Goal: Information Seeking & Learning: Understand process/instructions

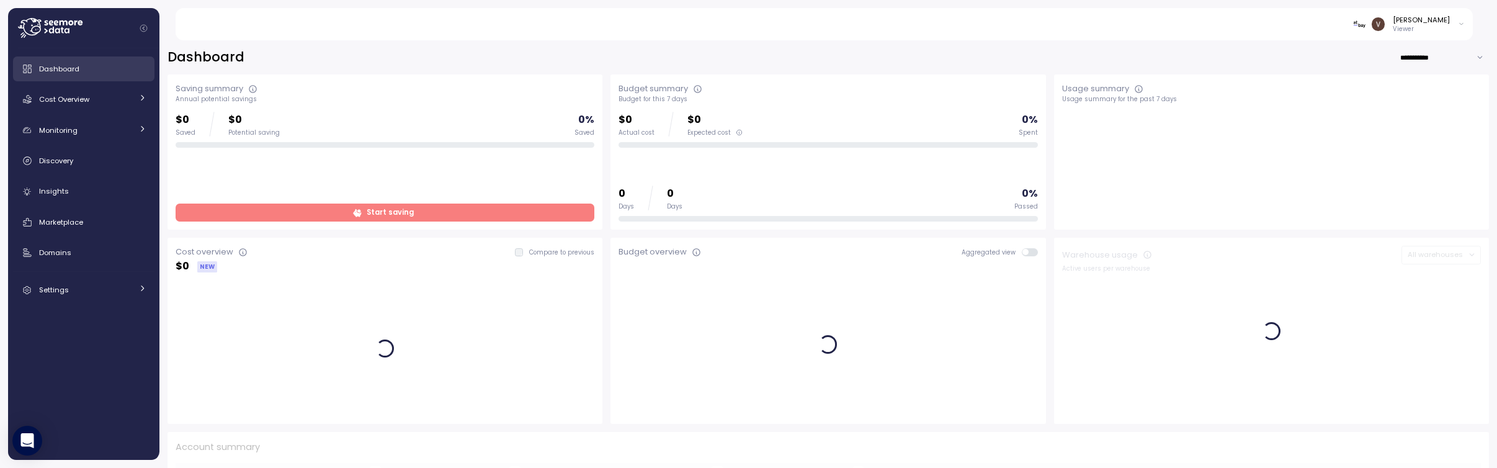
click at [87, 60] on link "Dashboard" at bounding box center [83, 68] width 141 height 25
click at [73, 163] on span "Discovery" at bounding box center [56, 161] width 34 height 10
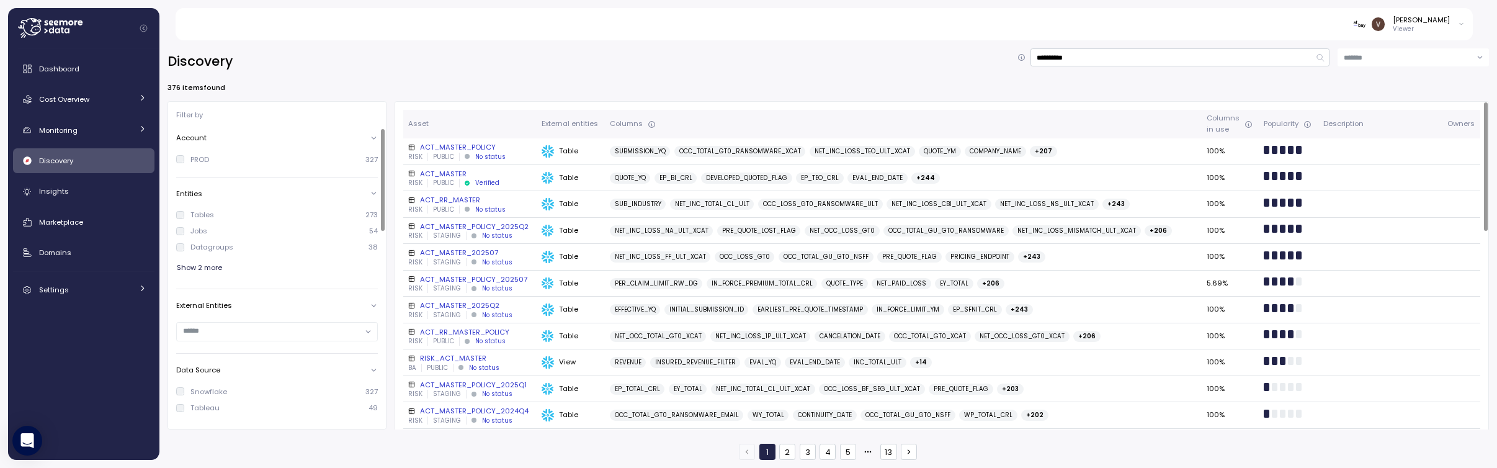
click at [708, 119] on div "Columns" at bounding box center [903, 123] width 587 height 11
click at [1094, 54] on input "**********" at bounding box center [1180, 57] width 300 height 18
type input "*"
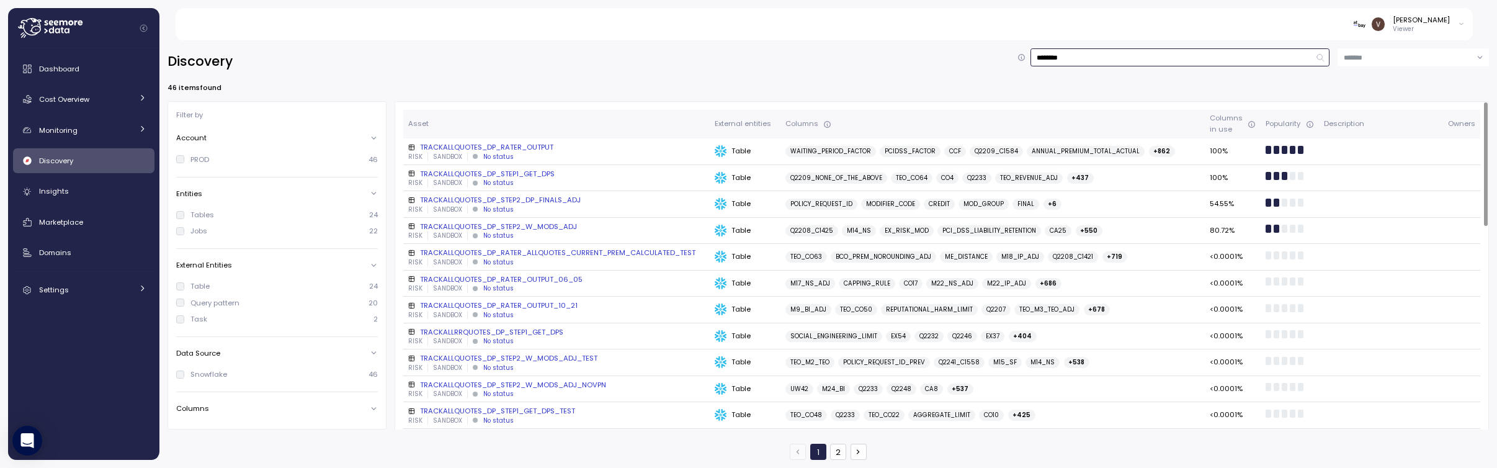
type input "********"
click at [518, 149] on div "TRACKALLQUOTES_DP_RATER_OUTPUT" at bounding box center [556, 147] width 297 height 10
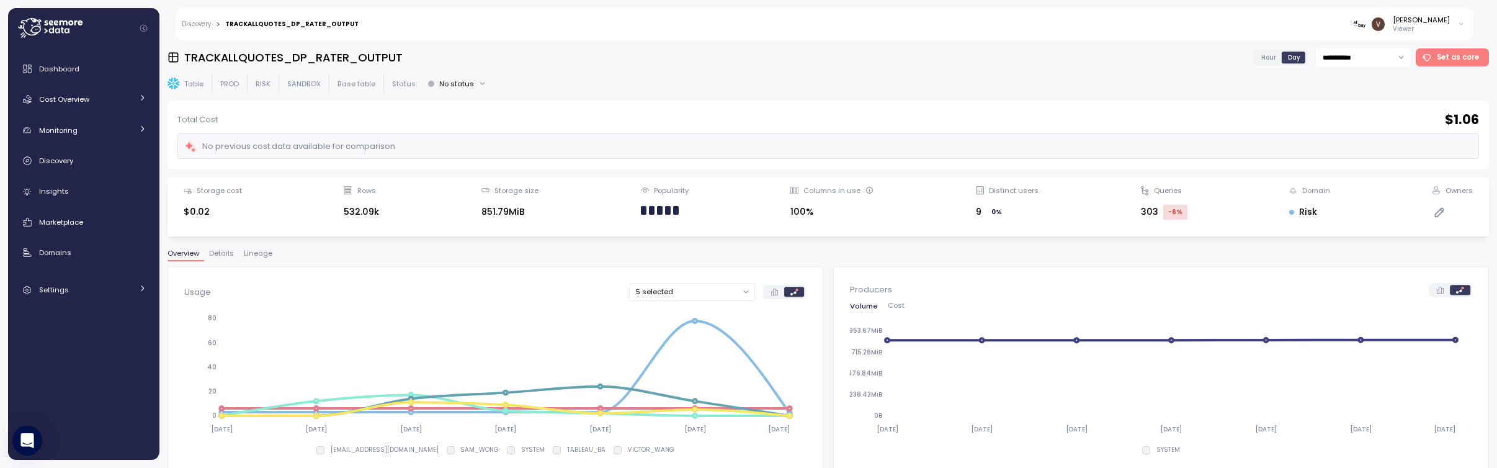
click at [267, 252] on span "Lineage" at bounding box center [258, 253] width 29 height 7
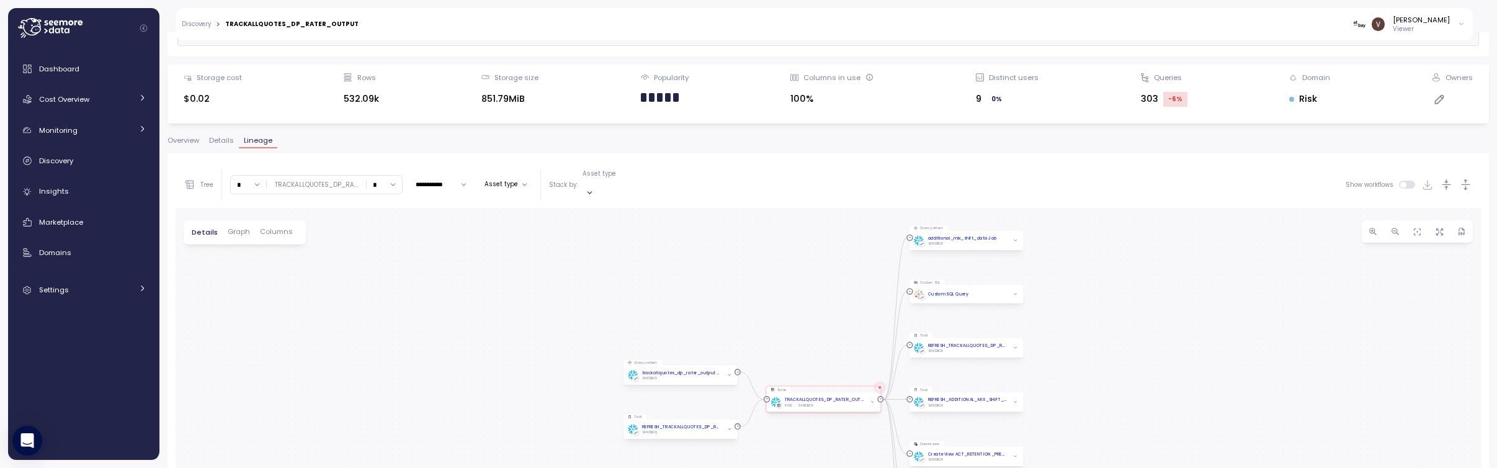
scroll to position [234, 0]
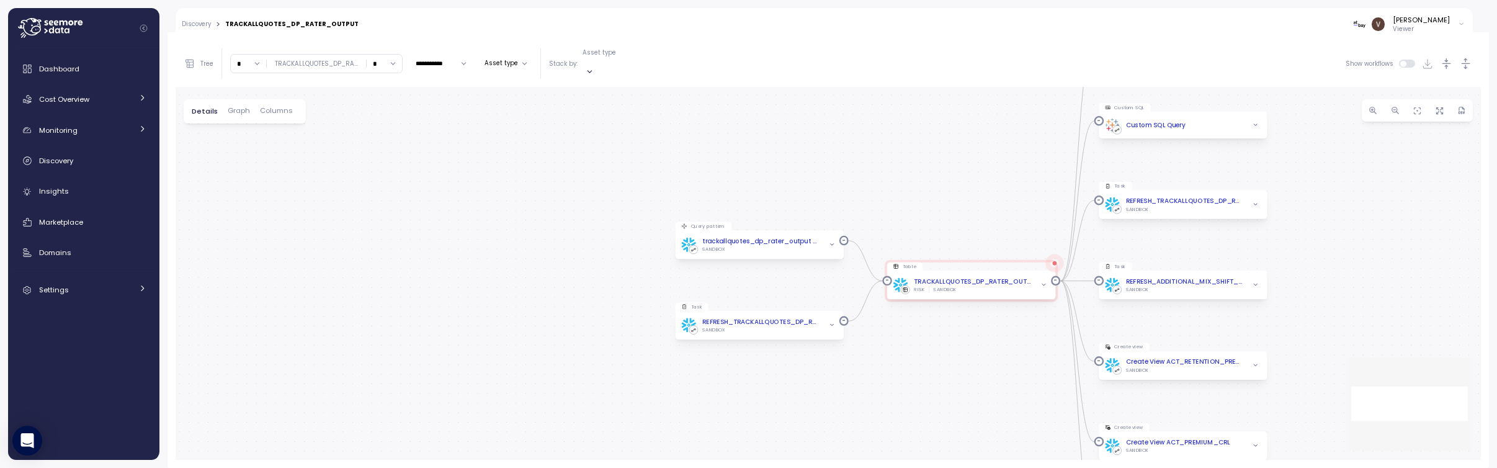
click at [260, 60] on input "*" at bounding box center [248, 64] width 35 height 18
click at [254, 134] on div "2" at bounding box center [249, 134] width 30 height 17
type input "*"
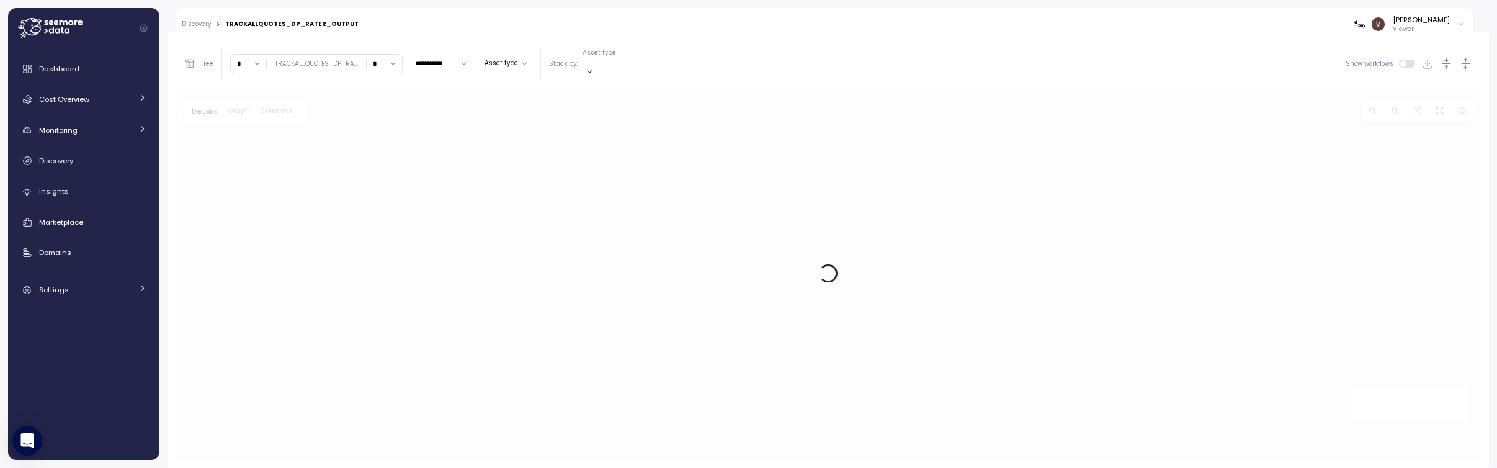
click at [398, 58] on input "*" at bounding box center [384, 64] width 35 height 18
click at [382, 126] on div "2" at bounding box center [382, 134] width 30 height 17
type input "*"
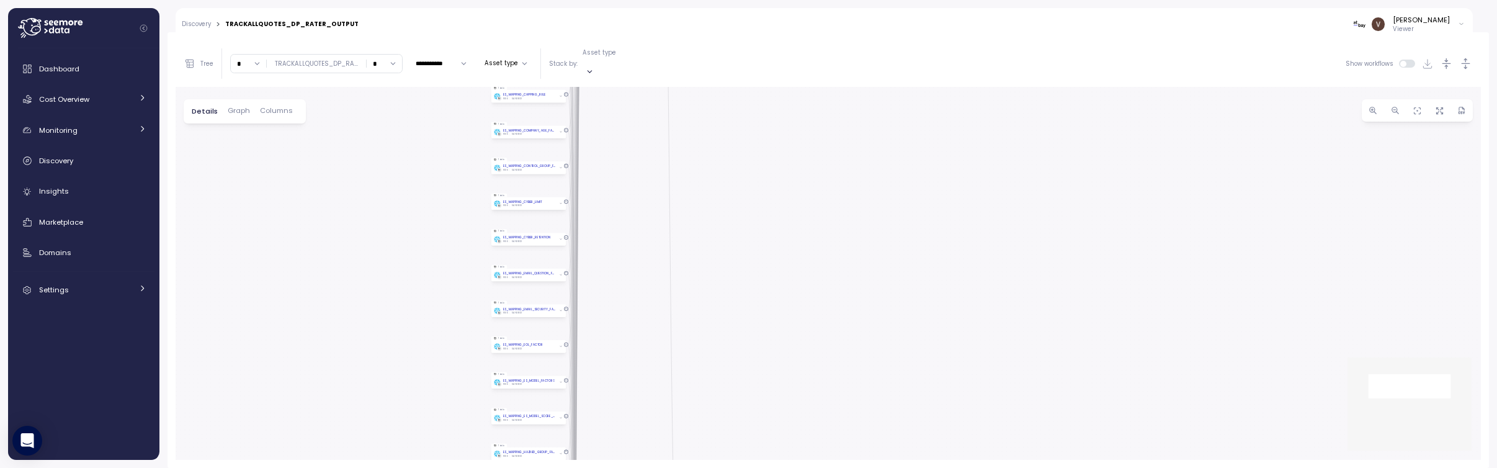
drag, startPoint x: 689, startPoint y: 143, endPoint x: 723, endPoint y: 493, distance: 351.5
click at [723, 467] on html "**********" at bounding box center [748, 234] width 1497 height 468
drag, startPoint x: 727, startPoint y: 204, endPoint x: 720, endPoint y: 381, distance: 177.0
click at [720, 372] on div "Query pattern trackallquotes_dp_rater_output Job SANDBOX Table TRACKALLQUOTES_D…" at bounding box center [828, 273] width 1305 height 373
drag, startPoint x: 738, startPoint y: 215, endPoint x: 739, endPoint y: 259, distance: 43.4
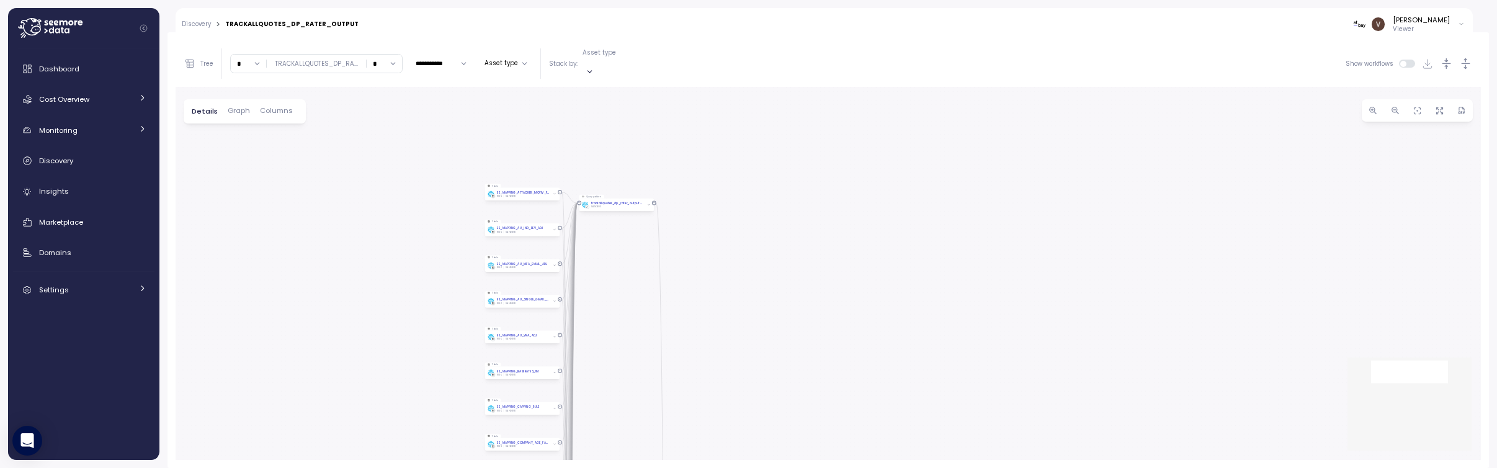
click at [739, 259] on div "Query pattern trackallquotes_dp_rater_output Job SANDBOX Table TRACKALLQUOTES_D…" at bounding box center [828, 273] width 1305 height 373
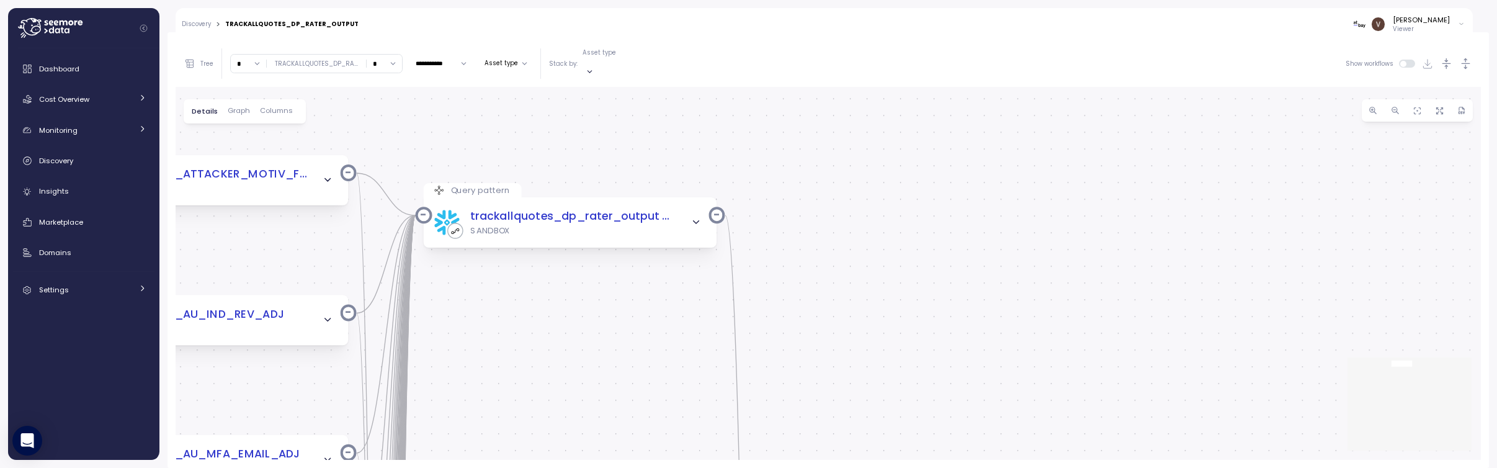
drag, startPoint x: 787, startPoint y: 213, endPoint x: 929, endPoint y: 318, distance: 177.1
click at [913, 316] on div "Query pattern trackallquotes_dp_rater_output Job SANDBOX Table TRACKALLQUOTES_D…" at bounding box center [828, 273] width 1305 height 373
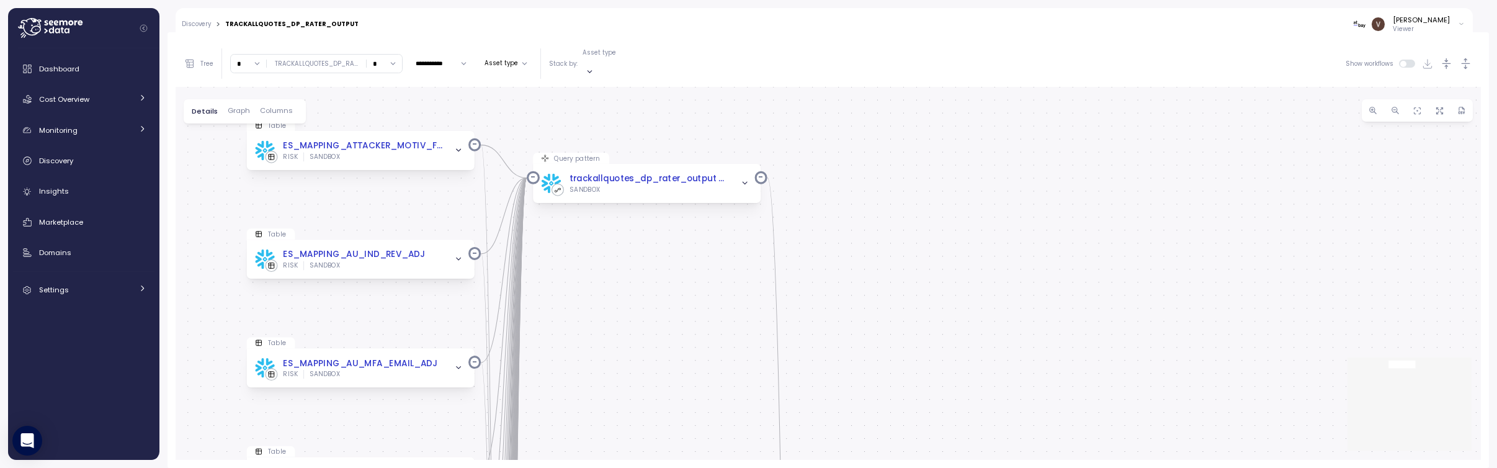
drag, startPoint x: 1002, startPoint y: 290, endPoint x: 928, endPoint y: -82, distance: 378.9
click at [928, 0] on html "**********" at bounding box center [748, 234] width 1497 height 468
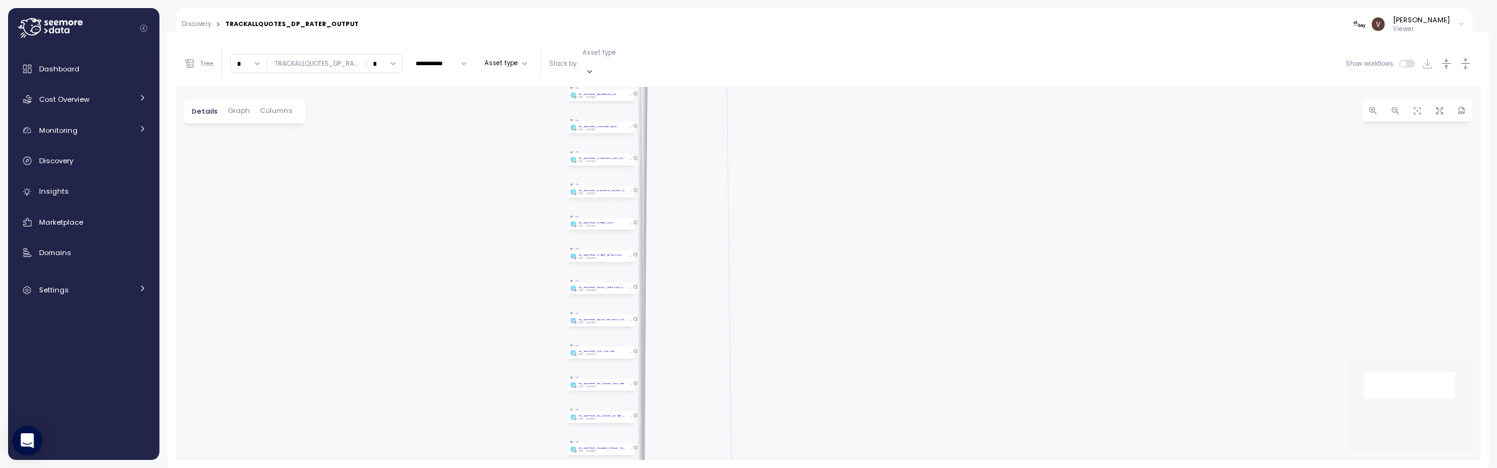
drag, startPoint x: 945, startPoint y: 391, endPoint x: 782, endPoint y: 76, distance: 354.6
click at [785, 72] on div "**********" at bounding box center [828, 249] width 1305 height 419
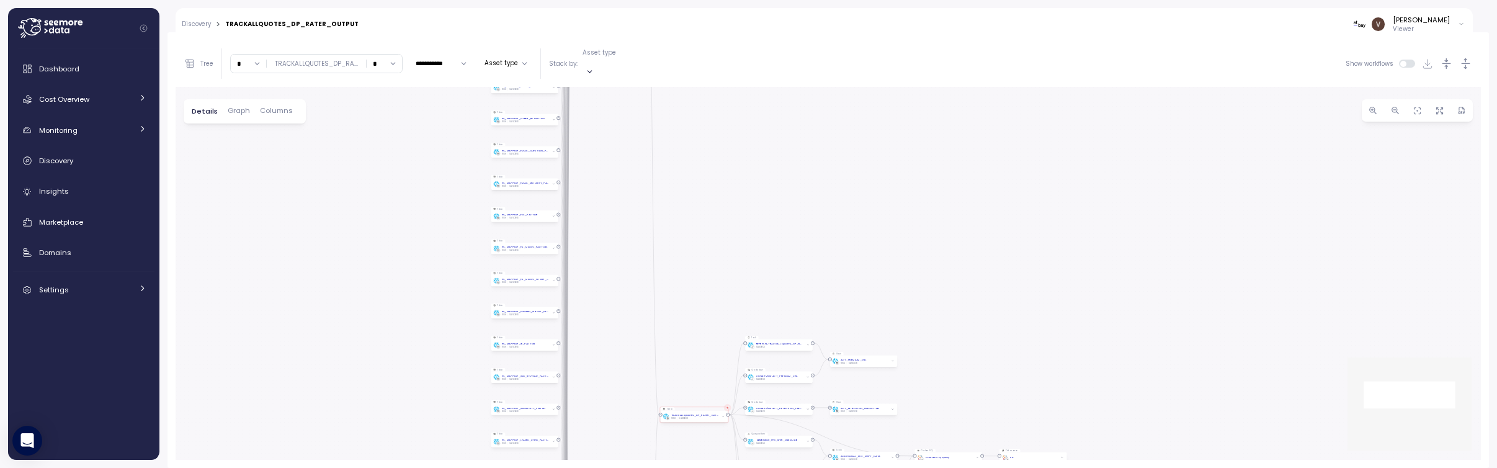
drag, startPoint x: 987, startPoint y: 318, endPoint x: 994, endPoint y: 42, distance: 275.5
click at [994, 48] on div "**********" at bounding box center [828, 249] width 1305 height 419
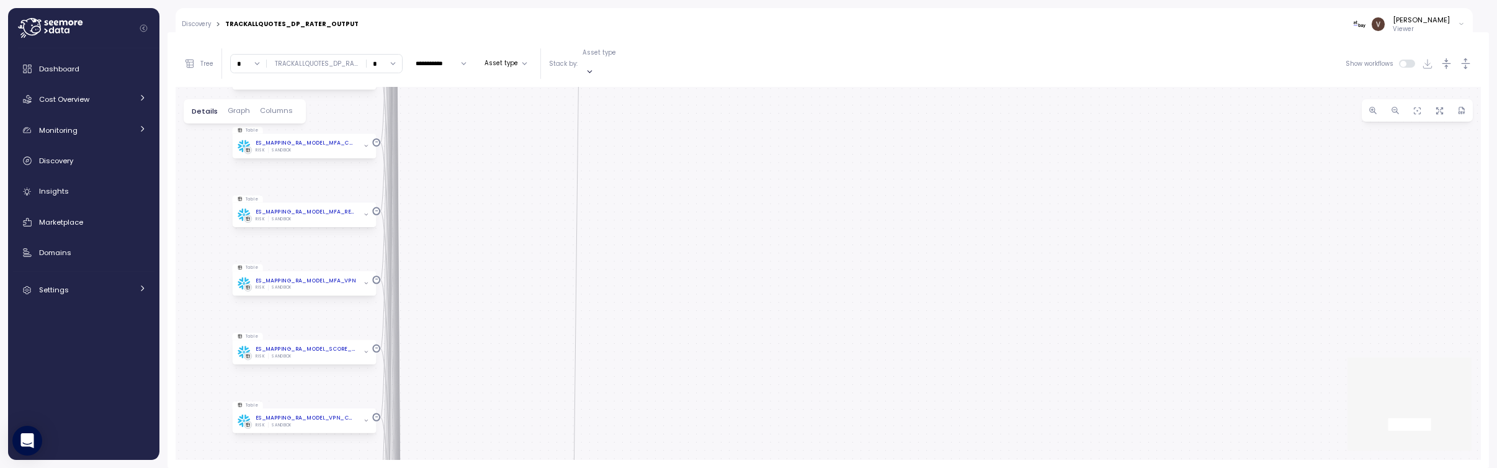
drag, startPoint x: 748, startPoint y: 301, endPoint x: 796, endPoint y: 89, distance: 217.6
click at [802, 44] on div "**********" at bounding box center [828, 249] width 1305 height 419
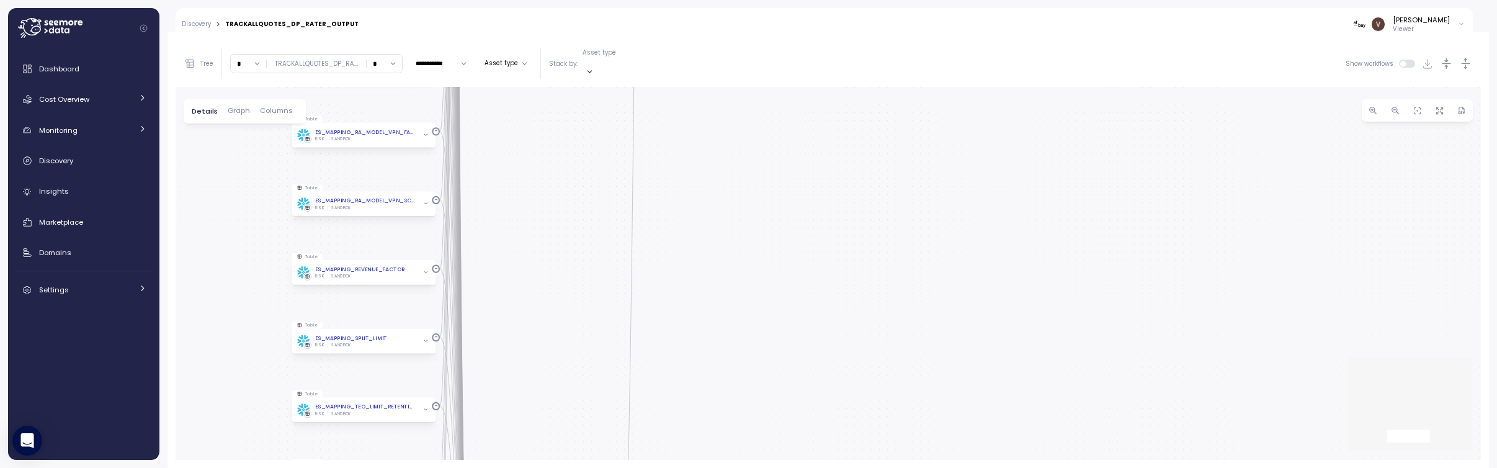
drag, startPoint x: 771, startPoint y: 305, endPoint x: 829, endPoint y: -54, distance: 363.8
click at [829, 0] on html "**********" at bounding box center [748, 234] width 1497 height 468
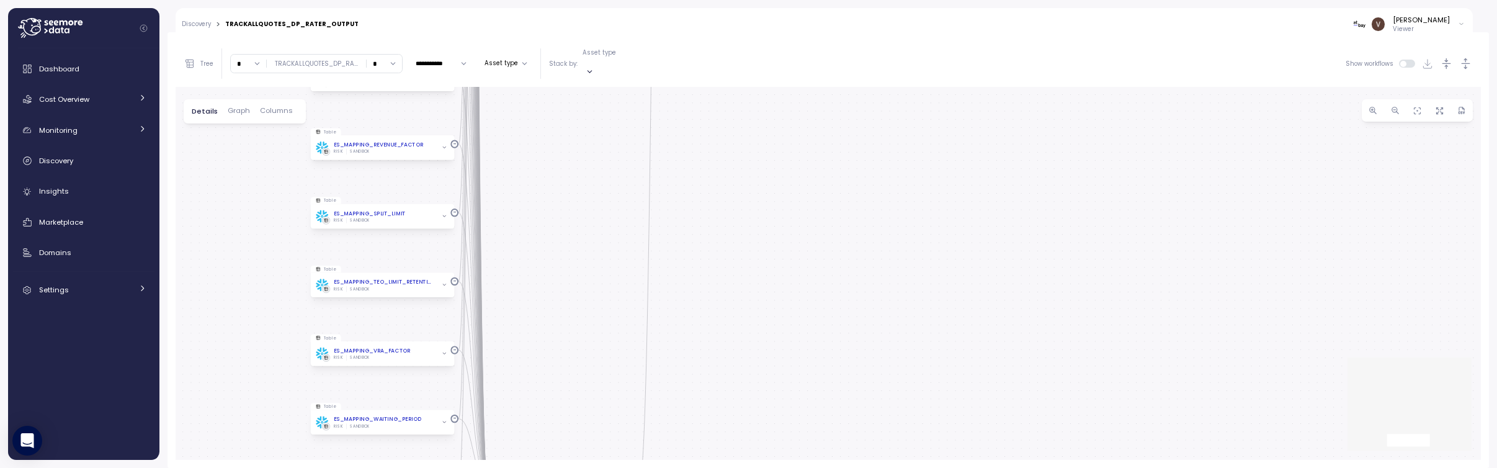
drag, startPoint x: 868, startPoint y: 117, endPoint x: 855, endPoint y: -6, distance: 123.5
click at [855, 0] on html "**********" at bounding box center [748, 234] width 1497 height 468
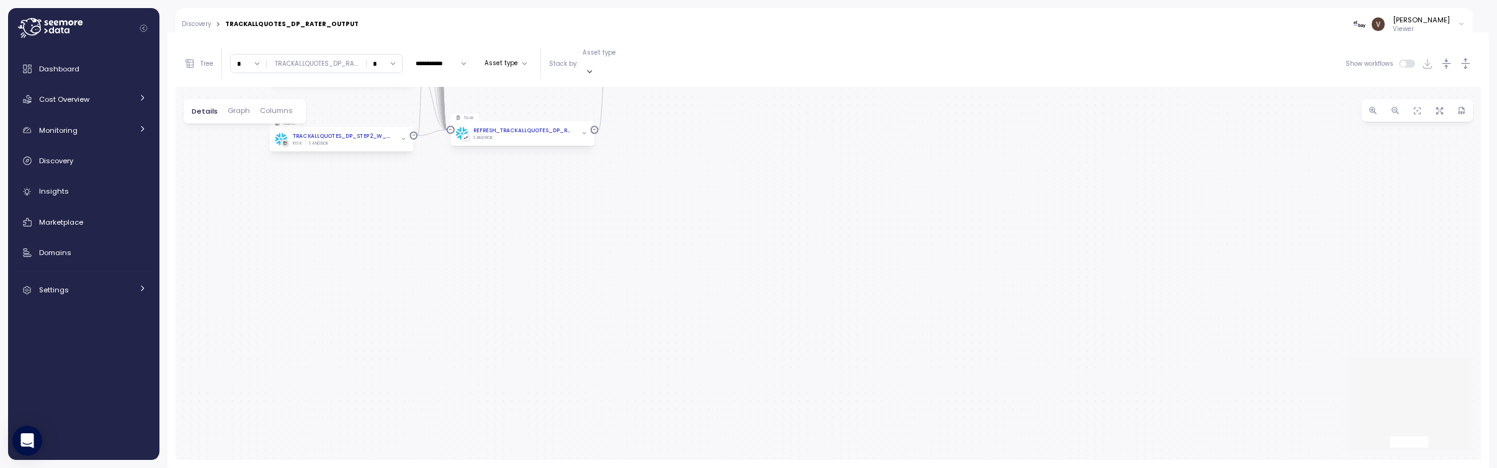
drag, startPoint x: 880, startPoint y: 354, endPoint x: 906, endPoint y: 409, distance: 61.1
click at [907, 408] on div "Query pattern trackallquotes_dp_rater_output Job SANDBOX Table TRACKALLQUOTES_D…" at bounding box center [828, 273] width 1305 height 373
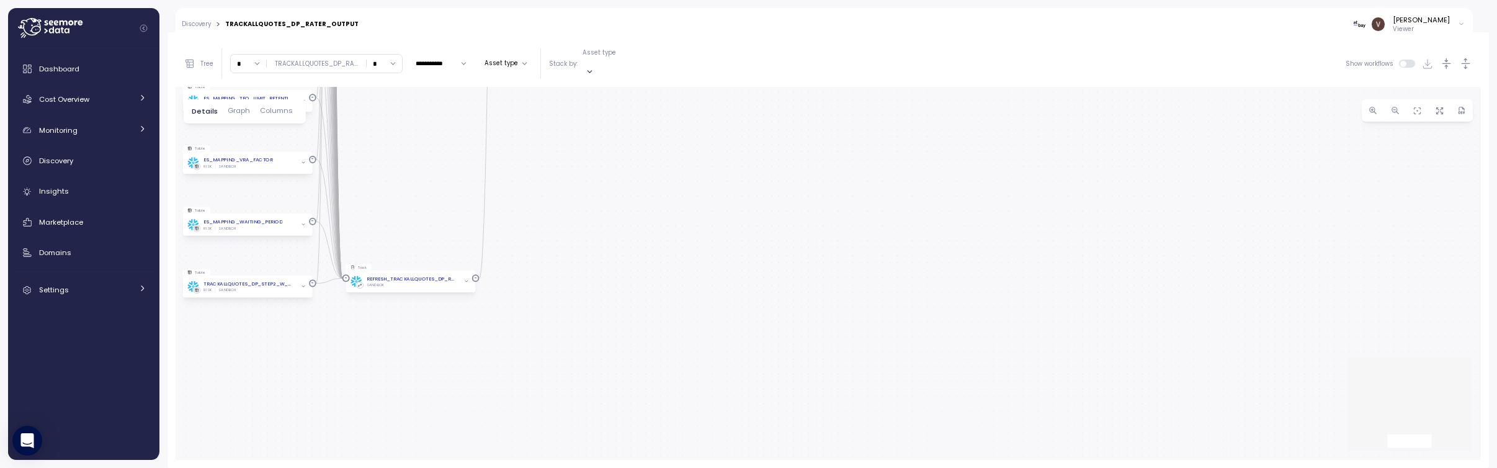
drag, startPoint x: 820, startPoint y: 179, endPoint x: 890, endPoint y: 542, distance: 369.7
click at [890, 467] on html "**********" at bounding box center [748, 234] width 1497 height 468
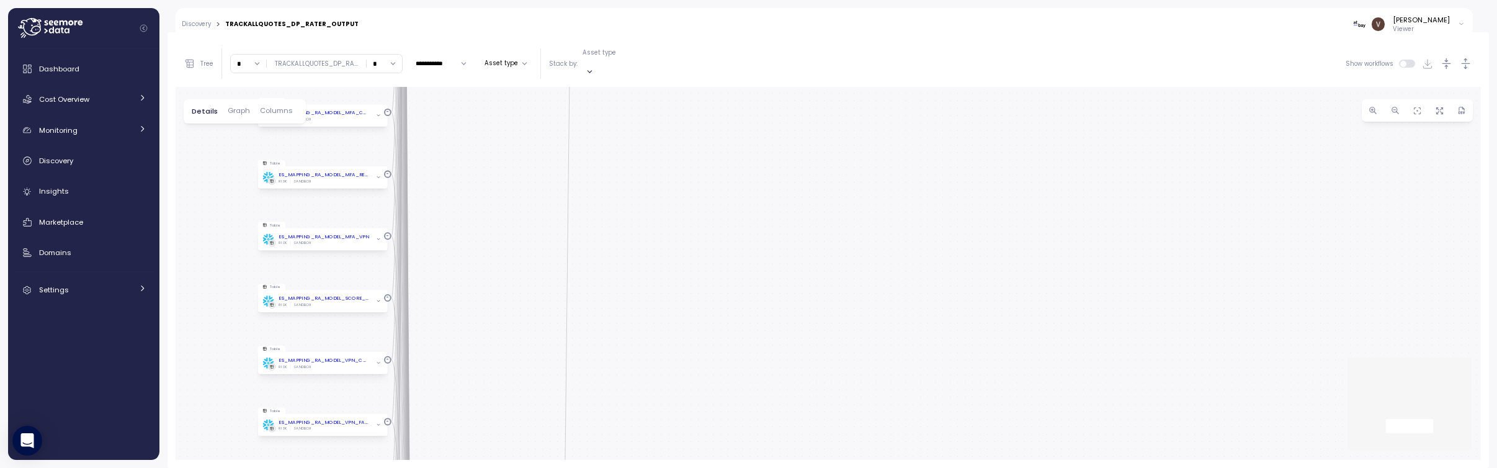
drag, startPoint x: 852, startPoint y: 361, endPoint x: 873, endPoint y: 467, distance: 107.7
click at [868, 452] on div "Query pattern trackallquotes_dp_rater_output Job SANDBOX Table TRACKALLQUOTES_D…" at bounding box center [828, 273] width 1305 height 373
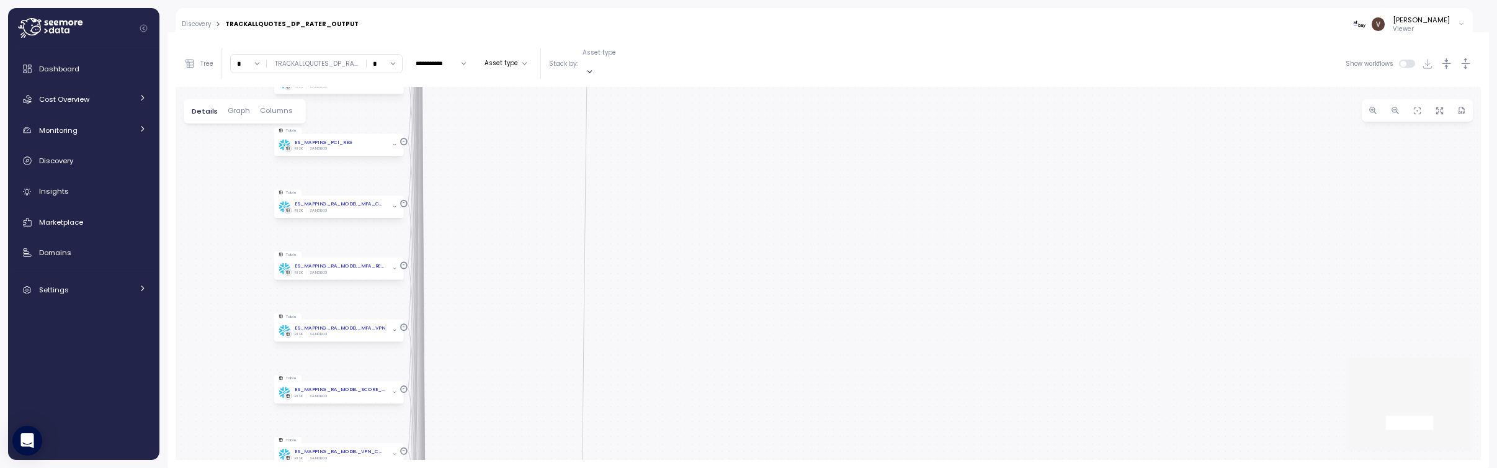
click at [931, 435] on div "Query pattern trackallquotes_dp_rater_output Job SANDBOX Table TRACKALLQUOTES_D…" at bounding box center [828, 273] width 1305 height 373
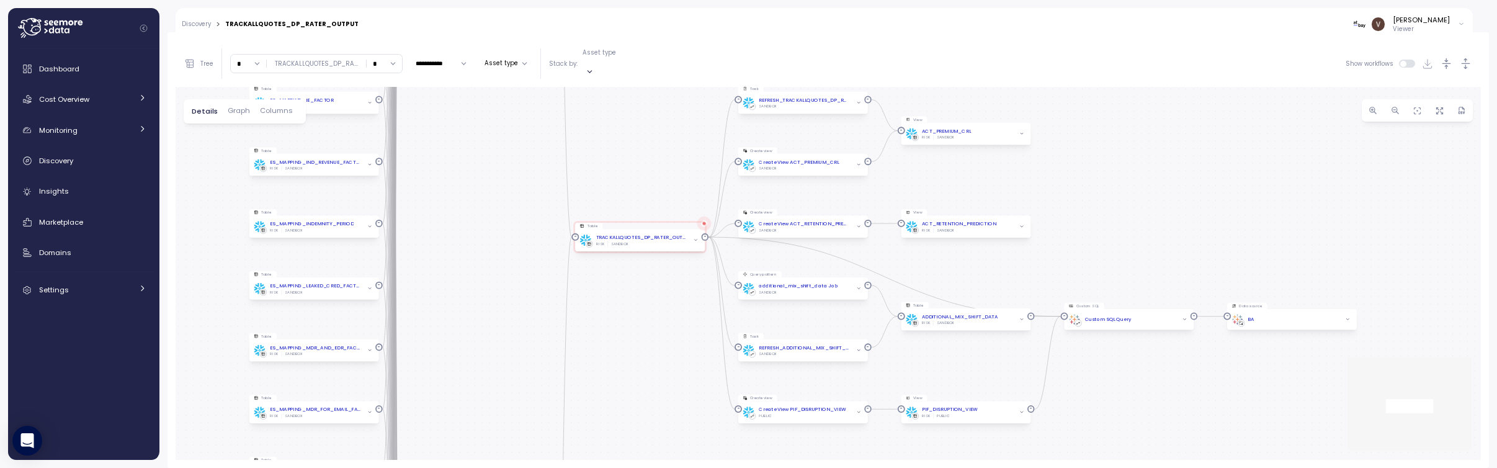
drag, startPoint x: 921, startPoint y: 311, endPoint x: 922, endPoint y: 458, distance: 147.0
click at [922, 458] on div "Query pattern trackallquotes_dp_rater_output Job SANDBOX Table TRACKALLQUOTES_D…" at bounding box center [828, 273] width 1305 height 373
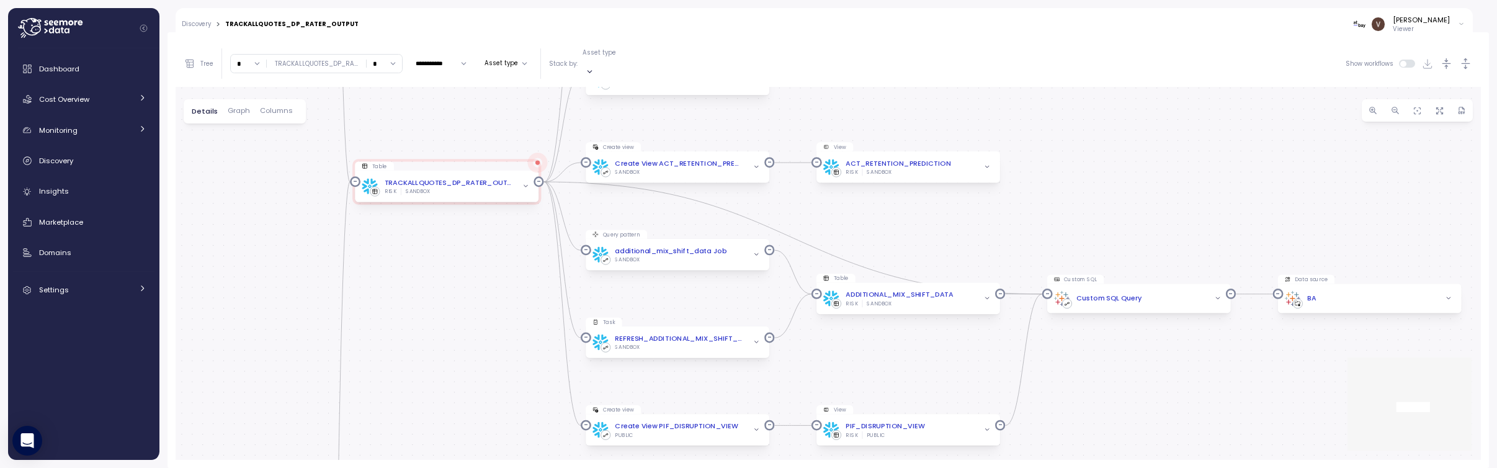
drag, startPoint x: 1179, startPoint y: 218, endPoint x: 1095, endPoint y: 181, distance: 91.7
click at [1095, 181] on div "Query pattern trackallquotes_dp_rater_output Job SANDBOX Table TRACKALLQUOTES_D…" at bounding box center [828, 273] width 1305 height 373
click at [758, 426] on icon "button" at bounding box center [756, 429] width 7 height 7
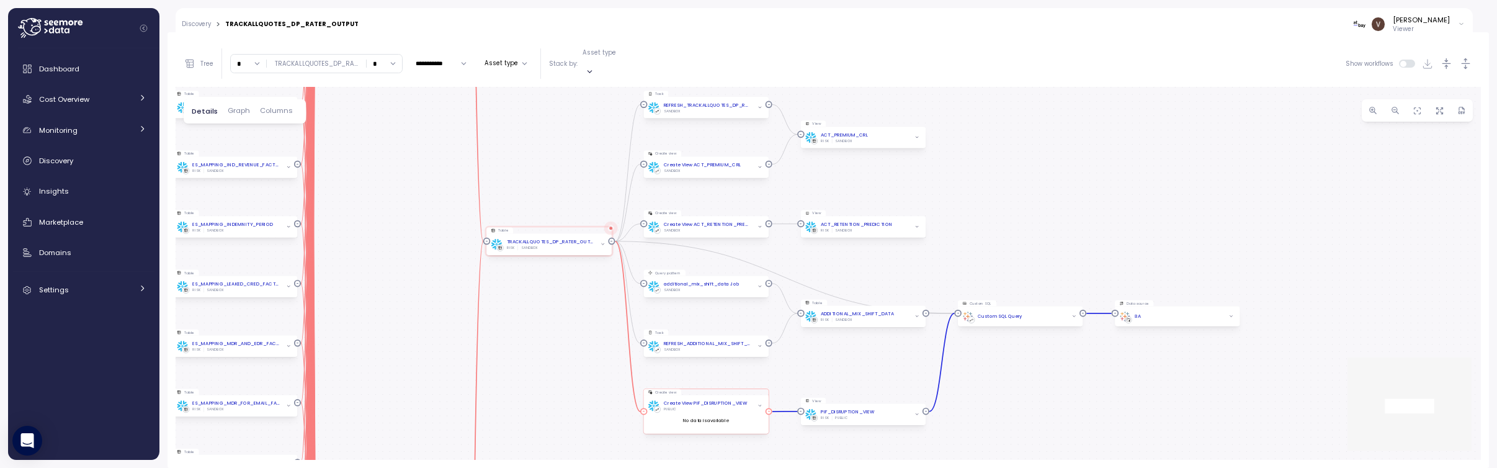
click at [708, 407] on div "PUBLIC" at bounding box center [705, 409] width 84 height 5
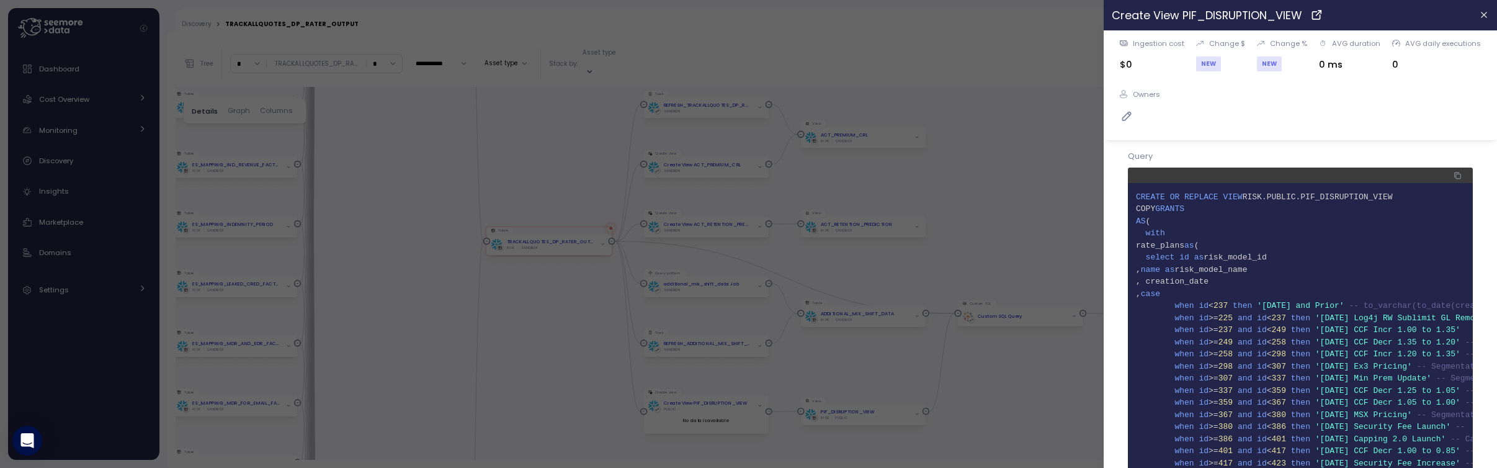
click at [568, 153] on div at bounding box center [748, 234] width 1497 height 468
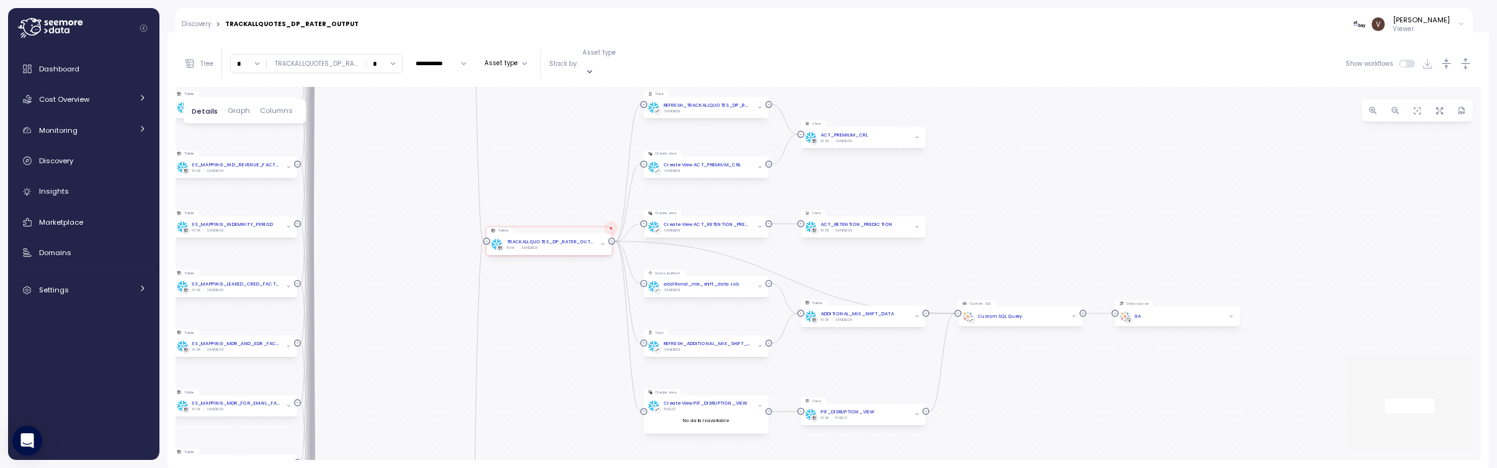
click at [517, 58] on button "Asset type" at bounding box center [506, 63] width 53 height 15
click at [594, 127] on div "Query pattern trackallquotes_dp_rater_output Job SANDBOX Table TRACKALLQUOTES_D…" at bounding box center [828, 273] width 1305 height 373
click at [594, 68] on icon "button" at bounding box center [590, 72] width 8 height 8
click at [507, 143] on div "Query pattern trackallquotes_dp_rater_output Job SANDBOX Table TRACKALLQUOTES_D…" at bounding box center [828, 273] width 1305 height 373
click at [385, 122] on div "Query pattern trackallquotes_dp_rater_output Job SANDBOX Table TRACKALLQUOTES_D…" at bounding box center [828, 273] width 1305 height 373
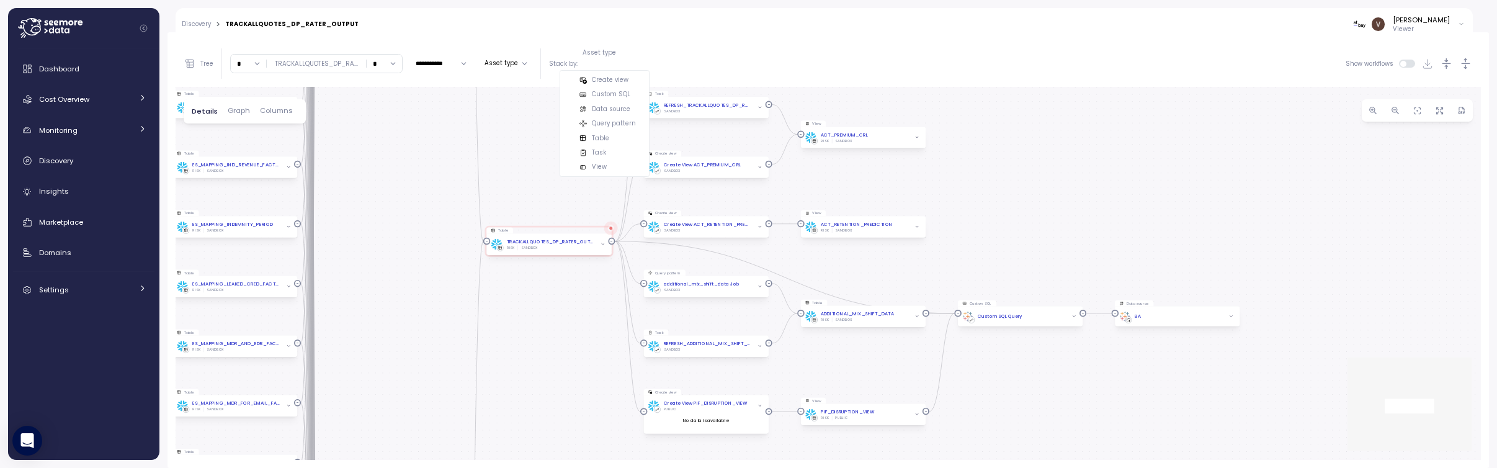
click at [518, 63] on button "Asset type" at bounding box center [506, 63] width 53 height 15
click at [466, 167] on icon at bounding box center [466, 167] width 7 height 5
click at [468, 153] on icon at bounding box center [466, 152] width 7 height 5
click at [465, 139] on icon at bounding box center [466, 138] width 7 height 5
click at [411, 195] on div "Query pattern trackallquotes_dp_rater_output Job SANDBOX Table TRACKALLQUOTES_D…" at bounding box center [828, 273] width 1305 height 373
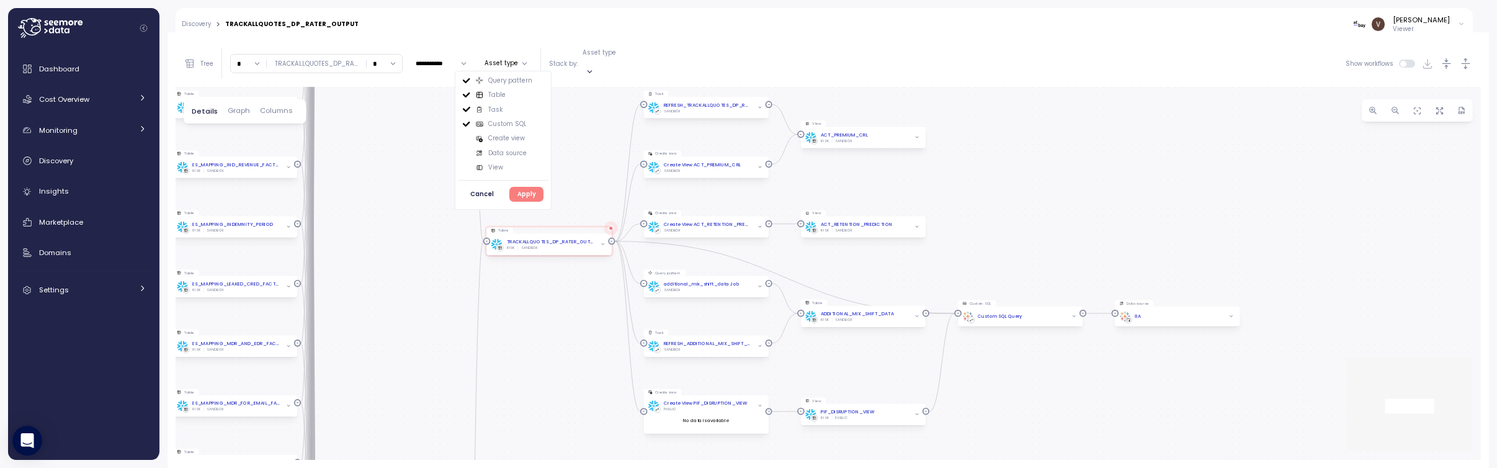
click at [471, 139] on div "Create view" at bounding box center [503, 138] width 81 height 9
click at [468, 149] on div "Data source" at bounding box center [503, 153] width 81 height 9
click at [517, 194] on span "Apply" at bounding box center [526, 194] width 19 height 14
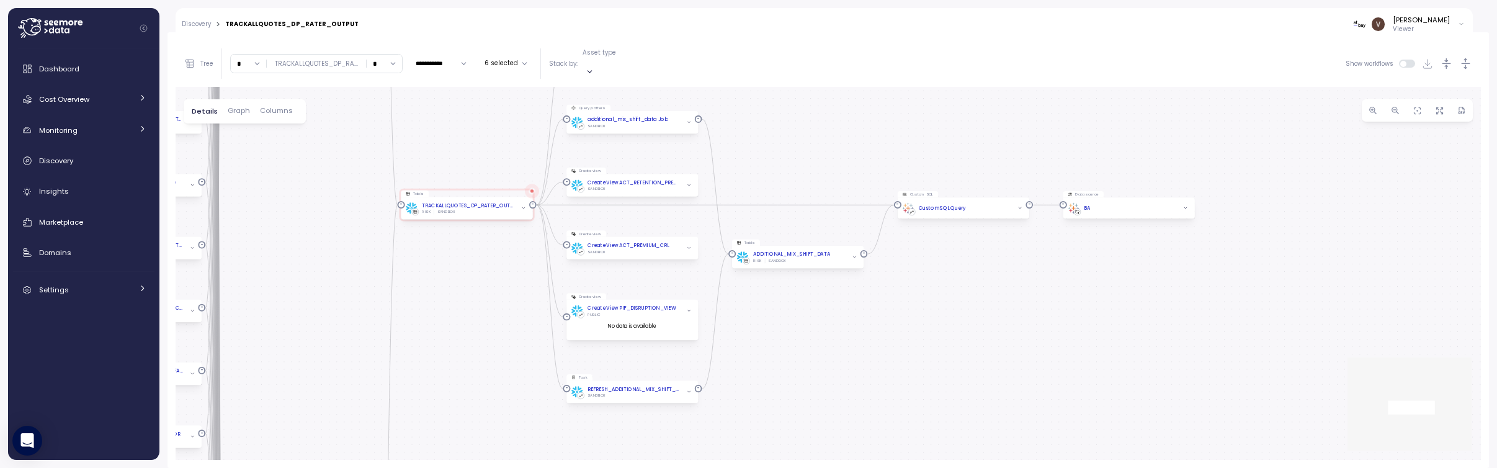
drag, startPoint x: 511, startPoint y: 294, endPoint x: 522, endPoint y: 448, distance: 154.3
click at [522, 445] on div "Query pattern trackallquotes_dp_rater_output Job SANDBOX Table TRACKALLQUOTES_D…" at bounding box center [828, 273] width 1305 height 373
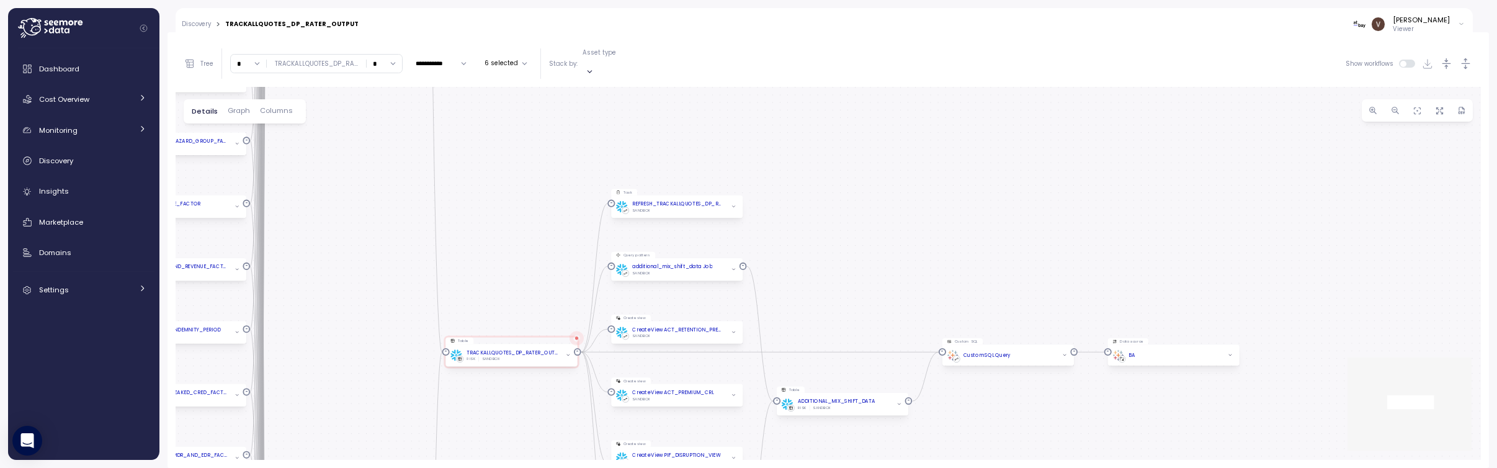
drag, startPoint x: 470, startPoint y: 148, endPoint x: 515, endPoint y: 262, distance: 122.0
click at [515, 262] on div "Query pattern trackallquotes_dp_rater_output Job SANDBOX Table TRACKALLQUOTES_D…" at bounding box center [828, 273] width 1305 height 373
click at [513, 61] on button "6 selected" at bounding box center [506, 63] width 53 height 15
click at [464, 150] on icon at bounding box center [466, 152] width 7 height 5
click at [526, 195] on span "Apply" at bounding box center [526, 194] width 19 height 14
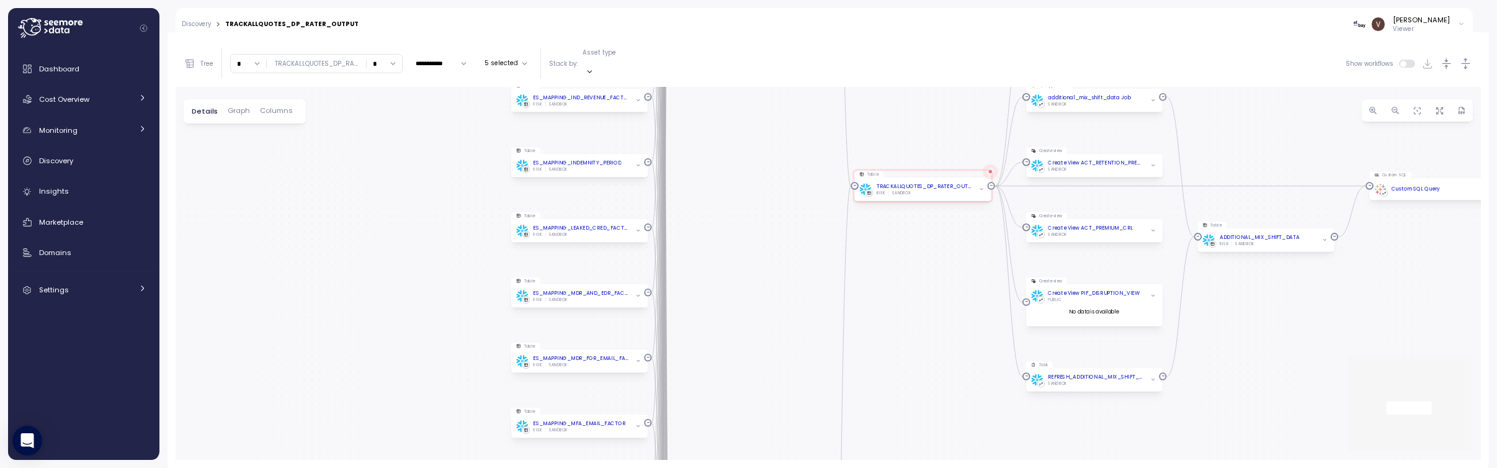
drag, startPoint x: 954, startPoint y: 221, endPoint x: 802, endPoint y: 431, distance: 259.3
click at [802, 431] on div "Query pattern trackallquotes_dp_rater_output Job SANDBOX Table TRACKALLQUOTES_D…" at bounding box center [828, 273] width 1305 height 373
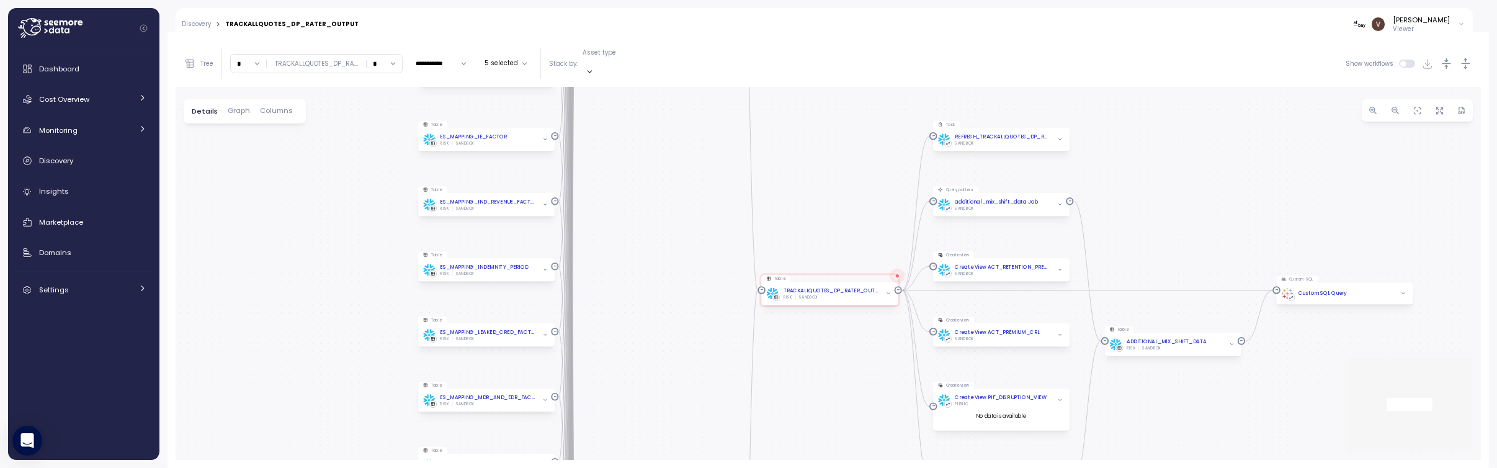
click at [500, 58] on button "5 selected" at bounding box center [506, 63] width 53 height 15
click at [494, 137] on p "Create view" at bounding box center [506, 138] width 37 height 9
click at [525, 197] on span "Apply" at bounding box center [526, 194] width 19 height 14
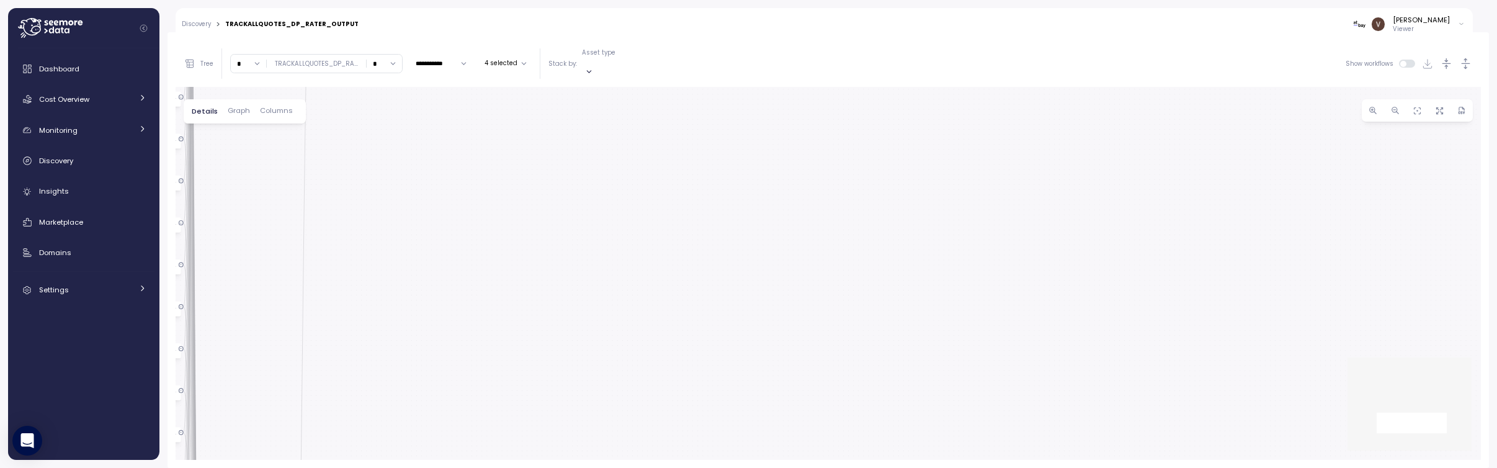
drag, startPoint x: 597, startPoint y: 225, endPoint x: 723, endPoint y: 414, distance: 228.2
click at [695, 391] on div "Query pattern trackallquotes_dp_rater_output Job SANDBOX Table TRACKALLQUOTES_D…" at bounding box center [828, 273] width 1305 height 373
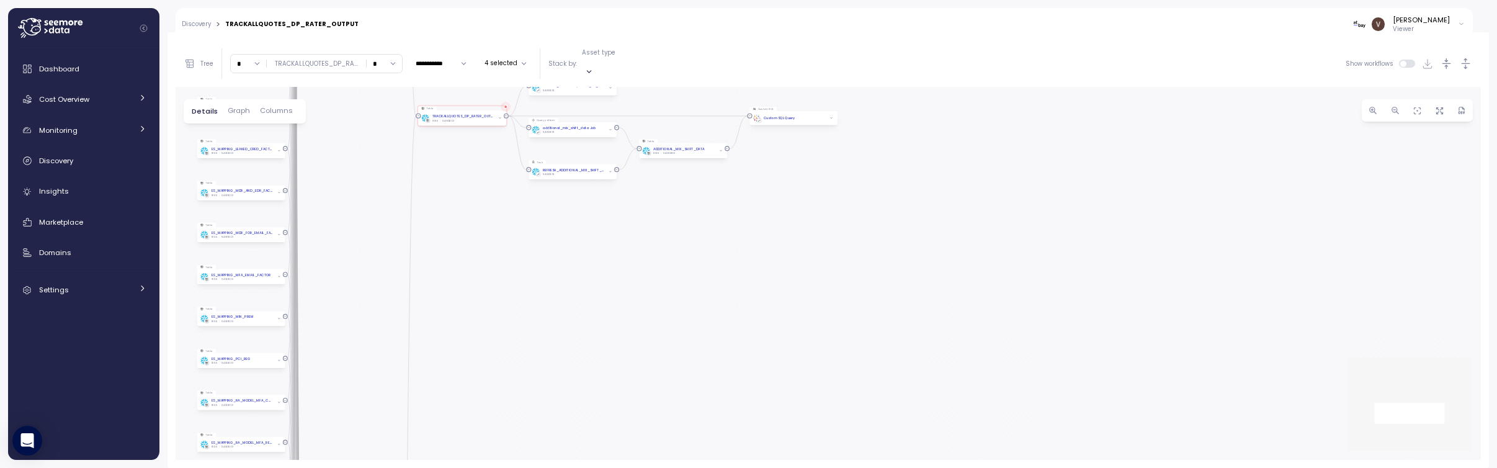
drag, startPoint x: 587, startPoint y: 316, endPoint x: 622, endPoint y: 395, distance: 86.4
click at [630, 393] on div "Query pattern trackallquotes_dp_rater_output Job SANDBOX Table TRACKALLQUOTES_D…" at bounding box center [828, 273] width 1305 height 373
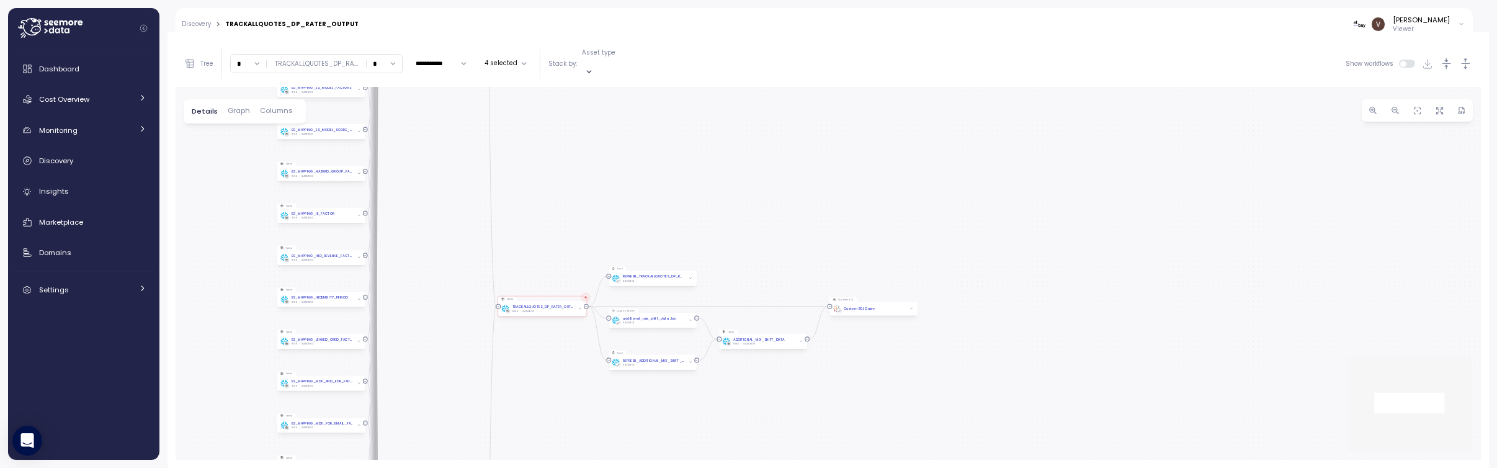
drag, startPoint x: 528, startPoint y: 314, endPoint x: 547, endPoint y: 370, distance: 58.9
click at [547, 370] on div "Query pattern trackallquotes_dp_rater_output Job SANDBOX Table TRACKALLQUOTES_D…" at bounding box center [828, 273] width 1305 height 373
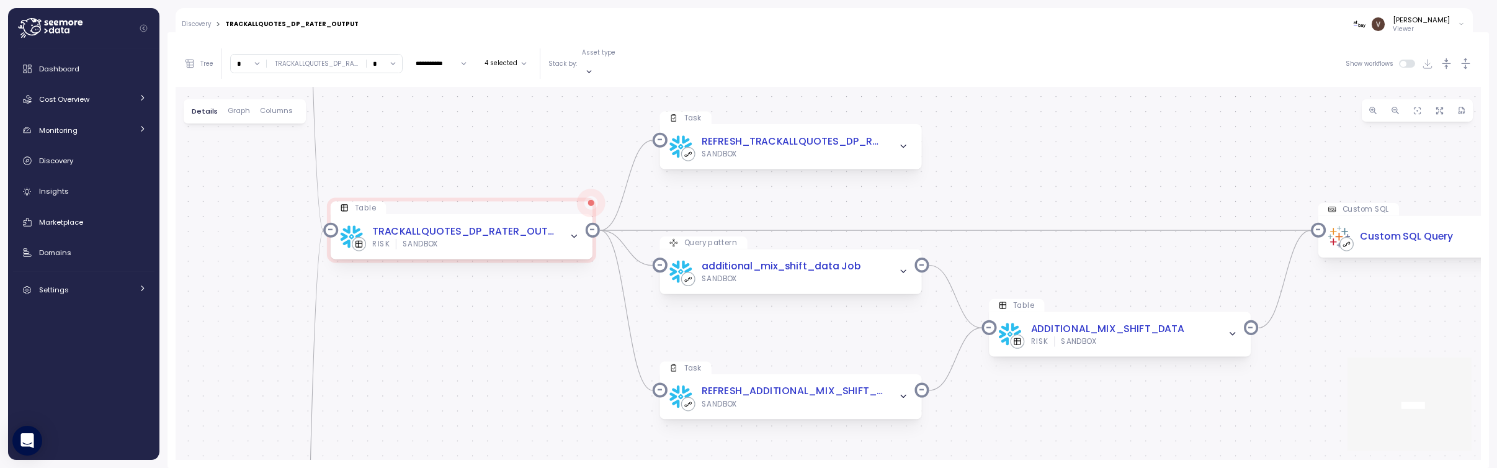
drag, startPoint x: 576, startPoint y: 337, endPoint x: 535, endPoint y: 367, distance: 51.1
click at [537, 400] on div "Query pattern trackallquotes_dp_rater_output Job SANDBOX Table TRACKALLQUOTES_D…" at bounding box center [828, 273] width 1305 height 373
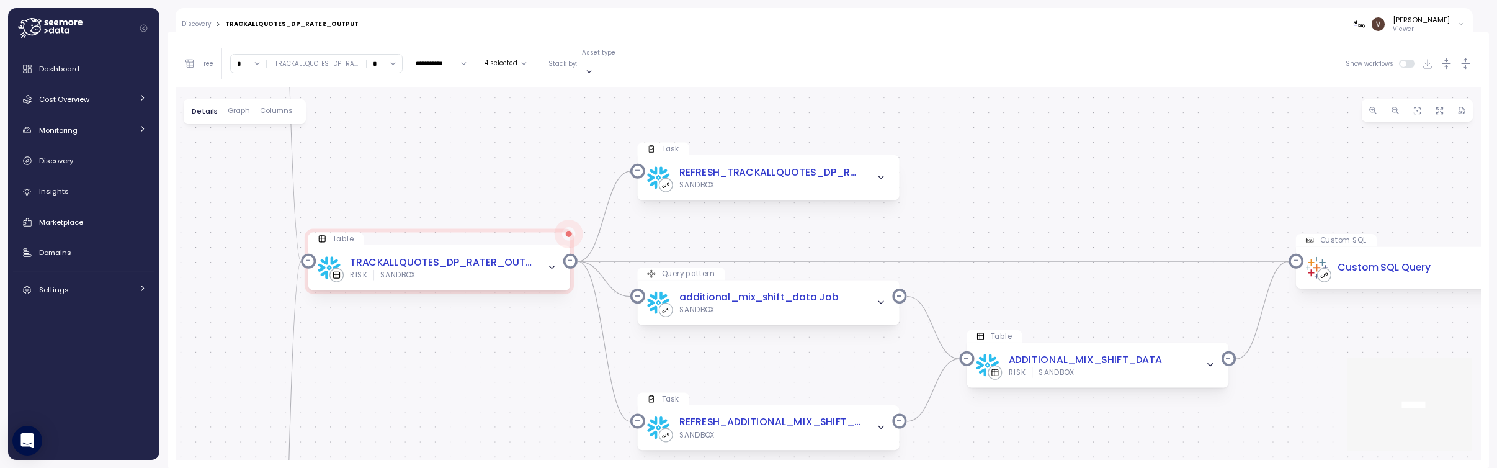
click at [496, 58] on button "4 selected" at bounding box center [506, 63] width 52 height 15
click at [463, 125] on icon at bounding box center [466, 124] width 7 height 5
click at [537, 193] on button "Apply" at bounding box center [526, 194] width 34 height 15
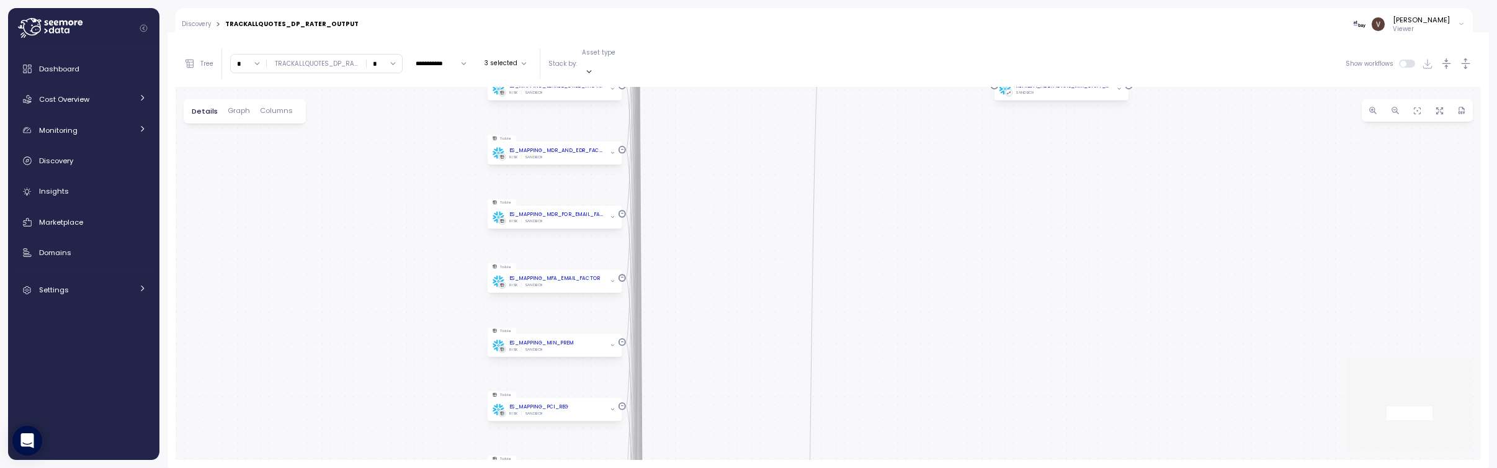
drag, startPoint x: 1011, startPoint y: 229, endPoint x: 1001, endPoint y: 411, distance: 182.1
click at [998, 385] on div "Query pattern trackallquotes_dp_rater_output Job SANDBOX Table TRACKALLQUOTES_D…" at bounding box center [828, 273] width 1305 height 373
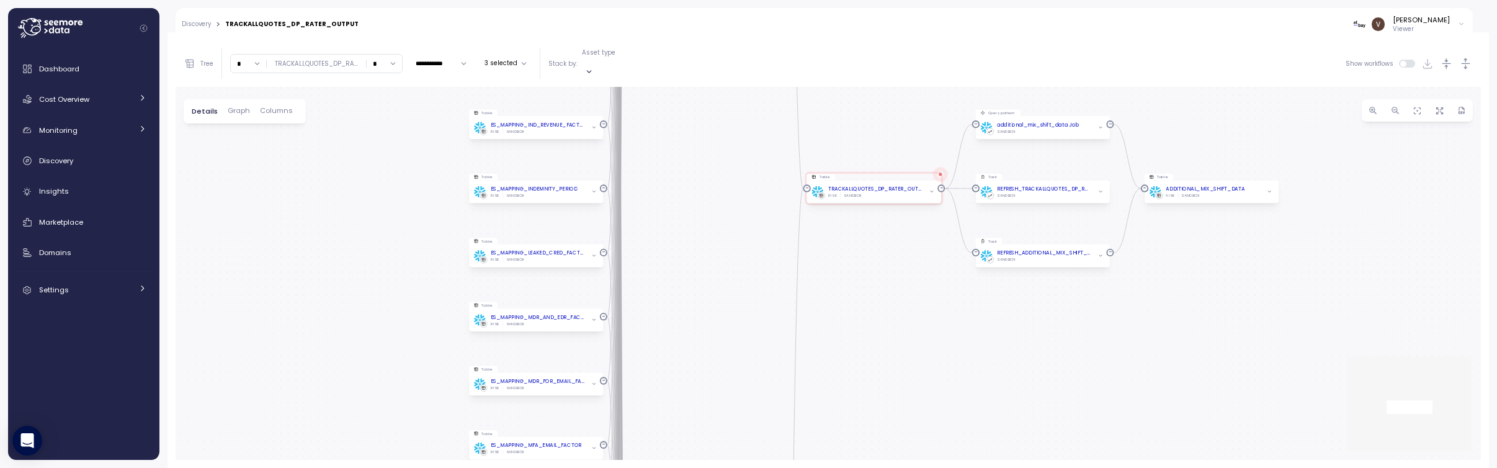
drag, startPoint x: 926, startPoint y: 322, endPoint x: 846, endPoint y: 428, distance: 132.9
click at [846, 428] on div "Query pattern trackallquotes_dp_rater_output Job SANDBOX Table TRACKALLQUOTES_D…" at bounding box center [828, 273] width 1305 height 373
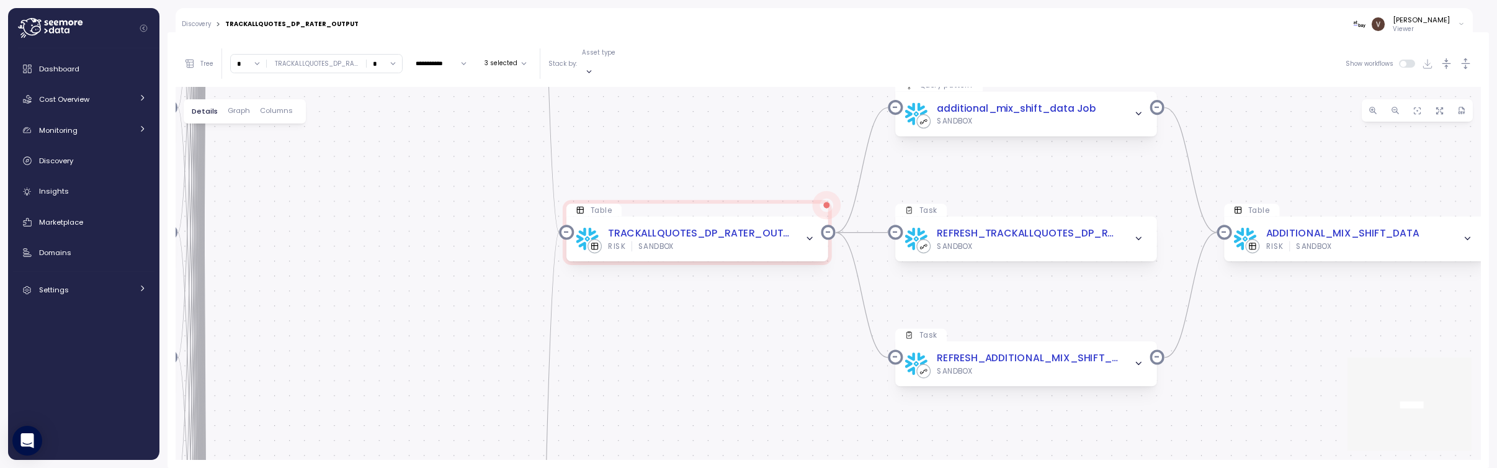
drag, startPoint x: 790, startPoint y: 344, endPoint x: 764, endPoint y: 370, distance: 37.7
click at [764, 370] on div "Query pattern trackallquotes_dp_rater_output Job SANDBOX Table TRACKALLQUOTES_D…" at bounding box center [828, 273] width 1305 height 373
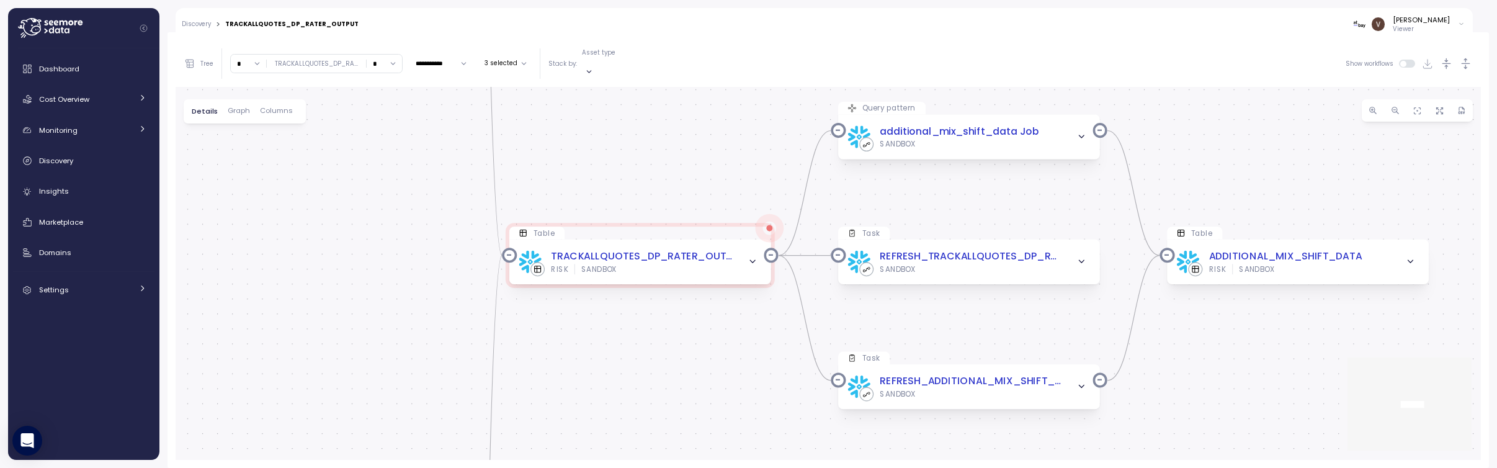
drag, startPoint x: 766, startPoint y: 353, endPoint x: 708, endPoint y: 376, distance: 61.5
click at [708, 376] on div "Query pattern trackallquotes_dp_rater_output Job SANDBOX Table TRACKALLQUOTES_D…" at bounding box center [828, 273] width 1305 height 373
click at [505, 59] on button "3 selected" at bounding box center [506, 63] width 52 height 15
click at [465, 107] on icon at bounding box center [465, 109] width 7 height 5
click at [527, 197] on span "Apply" at bounding box center [526, 194] width 19 height 14
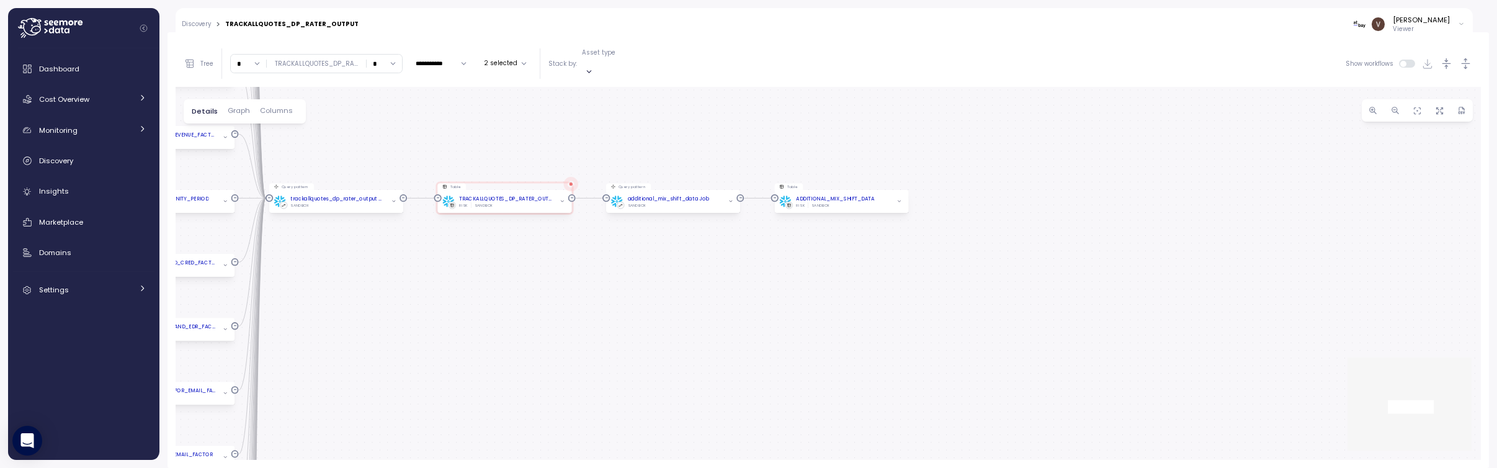
drag, startPoint x: 611, startPoint y: 257, endPoint x: 816, endPoint y: 452, distance: 282.6
click at [816, 452] on div "Query pattern trackallquotes_dp_rater_output Job SANDBOX Table TRACKALLQUOTES_D…" at bounding box center [828, 273] width 1305 height 373
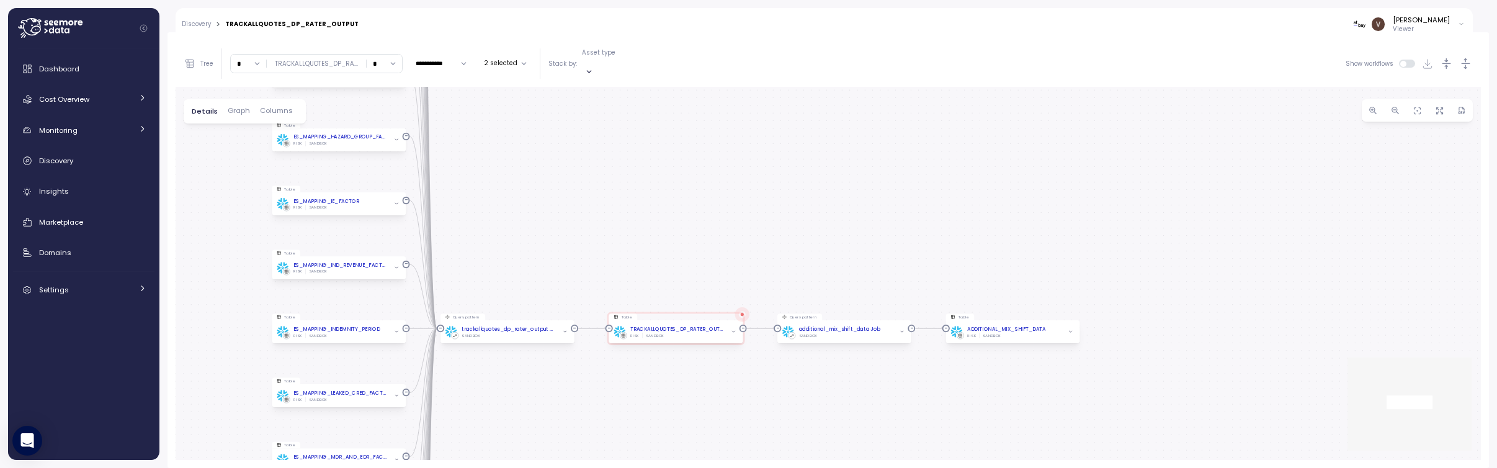
click at [498, 58] on button "2 selected" at bounding box center [506, 63] width 52 height 15
click at [470, 104] on div "Task" at bounding box center [502, 109] width 91 height 14
click at [471, 130] on div "Custom SQL" at bounding box center [502, 124] width 91 height 14
click at [470, 141] on div "Create view" at bounding box center [502, 138] width 81 height 9
click at [470, 151] on div "Data source" at bounding box center [502, 153] width 81 height 9
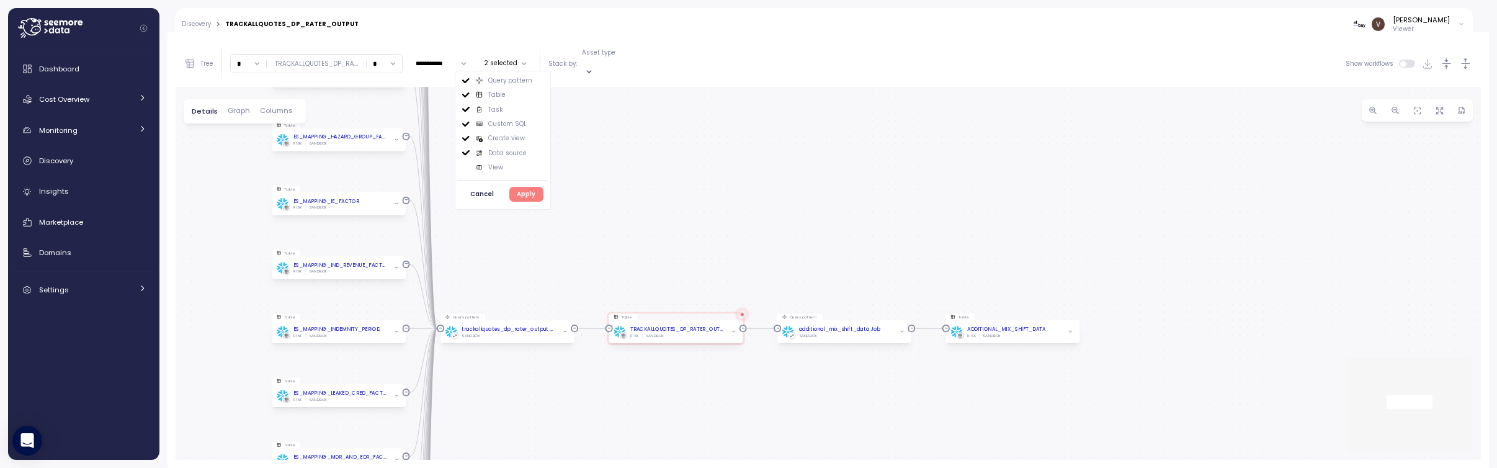
click at [466, 167] on div "View" at bounding box center [502, 167] width 81 height 9
click at [513, 195] on button "Apply" at bounding box center [526, 194] width 34 height 15
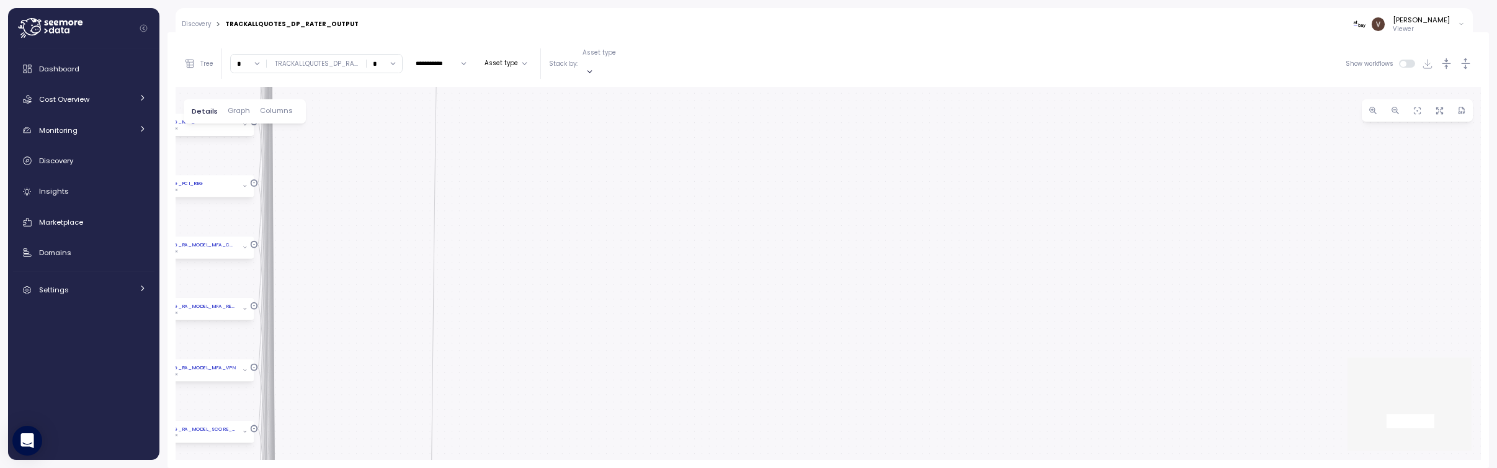
drag, startPoint x: 592, startPoint y: 83, endPoint x: 659, endPoint y: 1, distance: 105.8
click at [658, 0] on html "**********" at bounding box center [748, 234] width 1497 height 468
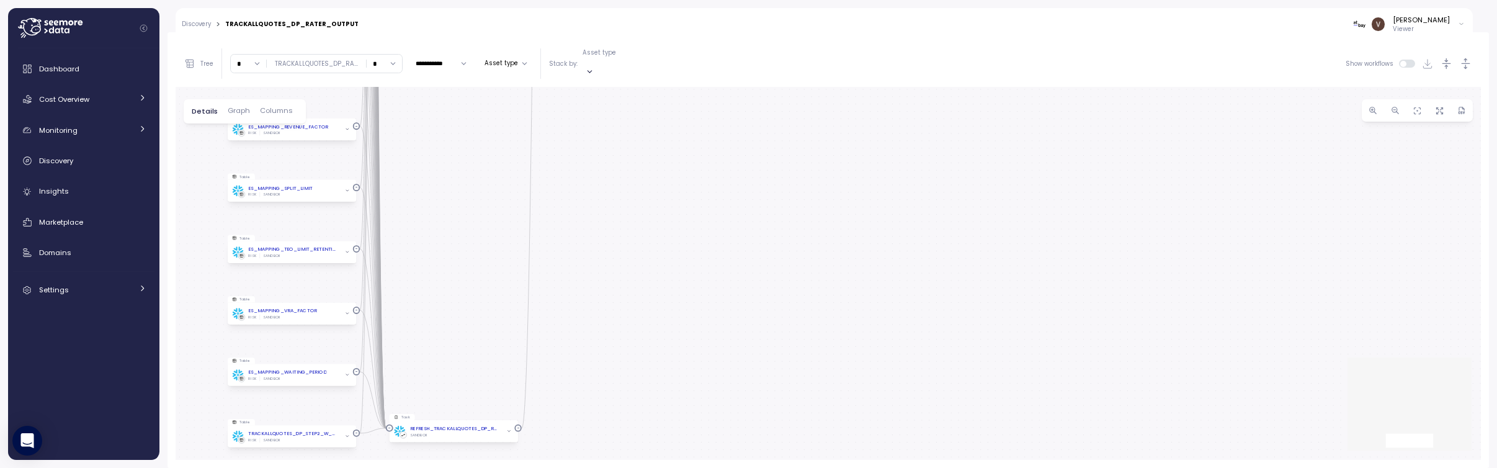
drag, startPoint x: 821, startPoint y: 79, endPoint x: 825, endPoint y: 72, distance: 7.8
click at [842, 2] on main "**********" at bounding box center [752, 234] width 1489 height 468
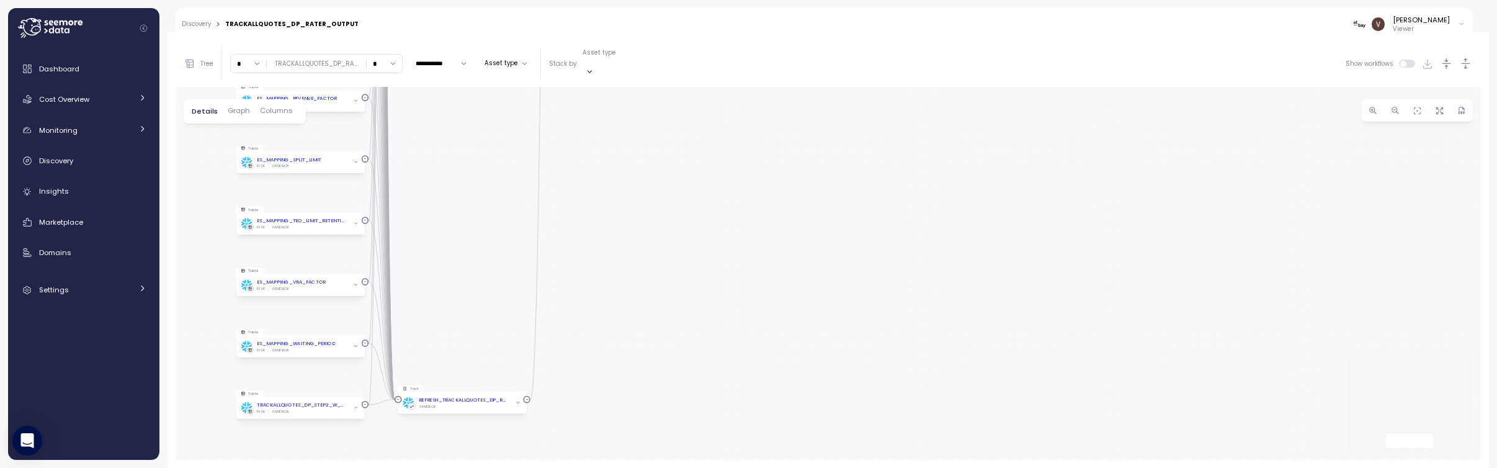
drag, startPoint x: 782, startPoint y: 237, endPoint x: 783, endPoint y: 248, distance: 11.2
click at [783, 241] on div "Query pattern trackallquotes_dp_rater_output Job SANDBOX Table TRACKALLQUOTES_D…" at bounding box center [828, 273] width 1305 height 373
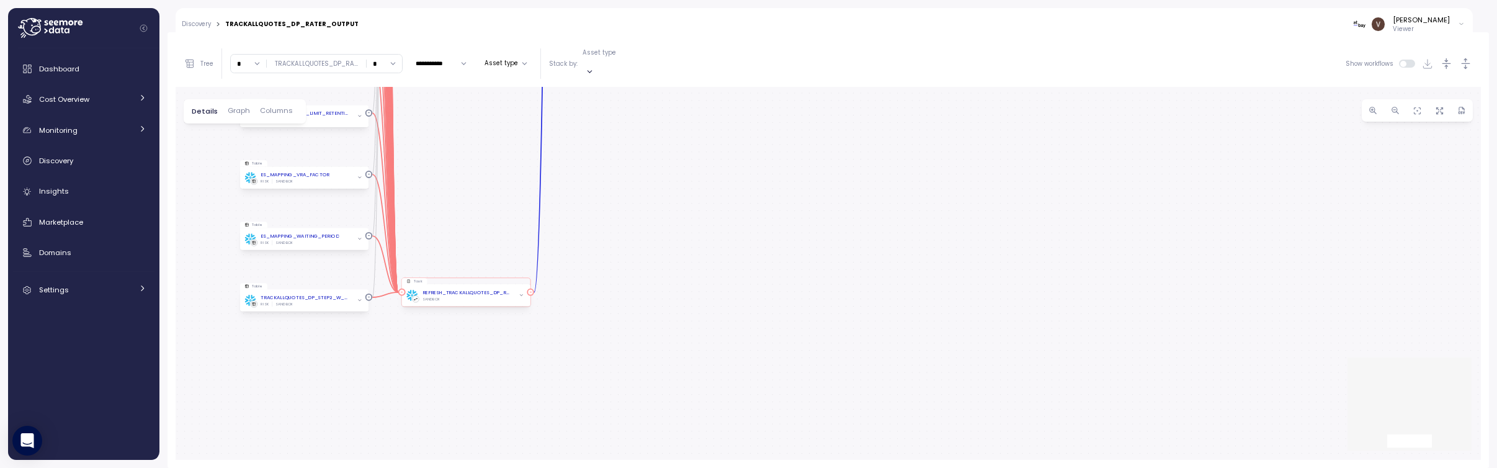
click at [468, 297] on div "SANDBOX" at bounding box center [467, 299] width 90 height 5
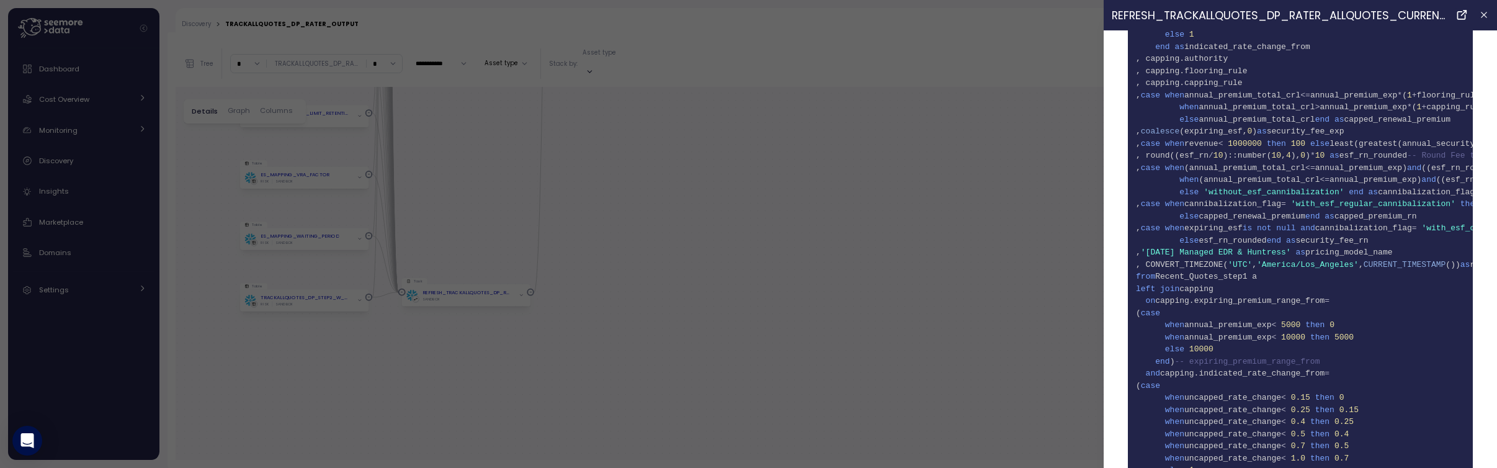
scroll to position [15588, 0]
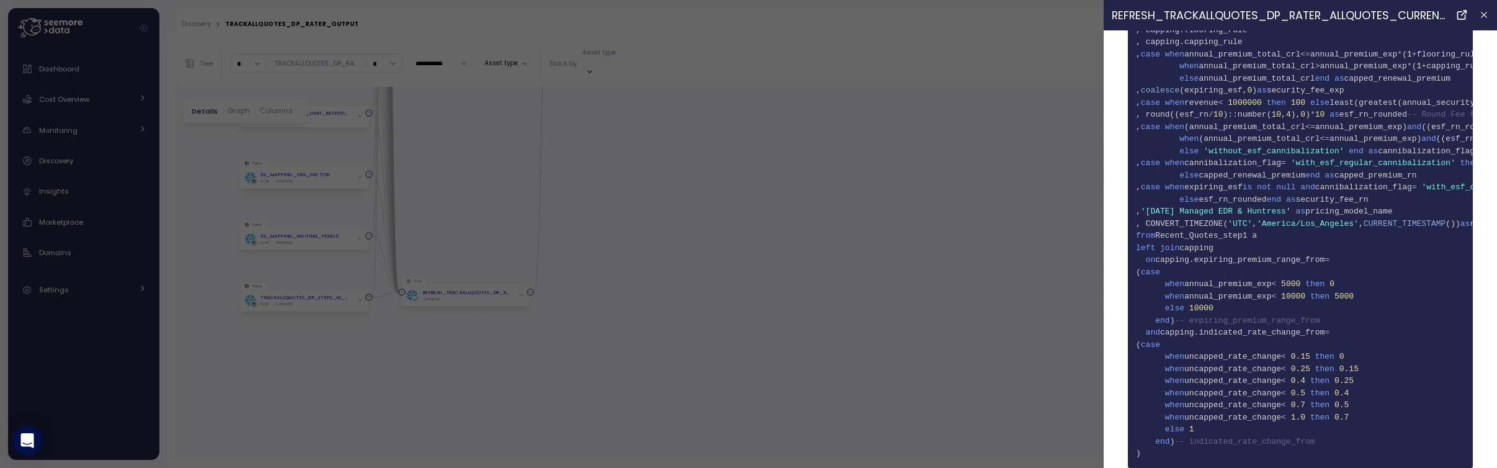
click at [1458, 16] on icon at bounding box center [1461, 15] width 7 height 7
drag, startPoint x: 1188, startPoint y: 444, endPoint x: 1164, endPoint y: 210, distance: 235.7
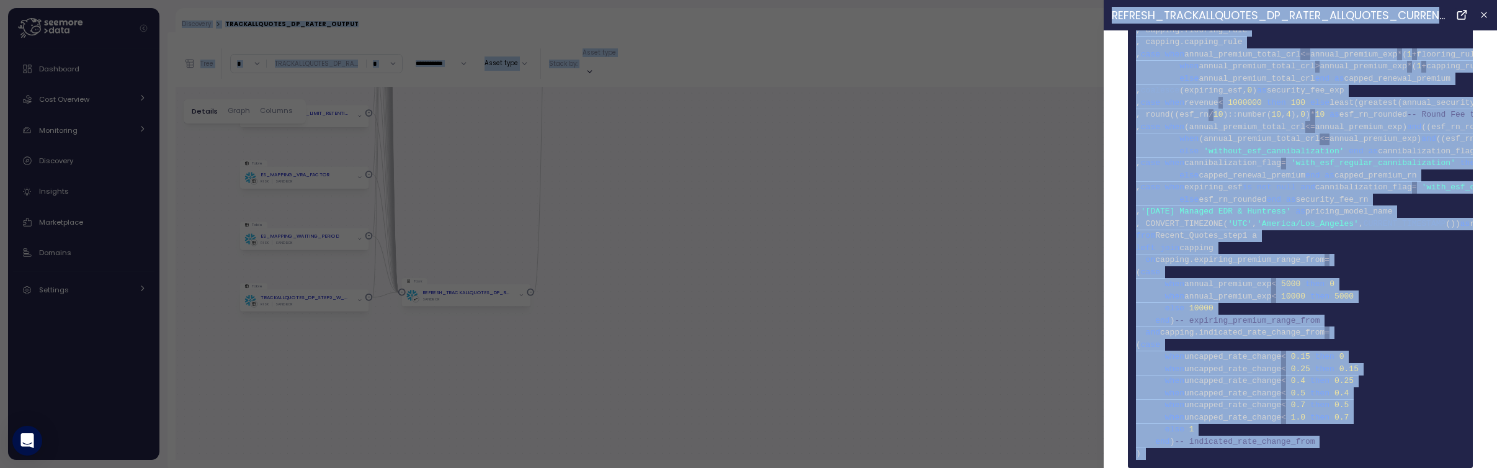
copy body "Loremipsu > DOLORSITAMETCO_AD_ELITS_DOEIUS Tempor Inci Utlabo Etdolorem Aliq En…"
click at [1286, 388] on span "<" at bounding box center [1283, 392] width 5 height 9
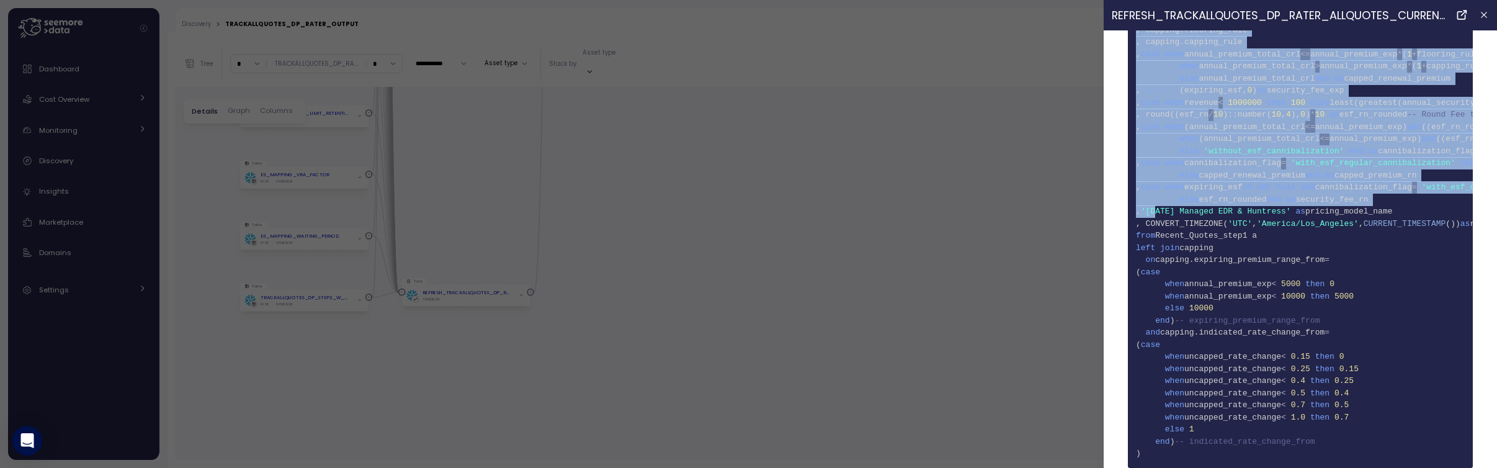
drag, startPoint x: 1177, startPoint y: 450, endPoint x: 1177, endPoint y: 293, distance: 157.0
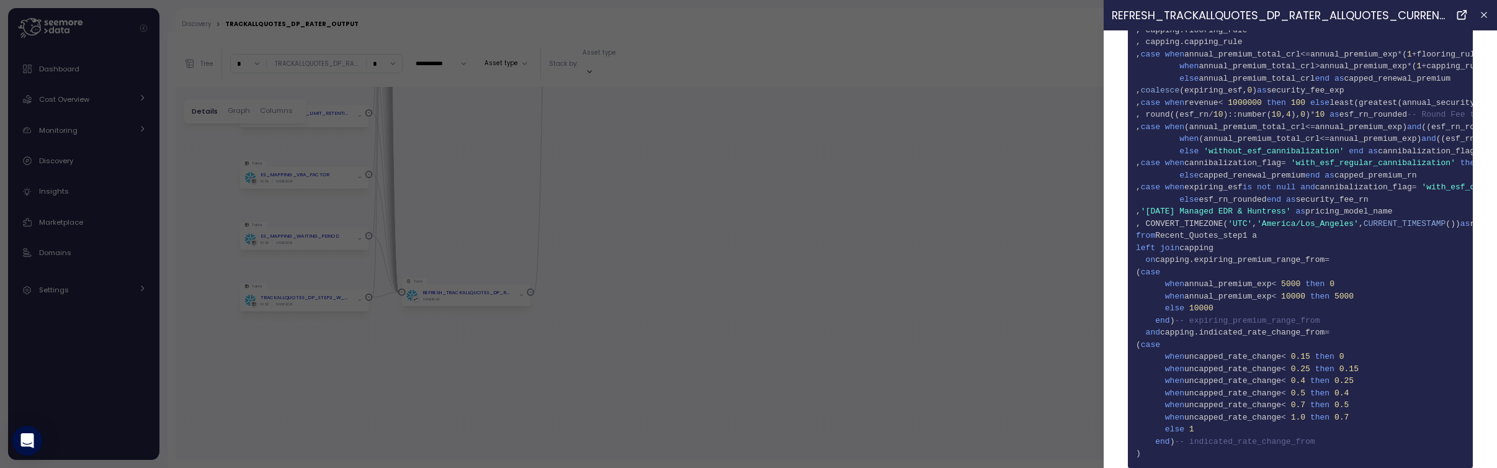
click at [1173, 437] on span ")" at bounding box center [1172, 441] width 5 height 9
drag, startPoint x: 1162, startPoint y: 447, endPoint x: 1155, endPoint y: 427, distance: 20.4
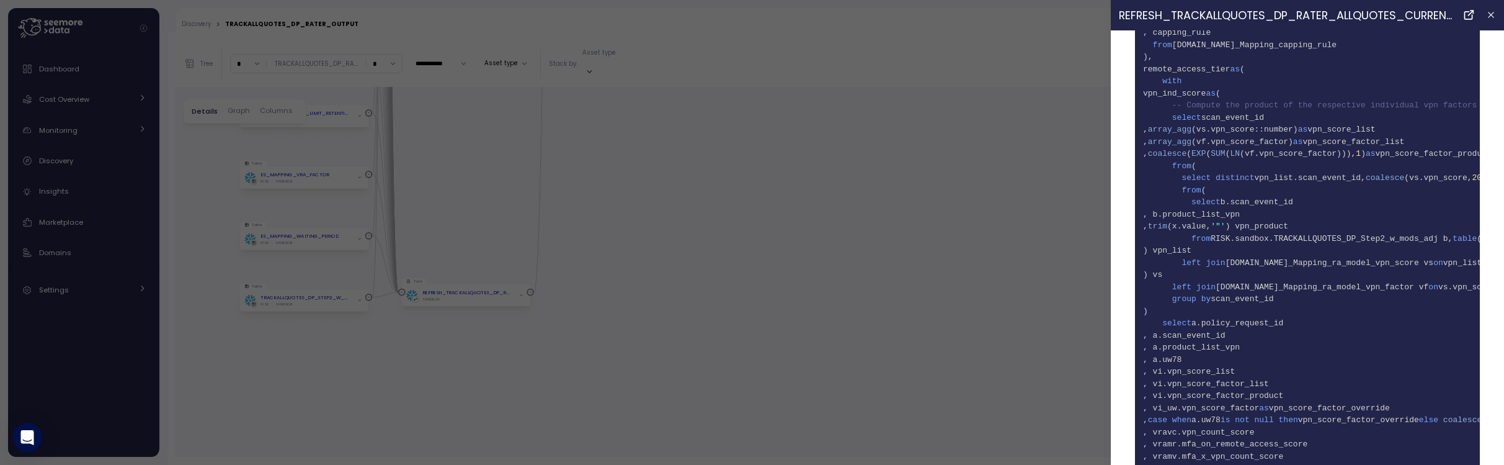
scroll to position [0, 0]
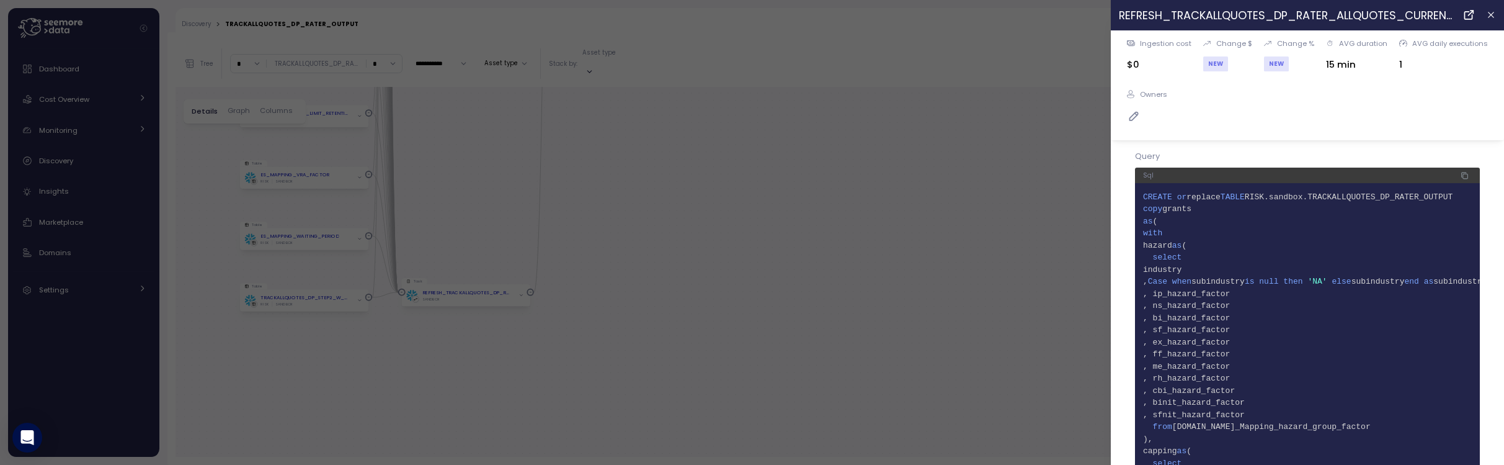
click at [1145, 199] on span "CREATE" at bounding box center [1157, 196] width 29 height 9
copy code "CREATE or replace TABLE RISK.sandbox.TRACKALLQUOTES_DP_RATER_OUTPUT 2 copy gran…"
click at [1487, 14] on icon "button" at bounding box center [1492, 15] width 10 height 10
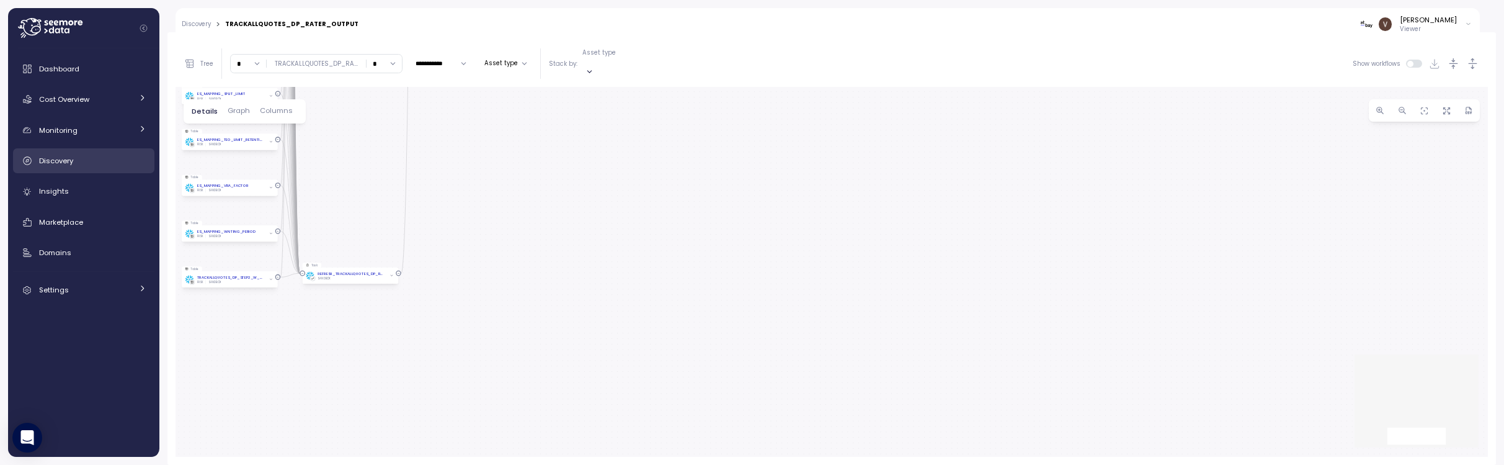
click at [92, 161] on div "Discovery" at bounding box center [92, 160] width 107 height 12
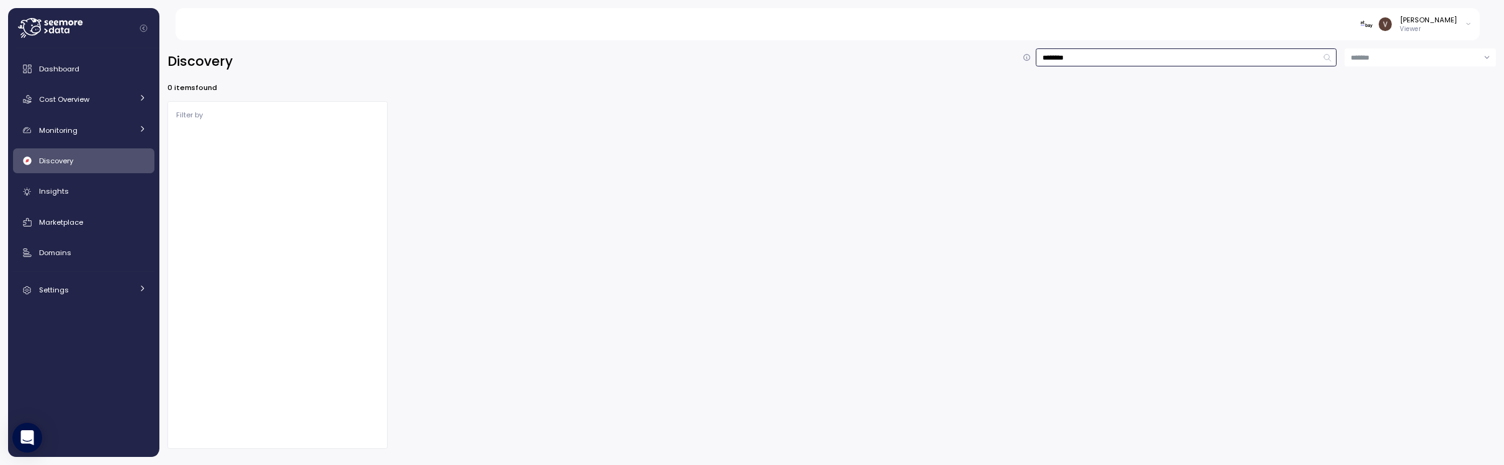
click at [1075, 55] on input "********" at bounding box center [1186, 57] width 301 height 18
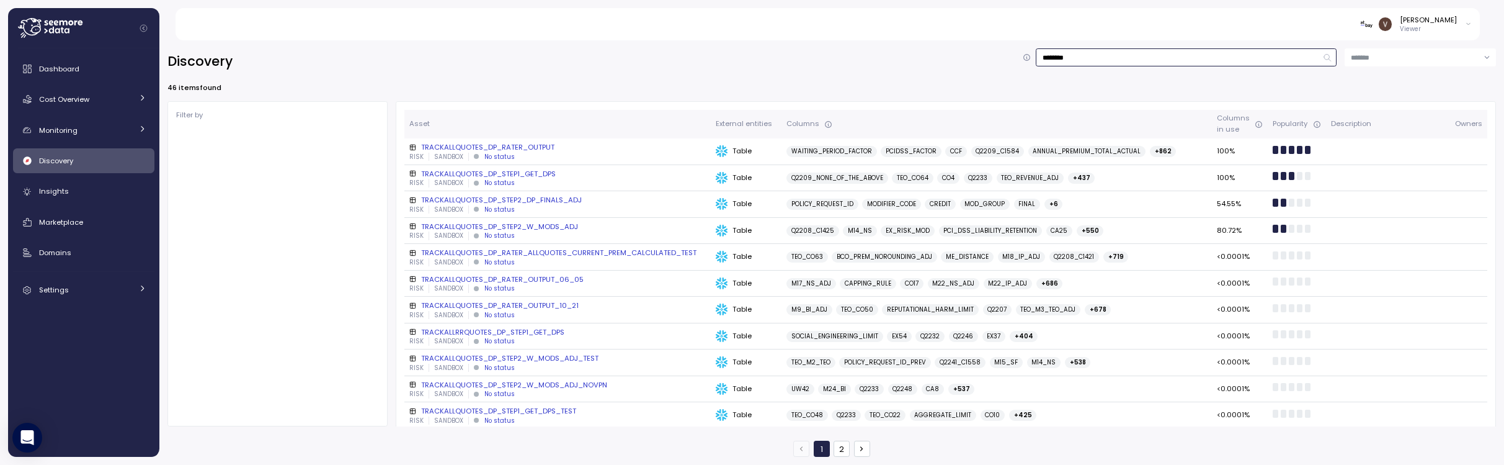
drag, startPoint x: 986, startPoint y: 48, endPoint x: 970, endPoint y: 50, distance: 15.6
click at [956, 48] on div "Discovery ********" at bounding box center [832, 61] width 1329 height 26
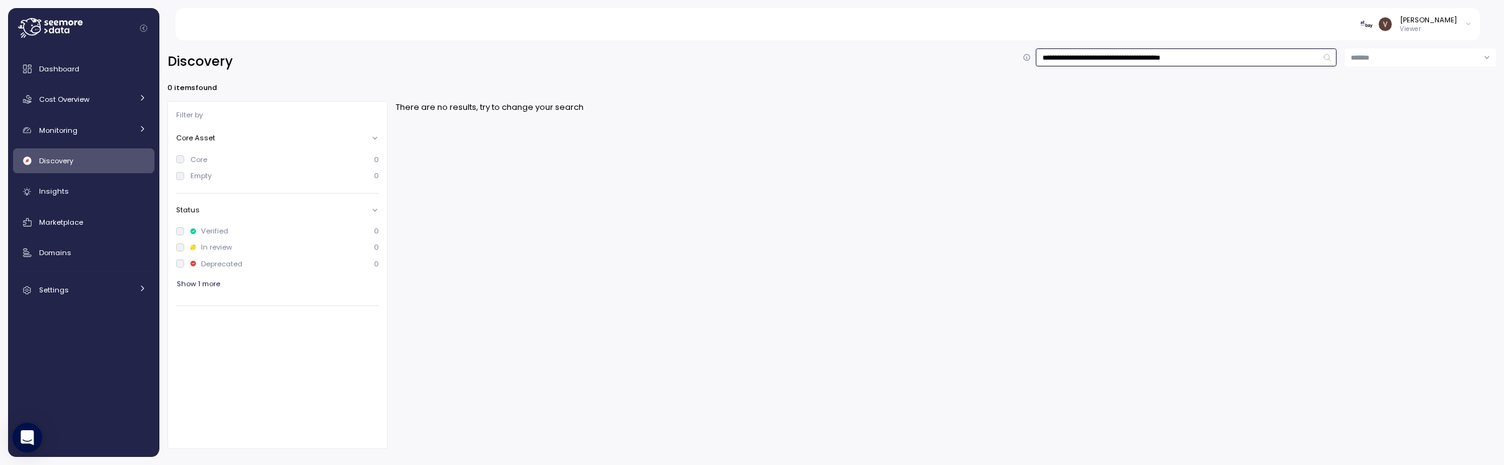
drag, startPoint x: 1091, startPoint y: 54, endPoint x: 943, endPoint y: 41, distance: 148.8
click at [943, 41] on div "**********" at bounding box center [831, 248] width 1345 height 432
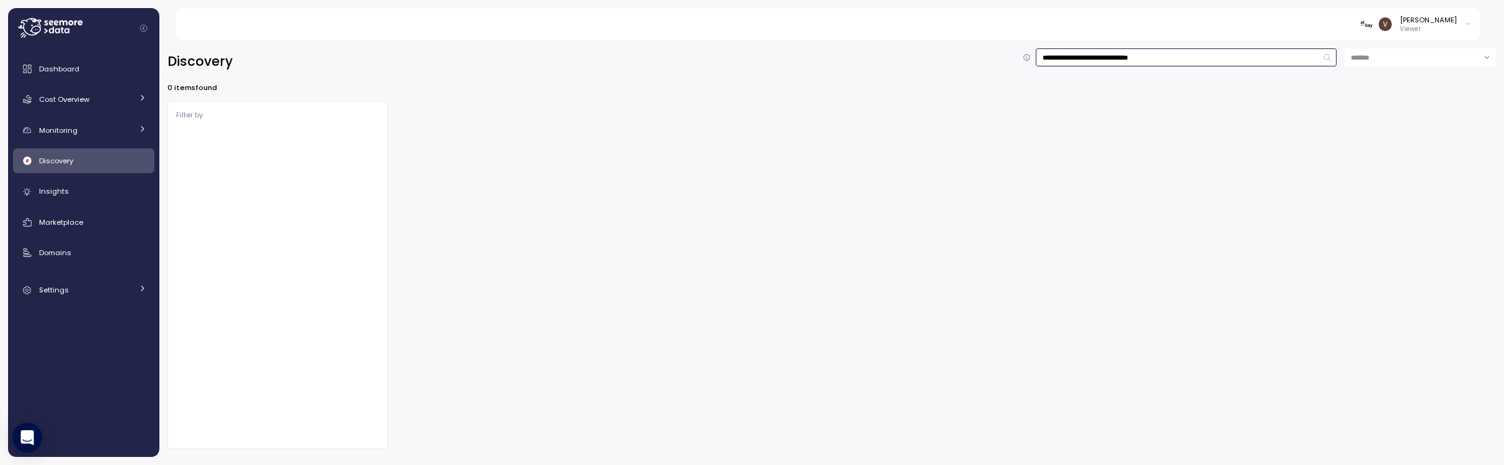
click at [1224, 61] on input "**********" at bounding box center [1186, 57] width 301 height 18
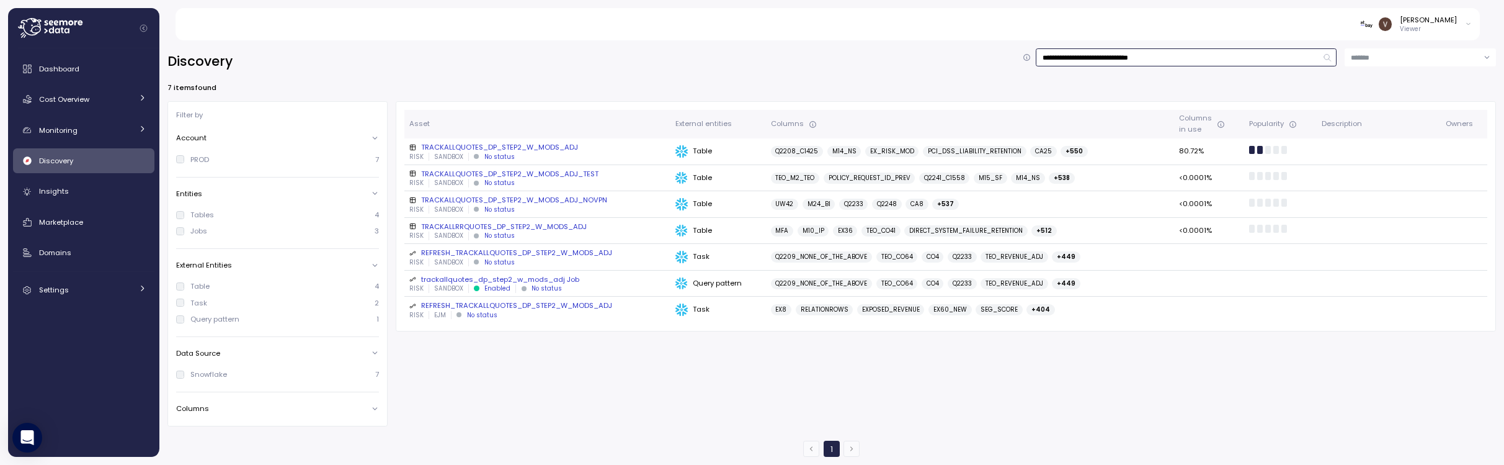
type input "**********"
click at [571, 146] on div "TRACKALLQUOTES_DP_STEP2_W_MODS_ADJ" at bounding box center [537, 147] width 256 height 10
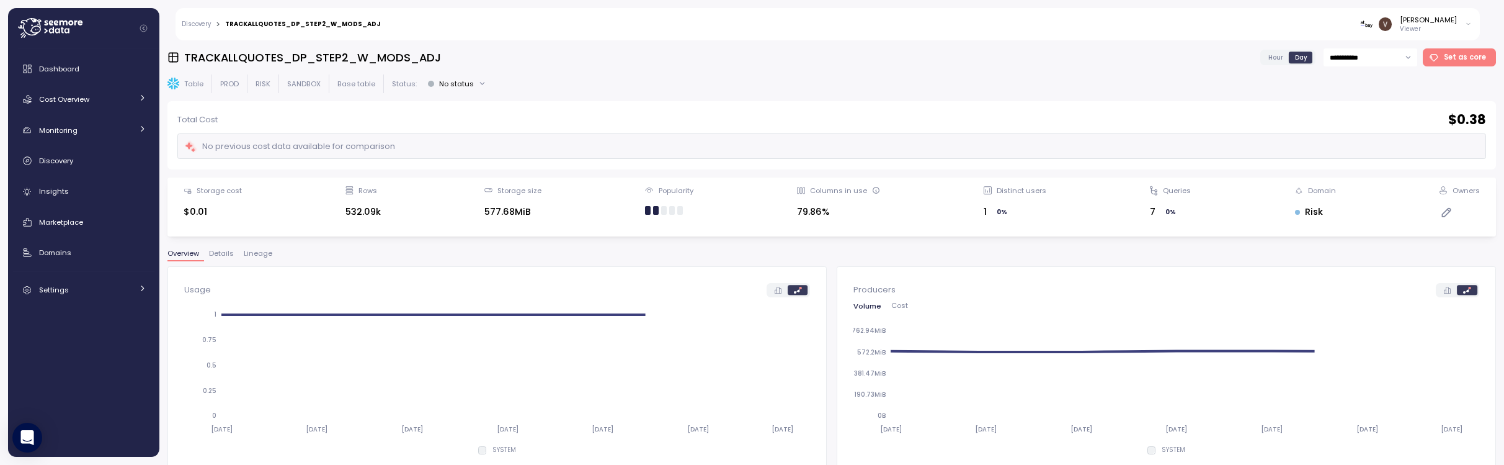
click at [247, 257] on span "Lineage" at bounding box center [258, 253] width 29 height 7
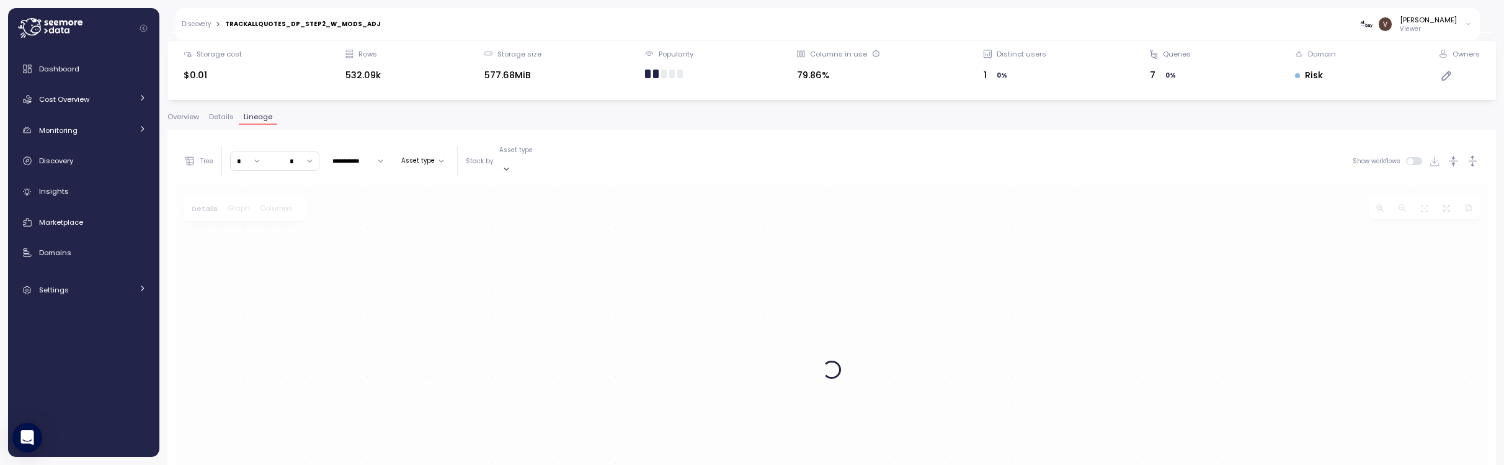
scroll to position [234, 0]
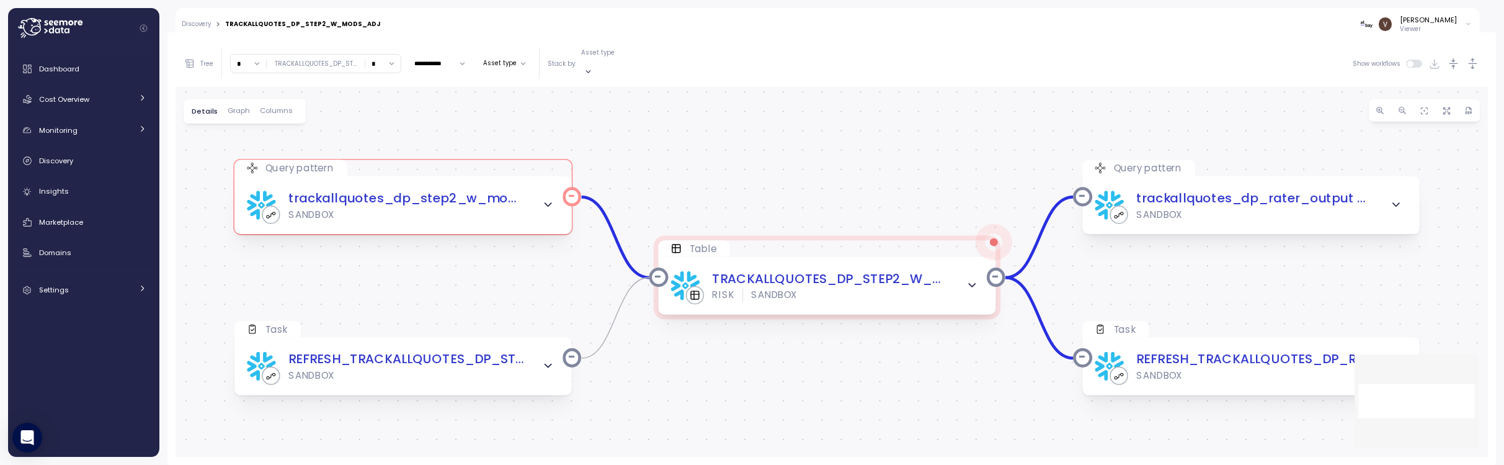
click at [323, 208] on div "SANDBOX" at bounding box center [310, 214] width 45 height 13
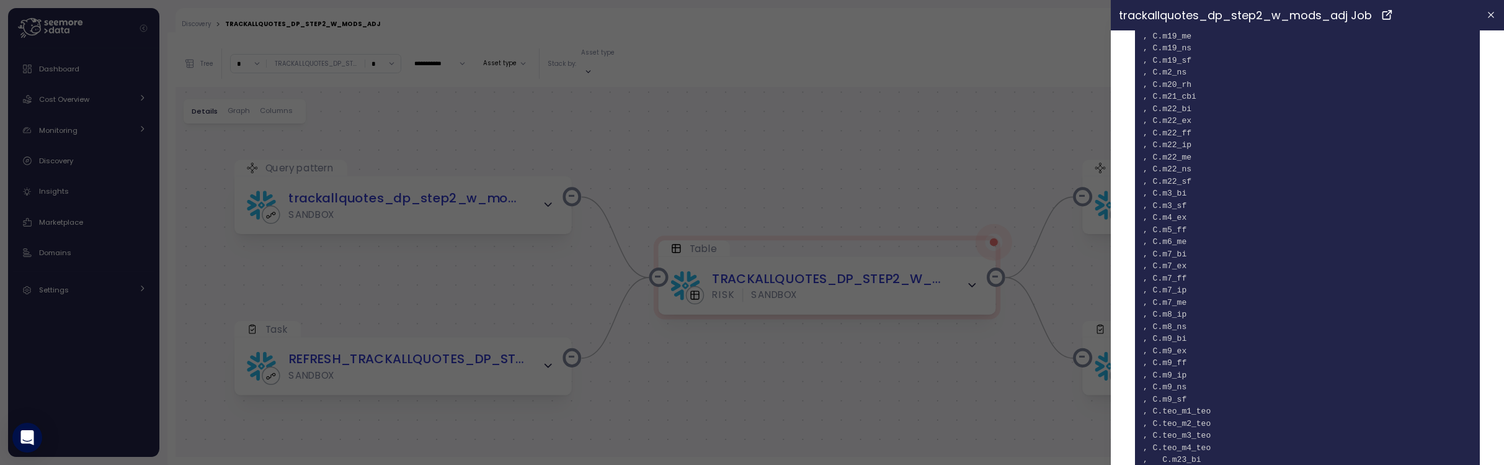
scroll to position [5974, 0]
click at [790, 197] on div at bounding box center [752, 232] width 1504 height 465
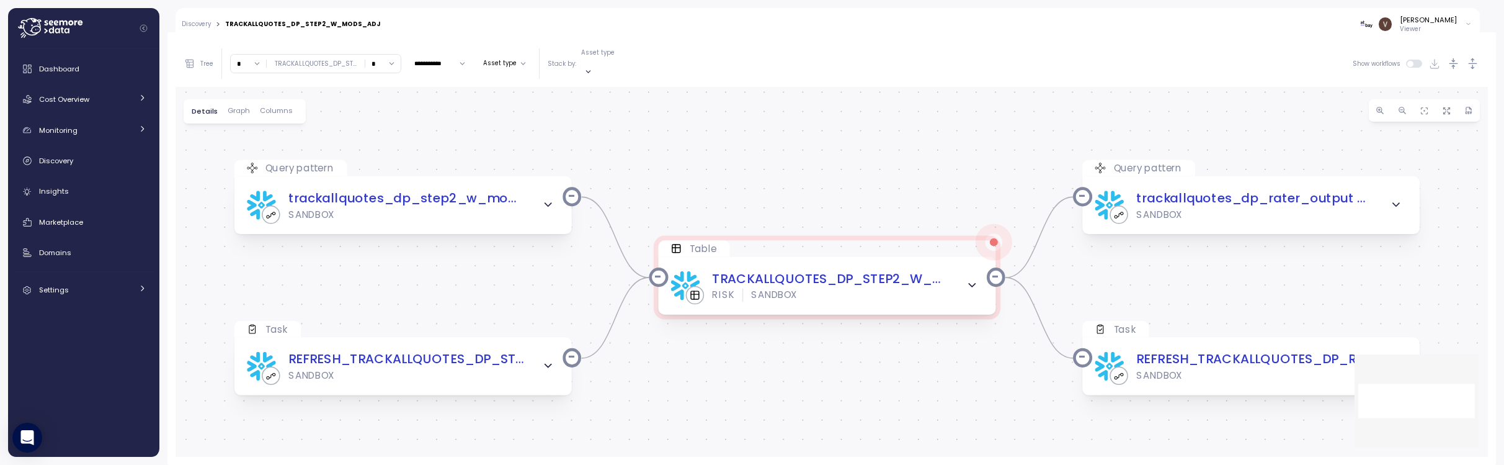
click at [256, 61] on input "*" at bounding box center [248, 64] width 35 height 18
click at [247, 167] on div "4" at bounding box center [249, 167] width 30 height 17
type input "*"
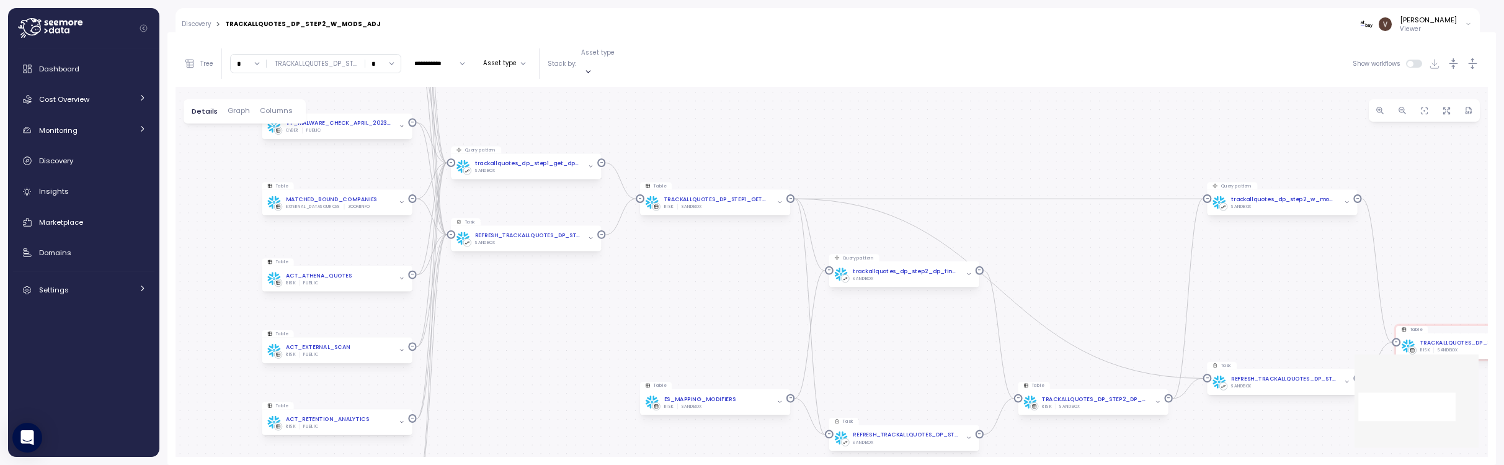
drag, startPoint x: 573, startPoint y: 320, endPoint x: 609, endPoint y: 297, distance: 43.2
click at [609, 297] on div "Query pattern trackallquotes_dp_step2_w_mods_adj Job SANDBOX Table TRACKALLQUOT…" at bounding box center [832, 272] width 1313 height 370
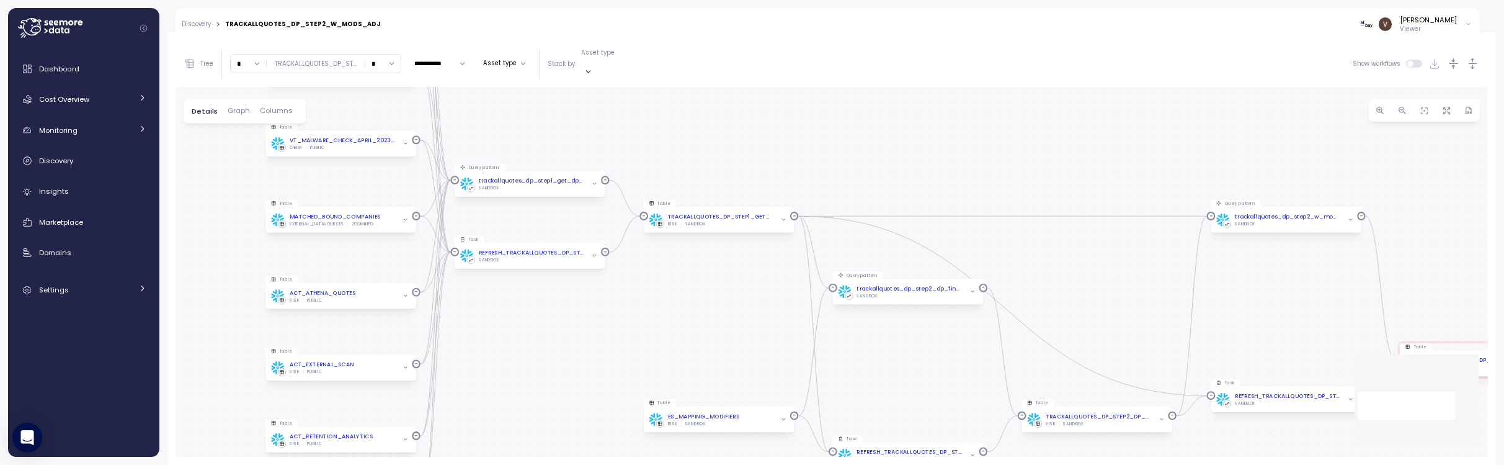
drag, startPoint x: 695, startPoint y: 279, endPoint x: 699, endPoint y: 296, distance: 17.8
click at [699, 296] on div "Query pattern trackallquotes_dp_step2_w_mods_adj Job SANDBOX Table TRACKALLQUOT…" at bounding box center [832, 272] width 1313 height 370
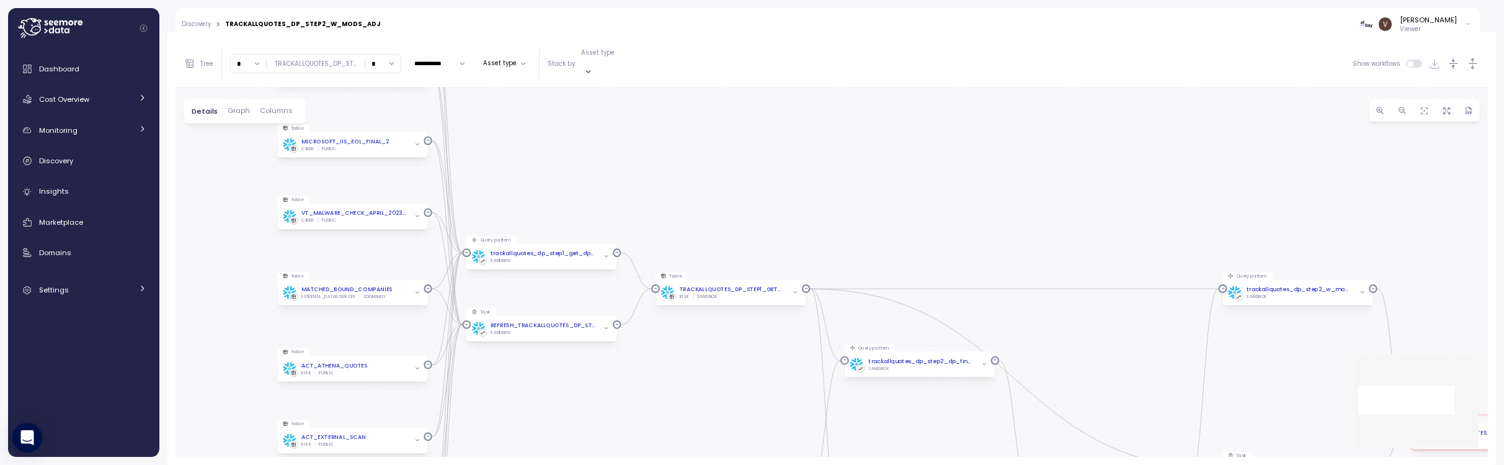
drag, startPoint x: 667, startPoint y: 288, endPoint x: 679, endPoint y: 361, distance: 73.5
click at [679, 361] on div "Query pattern trackallquotes_dp_step2_w_mods_adj Job SANDBOX Table TRACKALLQUOT…" at bounding box center [832, 272] width 1313 height 370
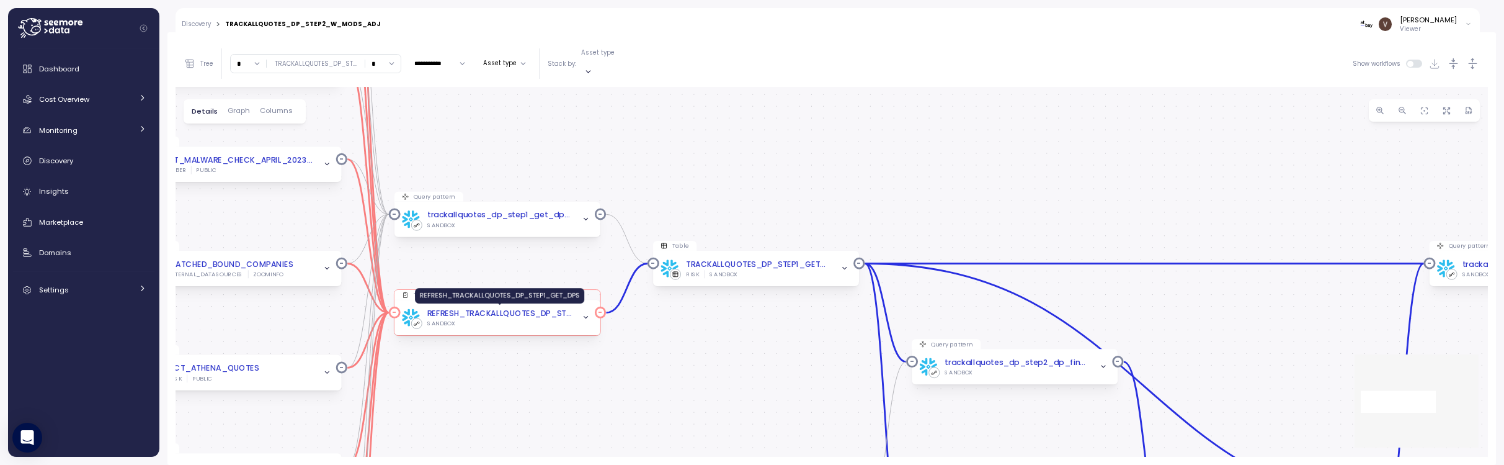
click at [506, 308] on div "REFRESH_TRACKALLQUOTES_DP_STEP1_GET_DPS" at bounding box center [499, 314] width 145 height 12
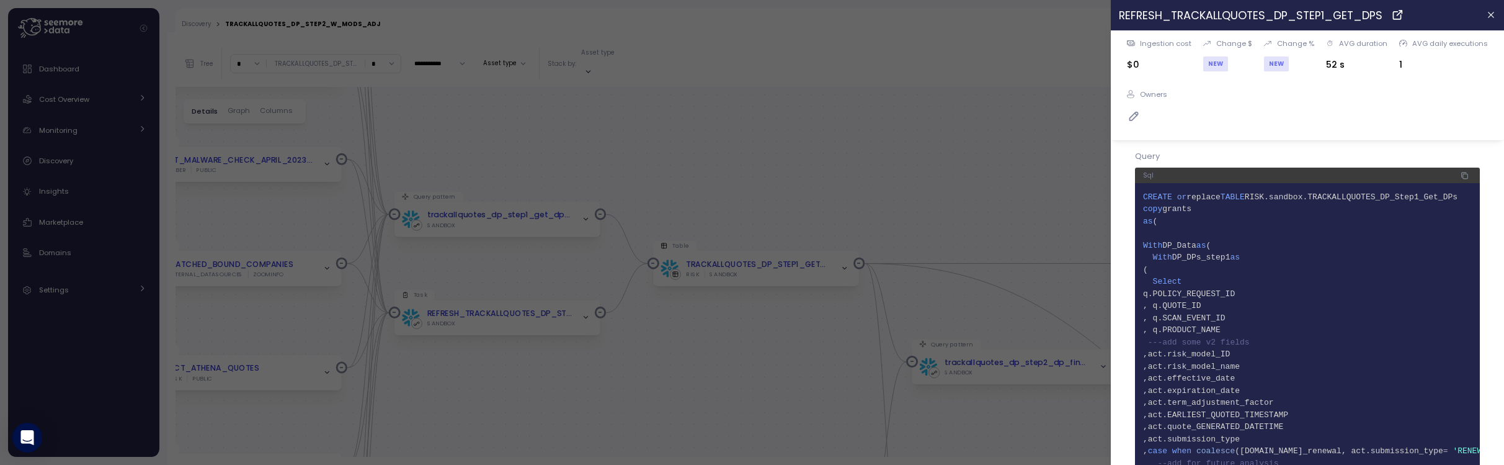
drag, startPoint x: 687, startPoint y: 372, endPoint x: 664, endPoint y: 372, distance: 23.6
click at [686, 372] on div at bounding box center [752, 232] width 1504 height 465
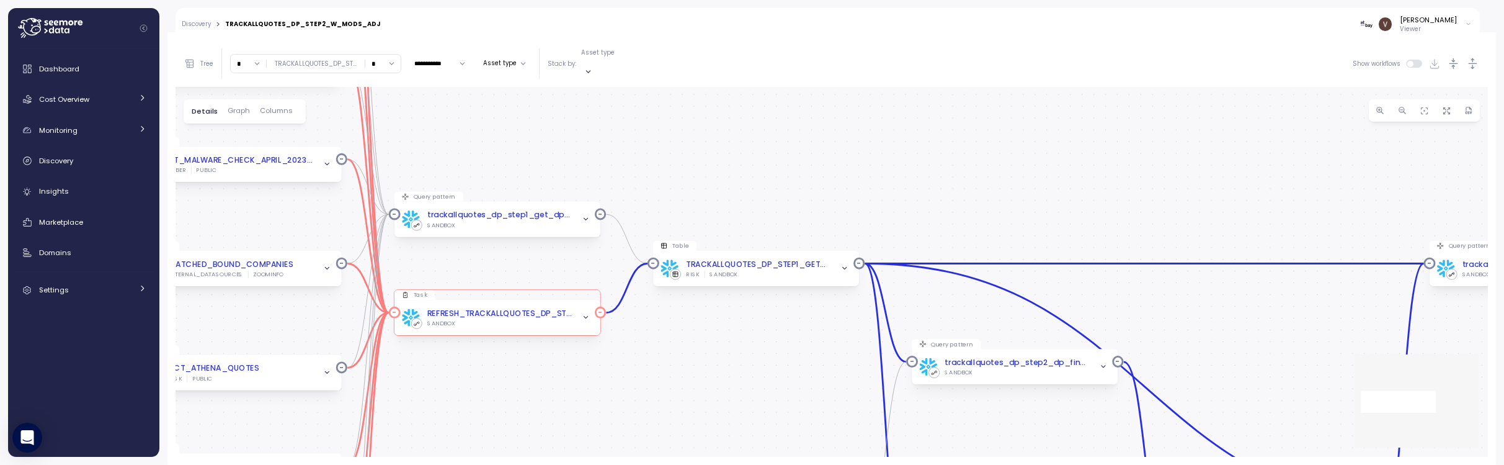
click at [503, 319] on div "SANDBOX" at bounding box center [499, 323] width 145 height 8
click at [487, 319] on div "SANDBOX" at bounding box center [499, 323] width 145 height 8
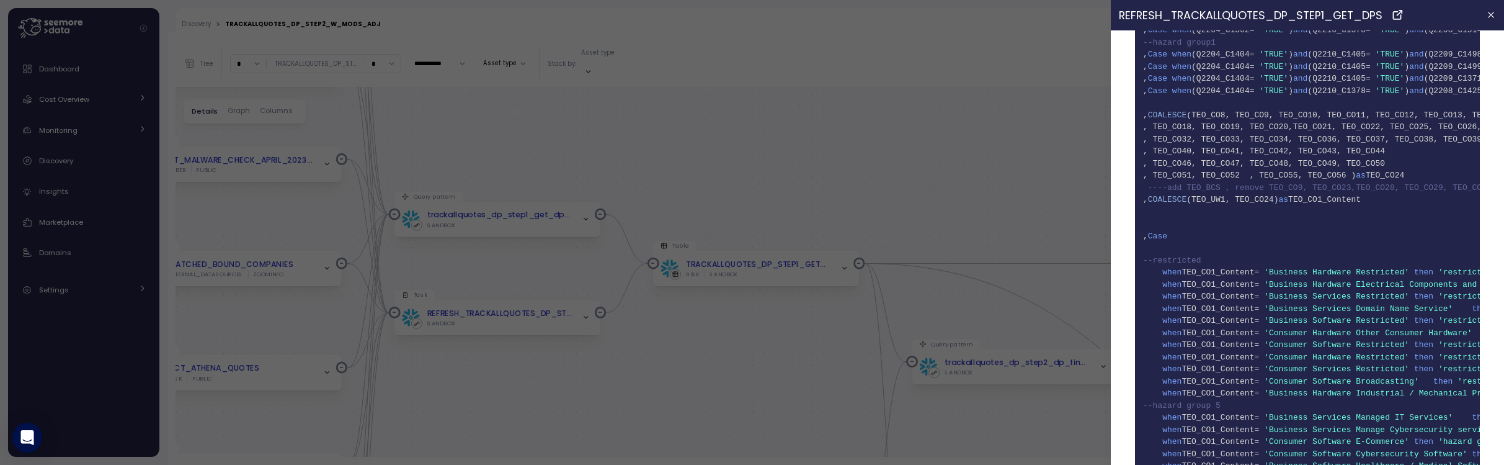
scroll to position [18385, 0]
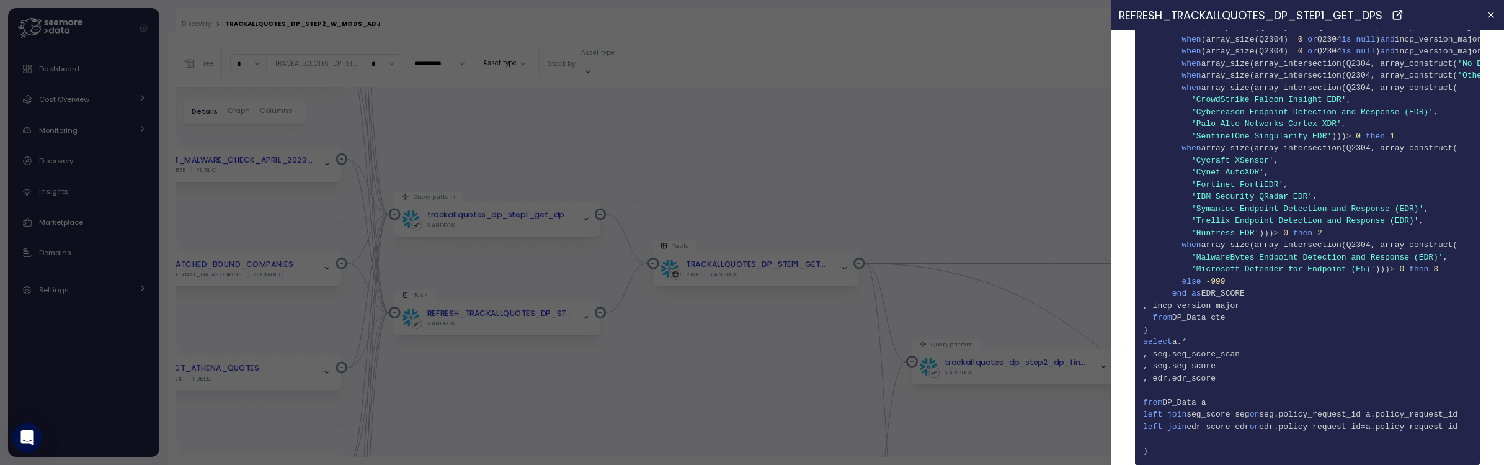
click at [1235, 446] on span "1541 )" at bounding box center [1307, 451] width 329 height 12
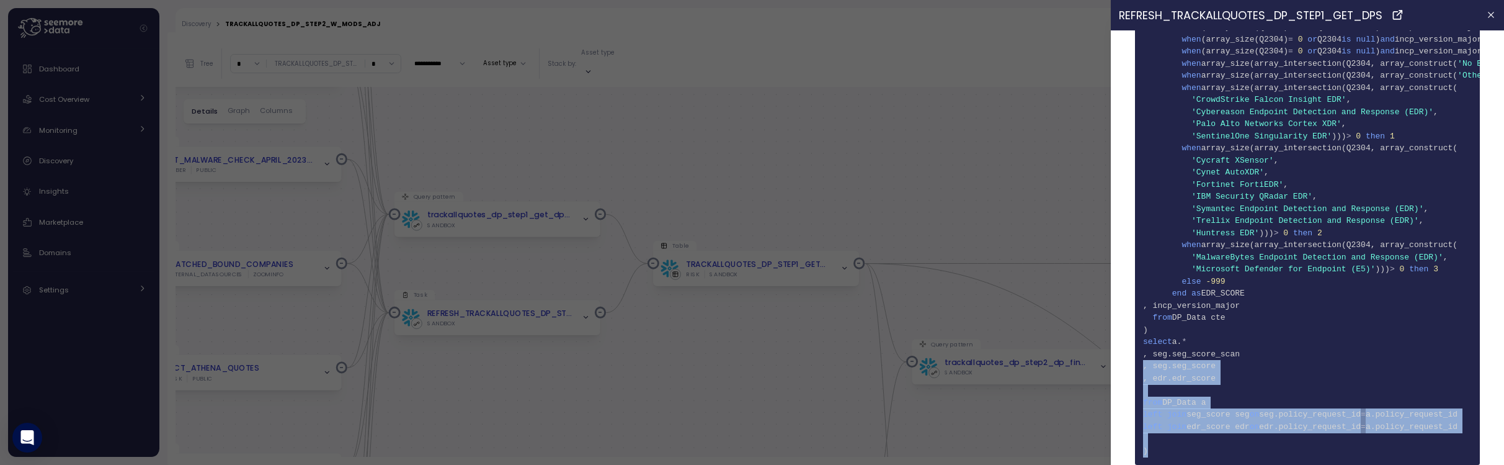
drag, startPoint x: 1148, startPoint y: 439, endPoint x: 1138, endPoint y: 355, distance: 84.3
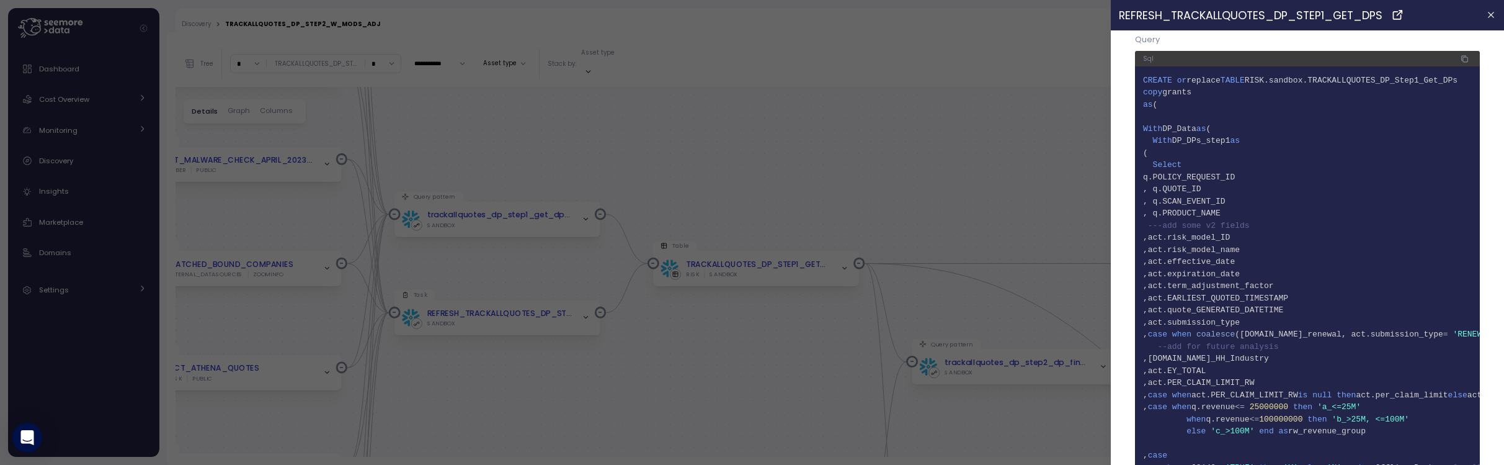
scroll to position [0, 0]
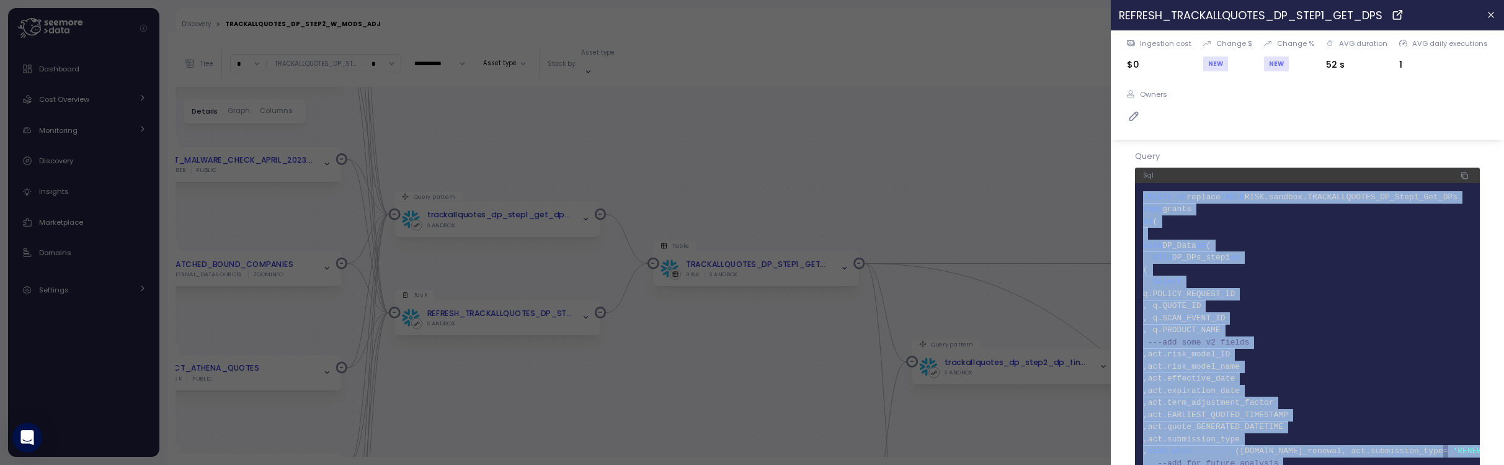
click at [1143, 195] on span "CREATE" at bounding box center [1157, 196] width 29 height 9
copy code "CREATE or replace TABLE RISK.sandbox.TRACKALLQUOTES_DP_Step1_Get_DPs 2 copy gra…"
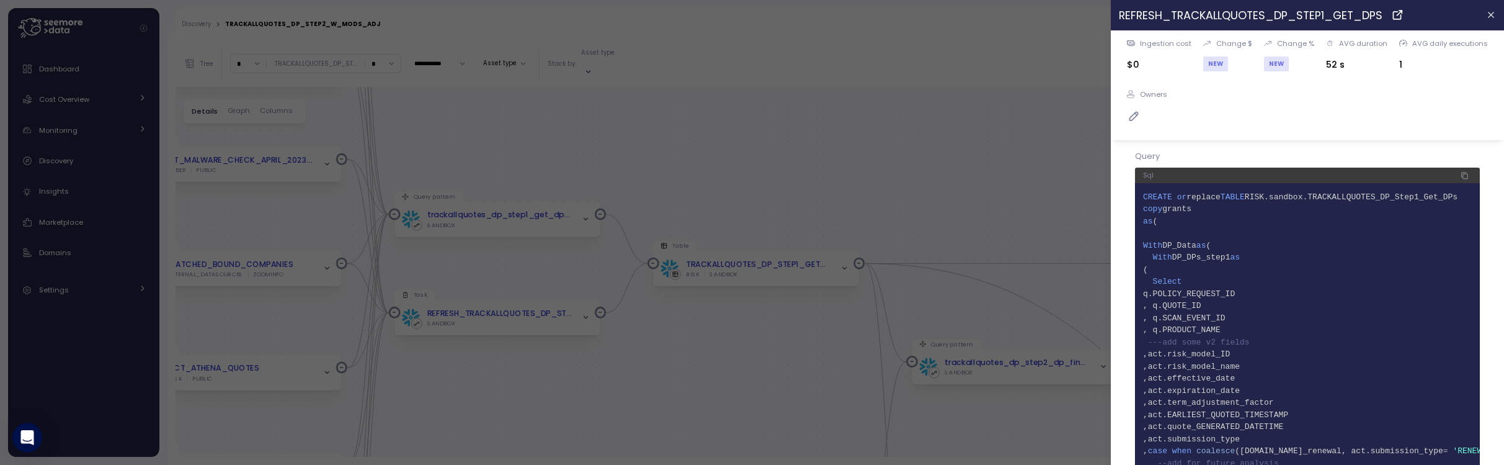
click at [805, 197] on div at bounding box center [752, 232] width 1504 height 465
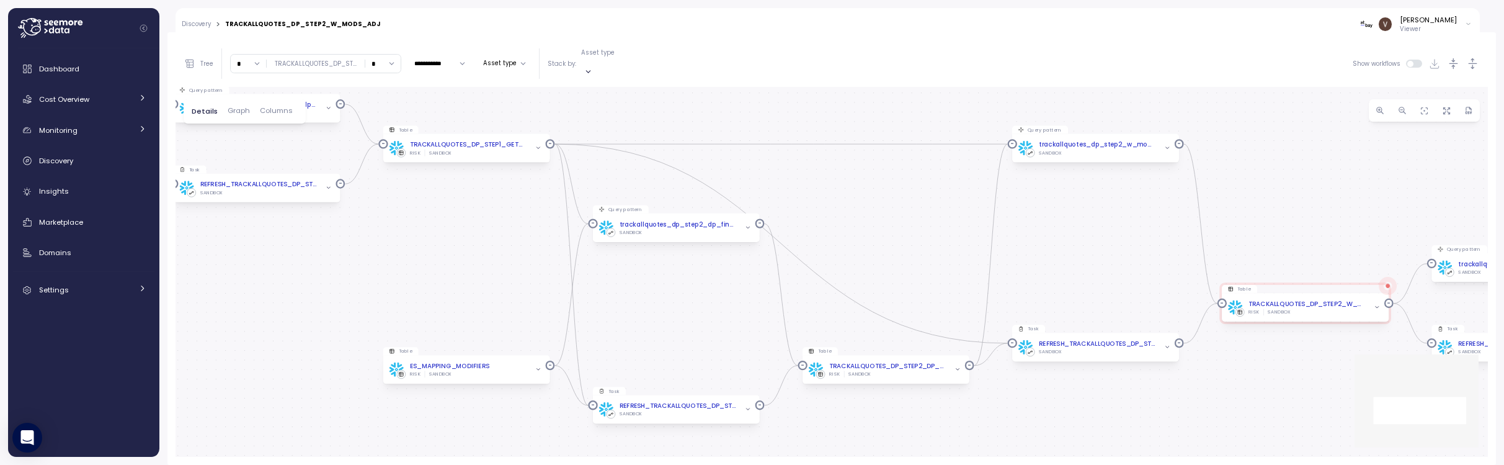
drag, startPoint x: 1276, startPoint y: 351, endPoint x: 903, endPoint y: 221, distance: 394.7
click at [903, 221] on div "Query pattern trackallquotes_dp_step2_w_mods_adj Job SANDBOX Table TRACKALLQUOT…" at bounding box center [832, 272] width 1313 height 370
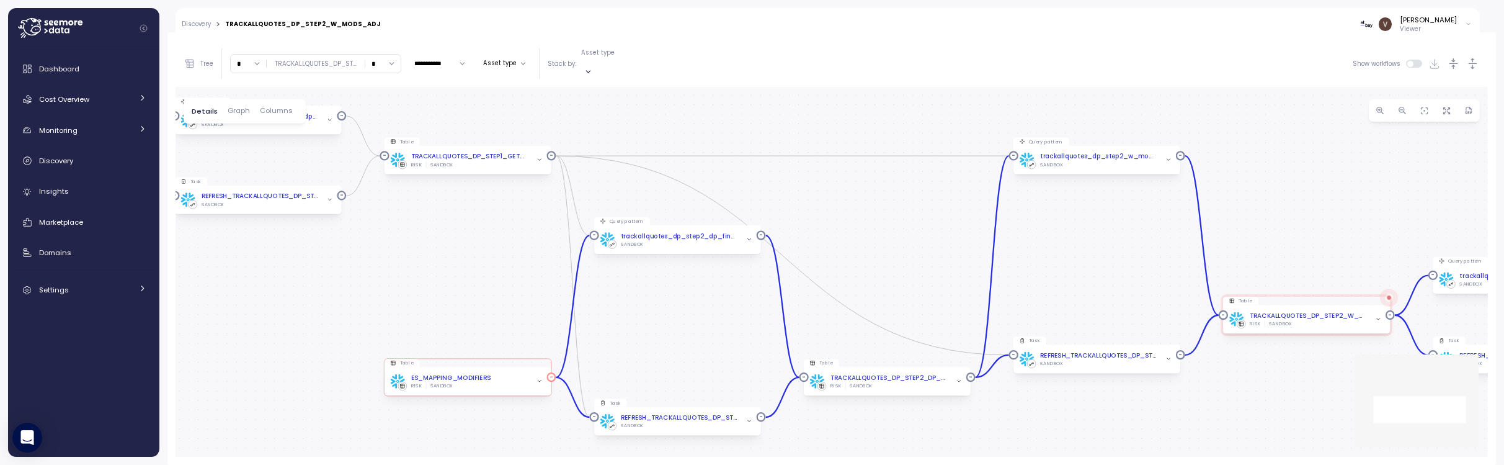
click at [496, 376] on div "ES_MAPPING_MODIFIERS RISK SANDBOX" at bounding box center [467, 381] width 154 height 16
click at [703, 422] on div "SANDBOX" at bounding box center [679, 425] width 117 height 6
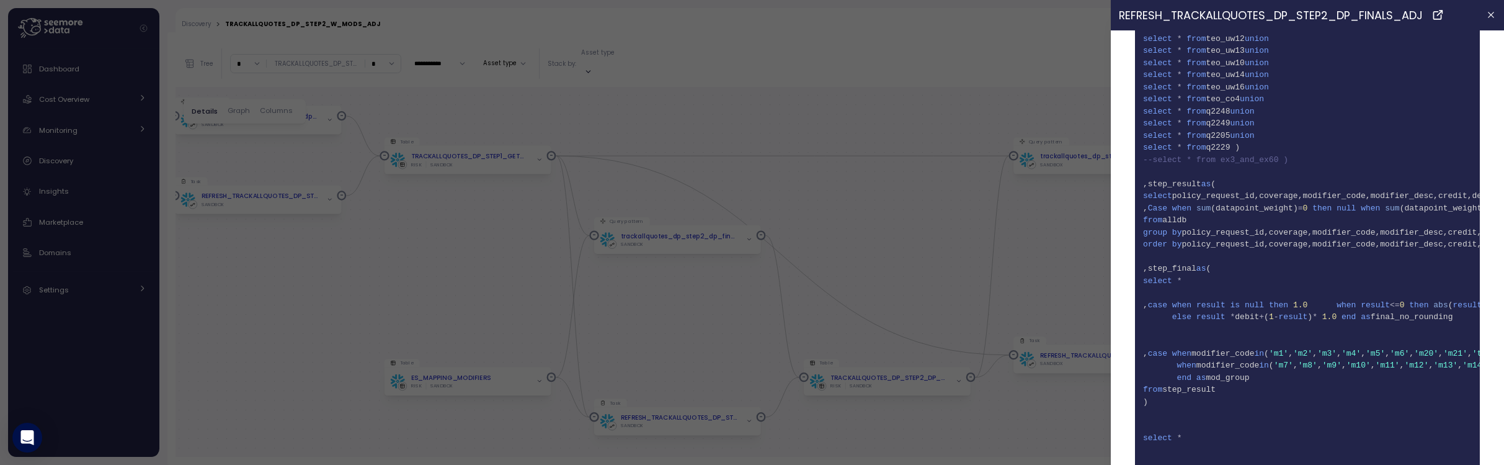
scroll to position [2623, 0]
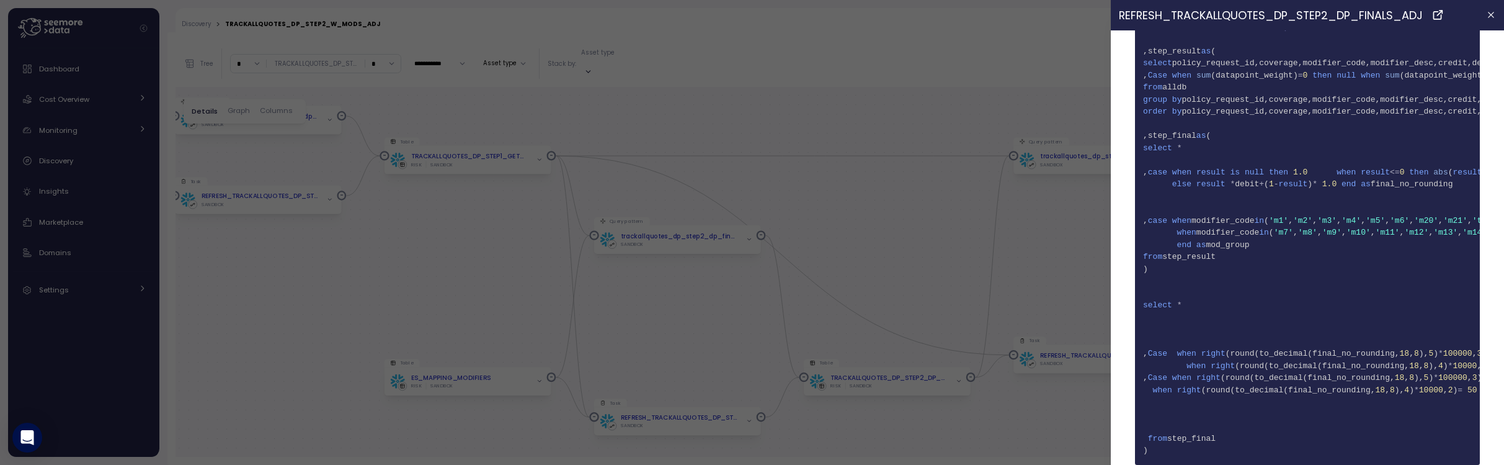
click at [1239, 432] on span "237 from step_final" at bounding box center [1307, 438] width 329 height 12
click at [1217, 444] on span "238 )" at bounding box center [1307, 450] width 329 height 12
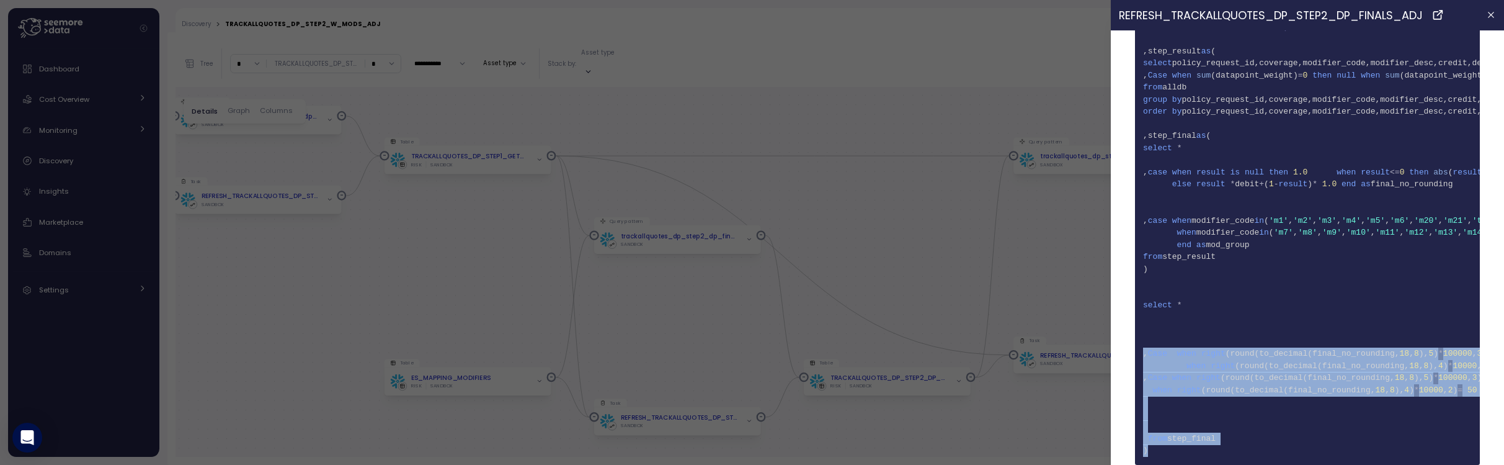
drag, startPoint x: 1175, startPoint y: 440, endPoint x: 1143, endPoint y: 344, distance: 101.2
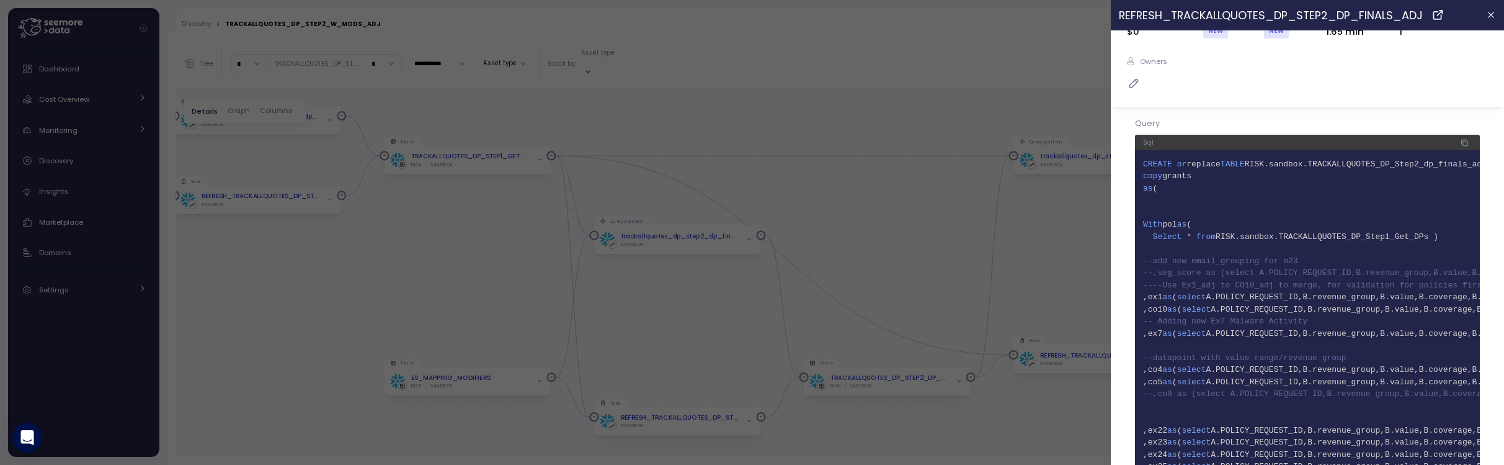
scroll to position [0, 0]
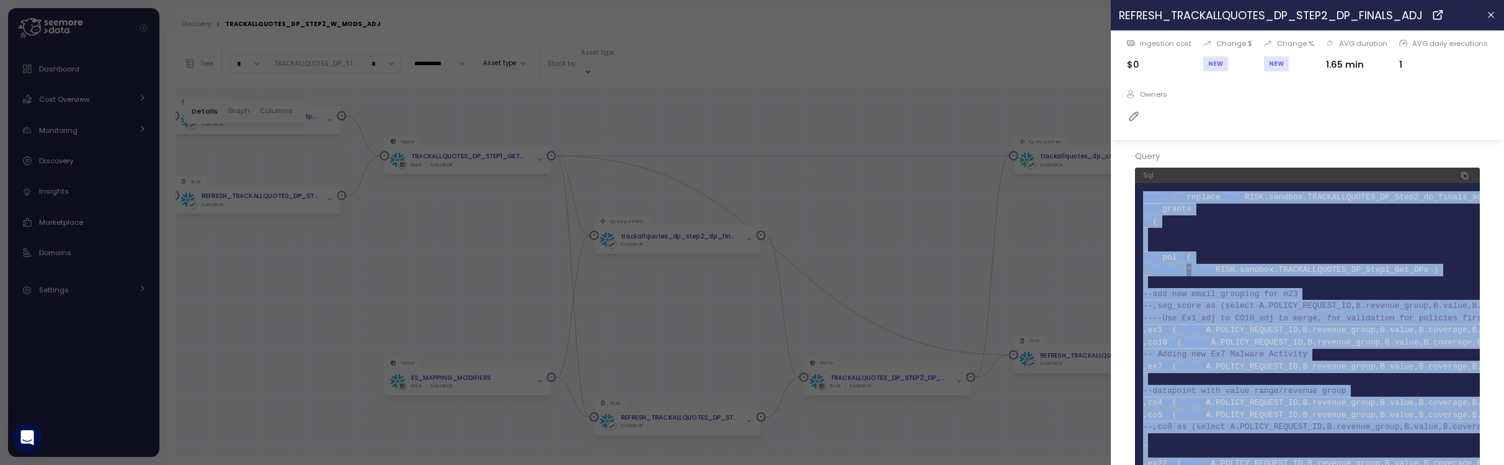
click at [1143, 197] on span "CREATE" at bounding box center [1157, 196] width 29 height 9
copy code "CREATE or replace TABLE RISK.sandbox.TRACKALLQUOTES_DP_Step2_dp_finals_adj 2 co…"
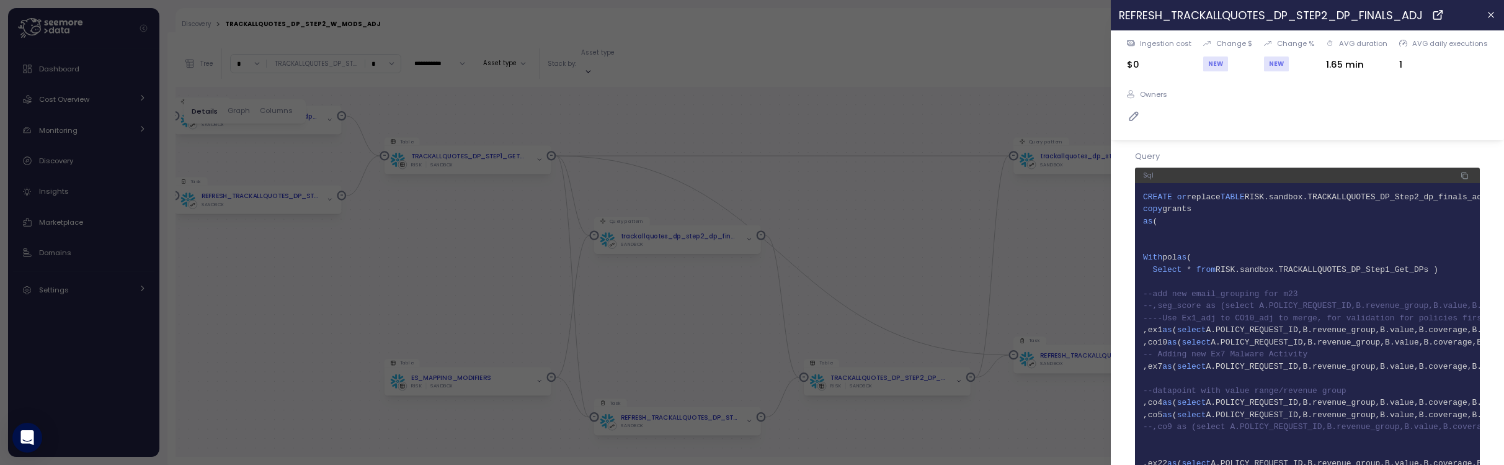
click at [891, 271] on div at bounding box center [752, 232] width 1504 height 465
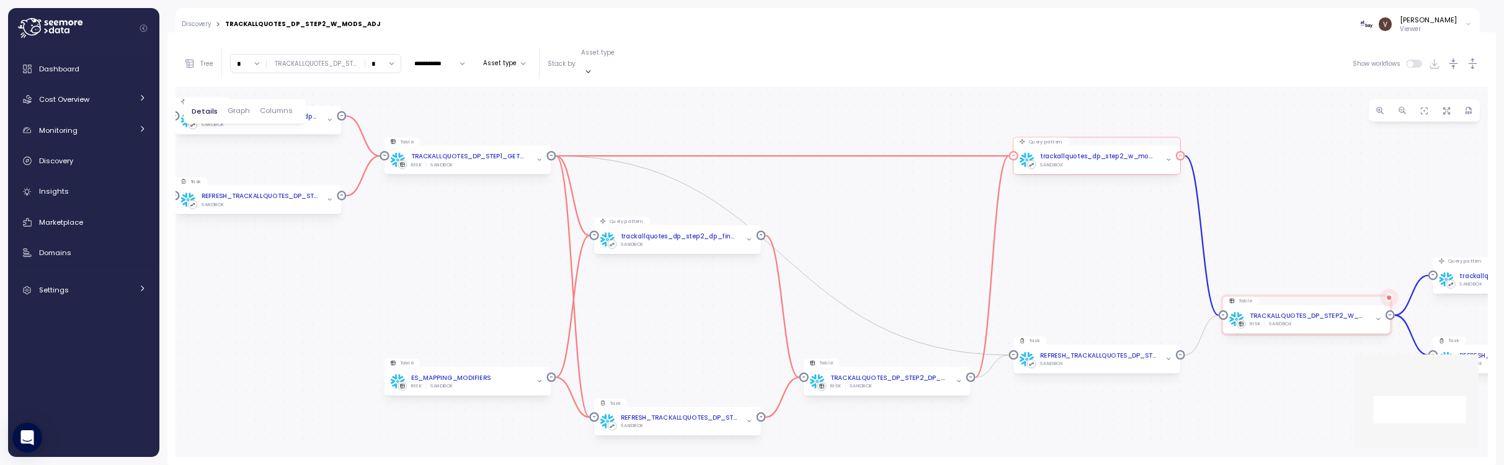
click at [1122, 156] on div "trackallquotes_dp_step2_w_mods_adj Job SANDBOX" at bounding box center [1097, 160] width 167 height 29
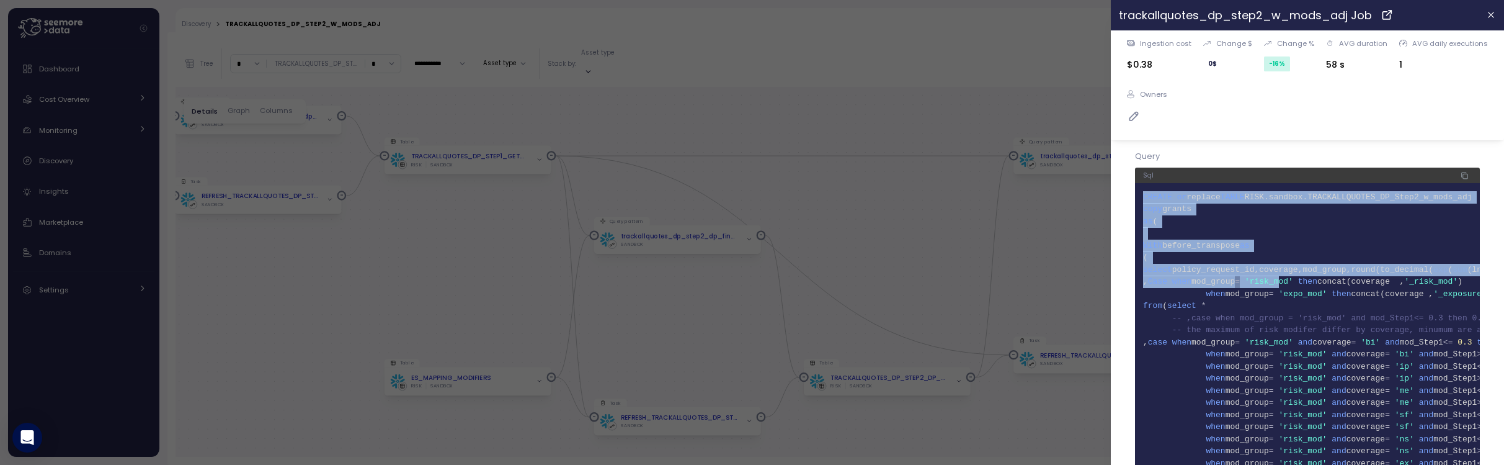
drag, startPoint x: 1145, startPoint y: 193, endPoint x: 1305, endPoint y: 283, distance: 183.6
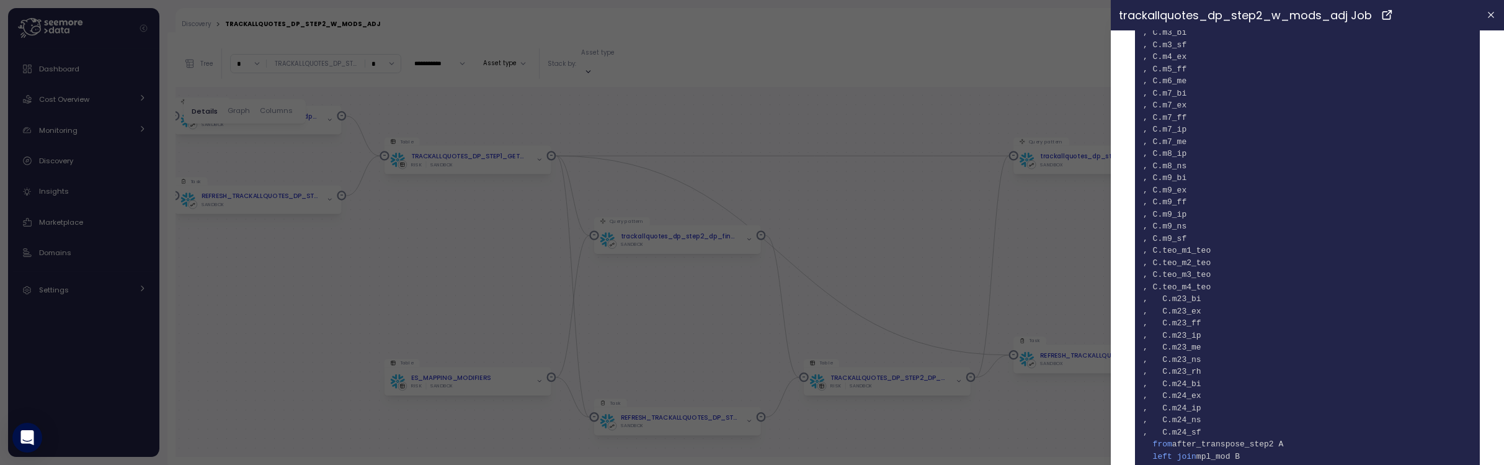
scroll to position [5974, 0]
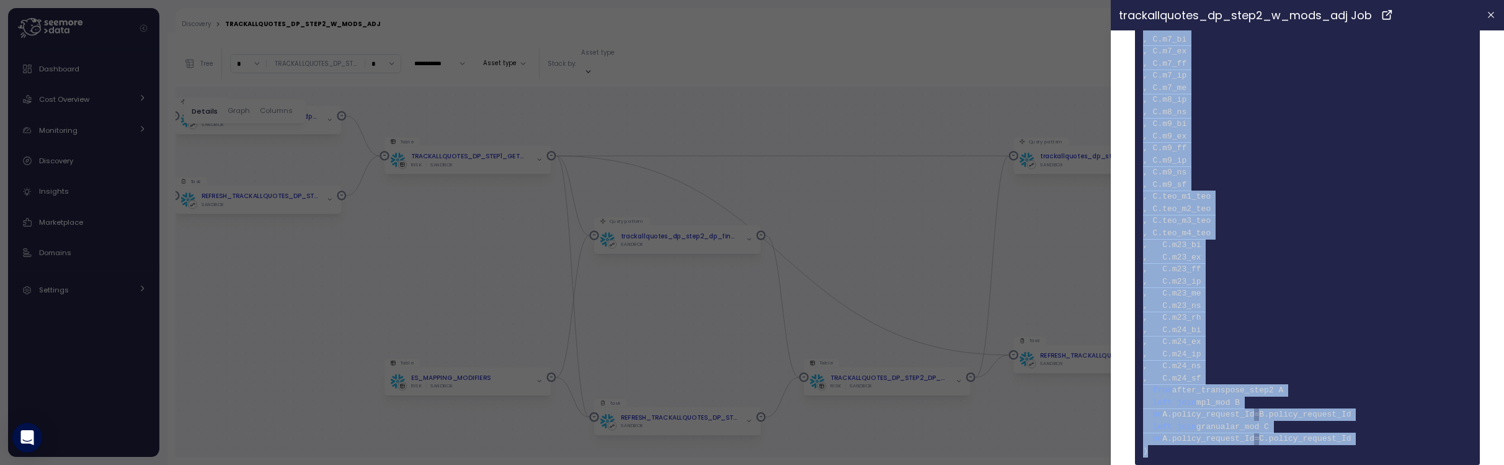
click at [1190, 445] on span "515 )" at bounding box center [1307, 451] width 329 height 12
copy code "CREATE or replace TABLE RISK.sandbox.TRACKALLQUOTES_DP_Step2_w_mods_adj 2 copy …"
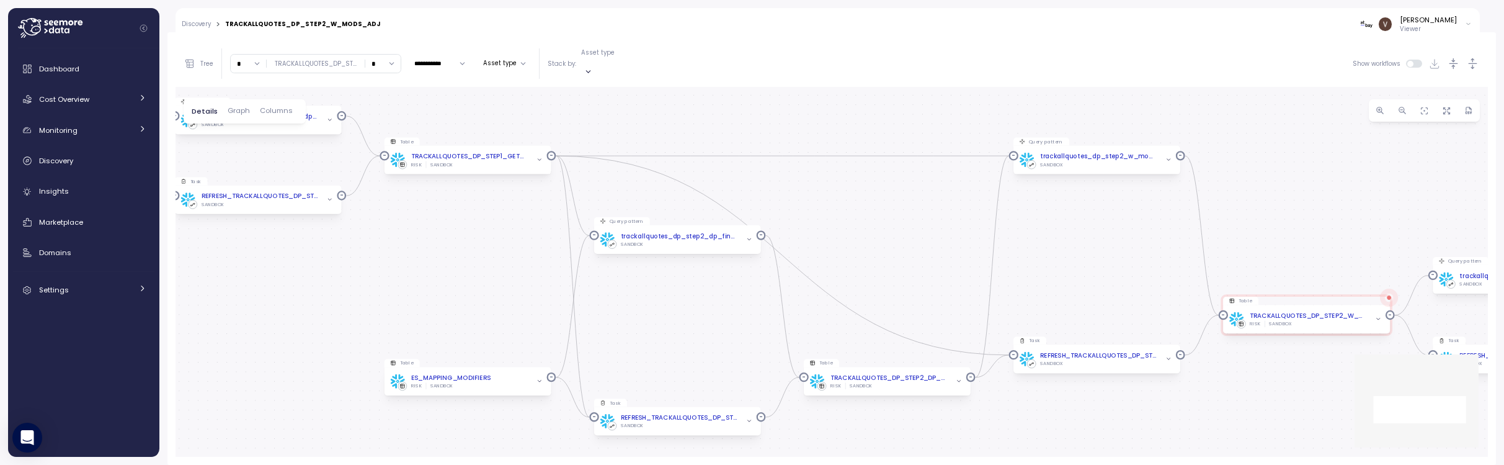
scroll to position [0, 0]
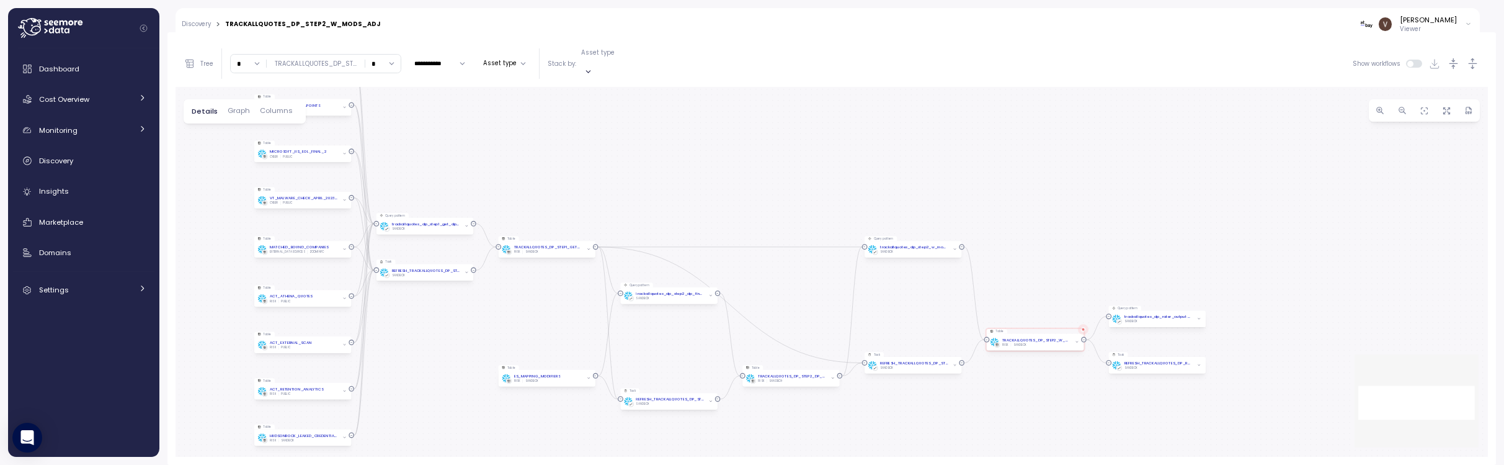
drag, startPoint x: 846, startPoint y: 253, endPoint x: 790, endPoint y: 288, distance: 65.2
click at [790, 288] on div "Query pattern trackallquotes_dp_step2_w_mods_adj Job SANDBOX Table TRACKALLQUOT…" at bounding box center [832, 272] width 1313 height 370
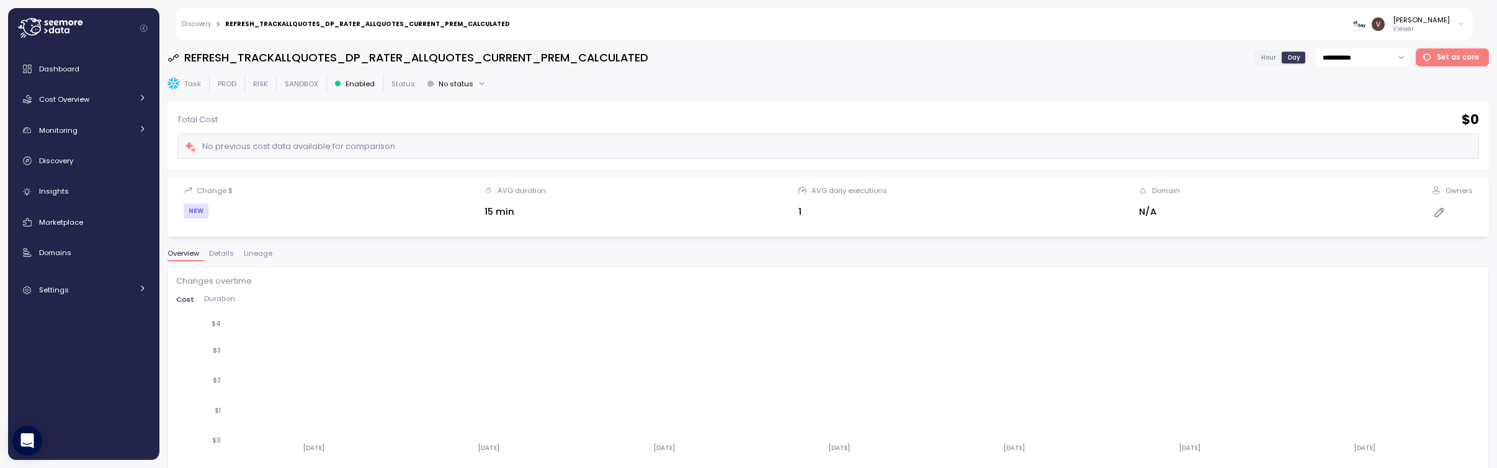
click at [259, 256] on span "Lineage" at bounding box center [258, 253] width 29 height 7
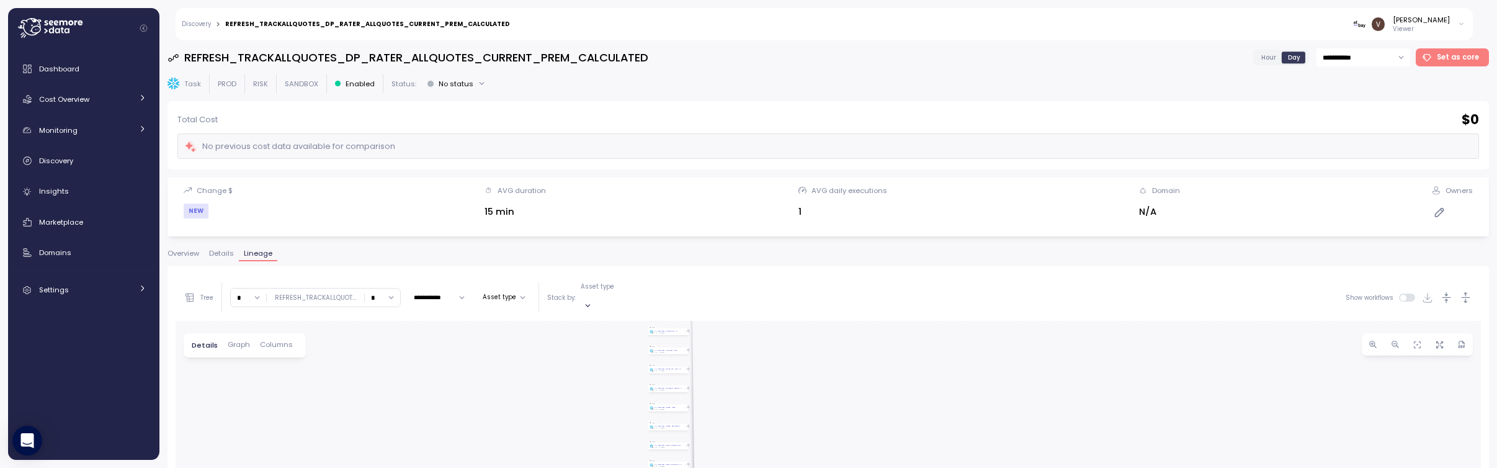
drag, startPoint x: 1088, startPoint y: 388, endPoint x: 542, endPoint y: 280, distance: 556.5
drag, startPoint x: 760, startPoint y: 401, endPoint x: 757, endPoint y: 318, distance: 83.2
click at [373, 289] on input "*" at bounding box center [382, 297] width 35 height 18
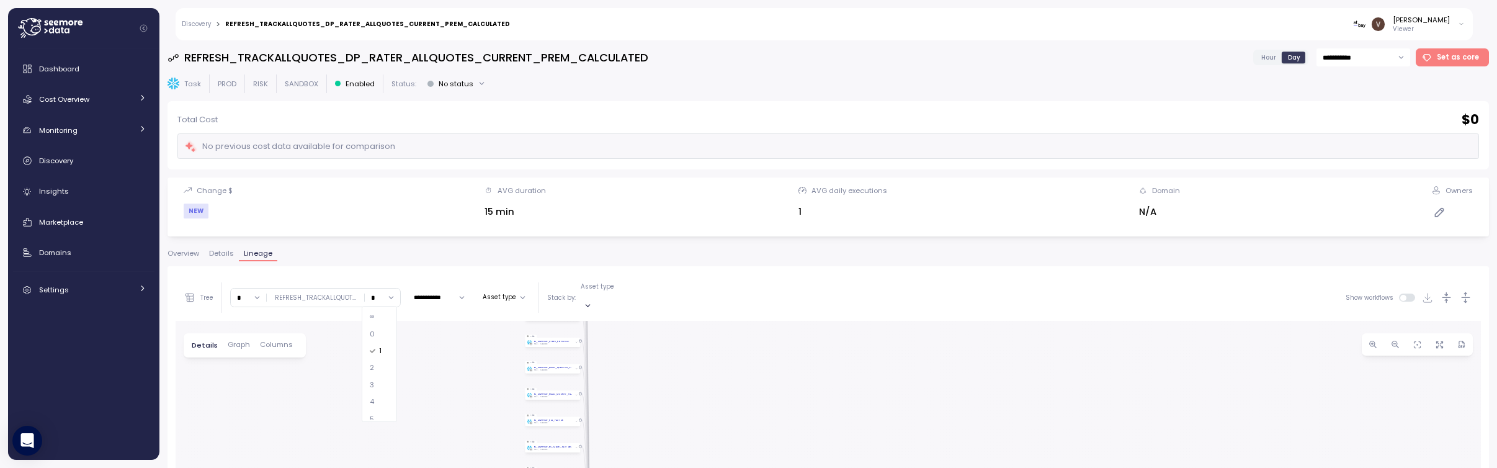
click at [380, 365] on div "2" at bounding box center [379, 368] width 30 height 17
type input "*"
click at [243, 289] on input "*" at bounding box center [248, 297] width 35 height 18
click at [241, 371] on span "2" at bounding box center [241, 367] width 4 height 11
type input "*"
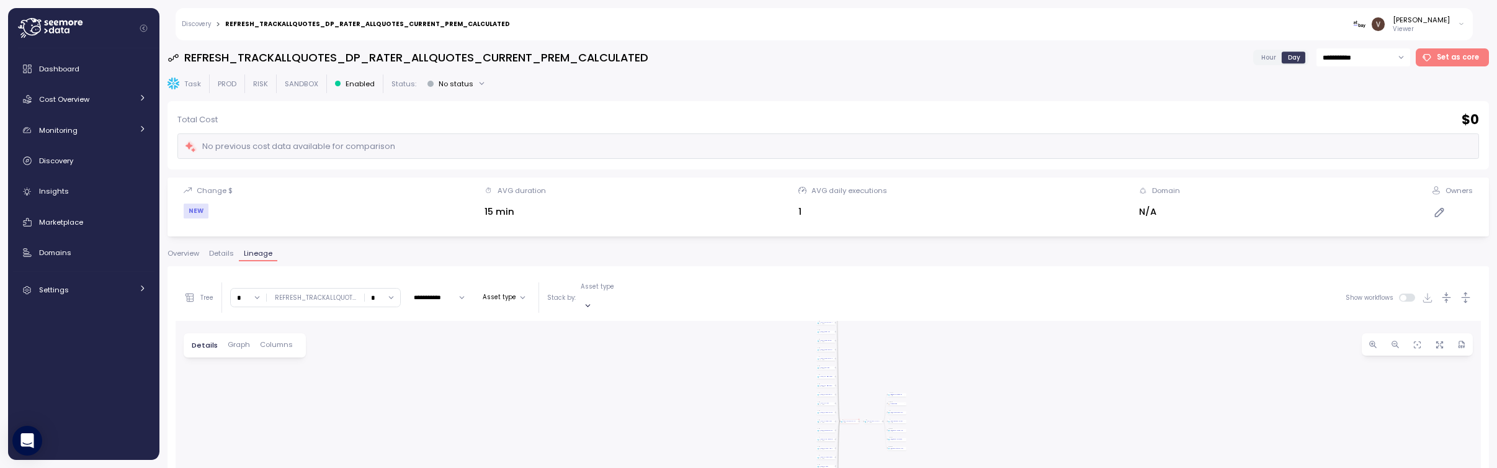
drag, startPoint x: 1022, startPoint y: 412, endPoint x: 1047, endPoint y: 318, distance: 97.4
drag, startPoint x: 879, startPoint y: 405, endPoint x: 917, endPoint y: 301, distance: 110.9
drag, startPoint x: 809, startPoint y: 380, endPoint x: 959, endPoint y: 457, distance: 168.7
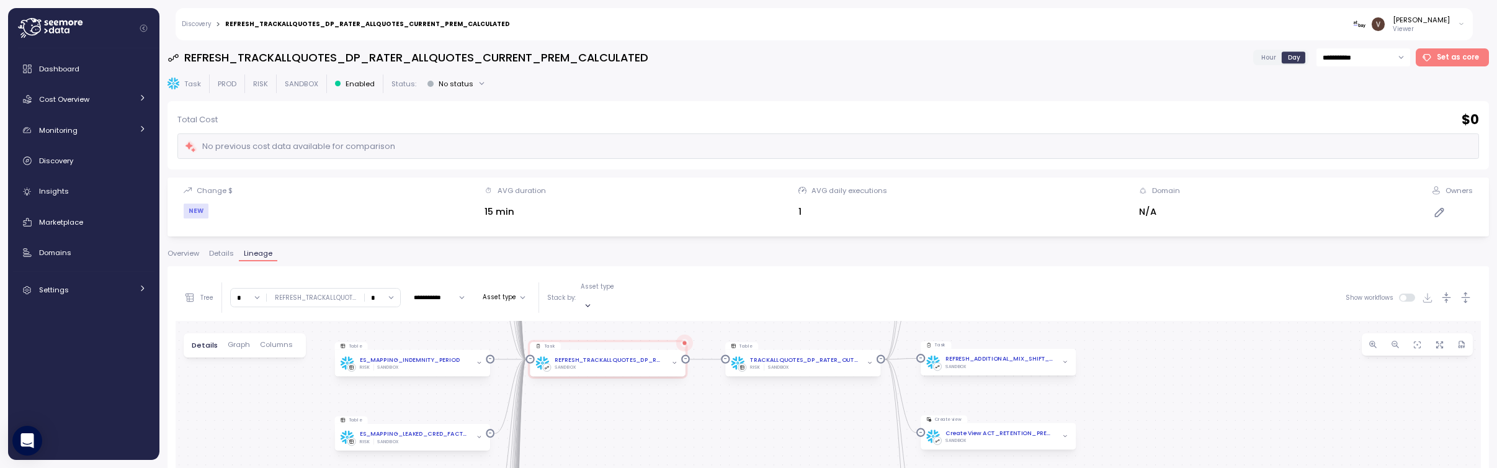
drag, startPoint x: 821, startPoint y: 437, endPoint x: 680, endPoint y: 416, distance: 143.0
